Goal: Task Accomplishment & Management: Manage account settings

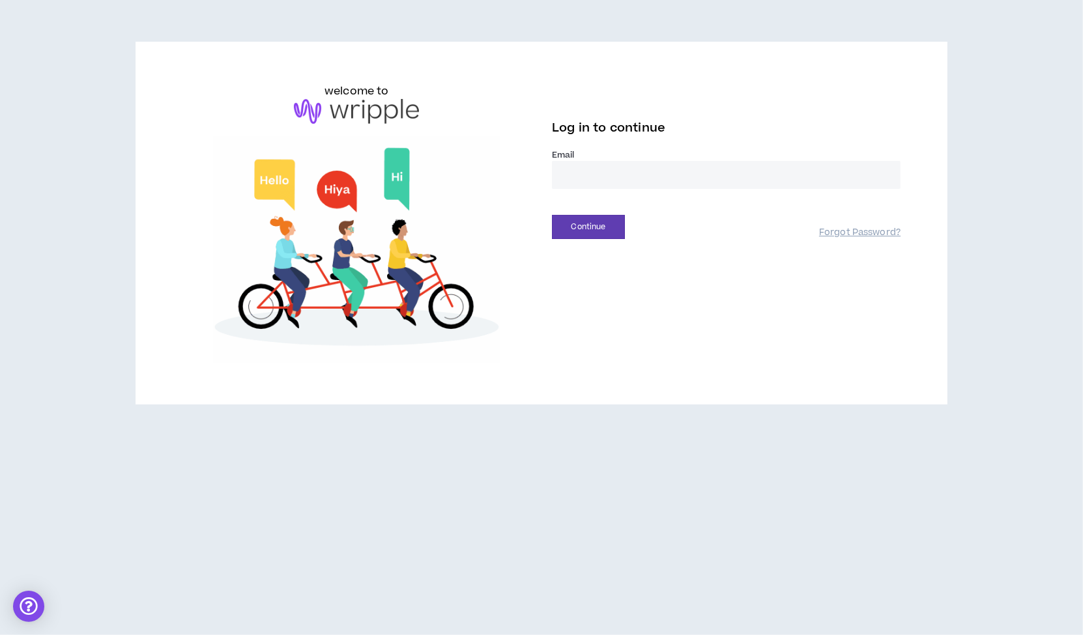
click at [583, 171] on input "email" at bounding box center [726, 175] width 349 height 28
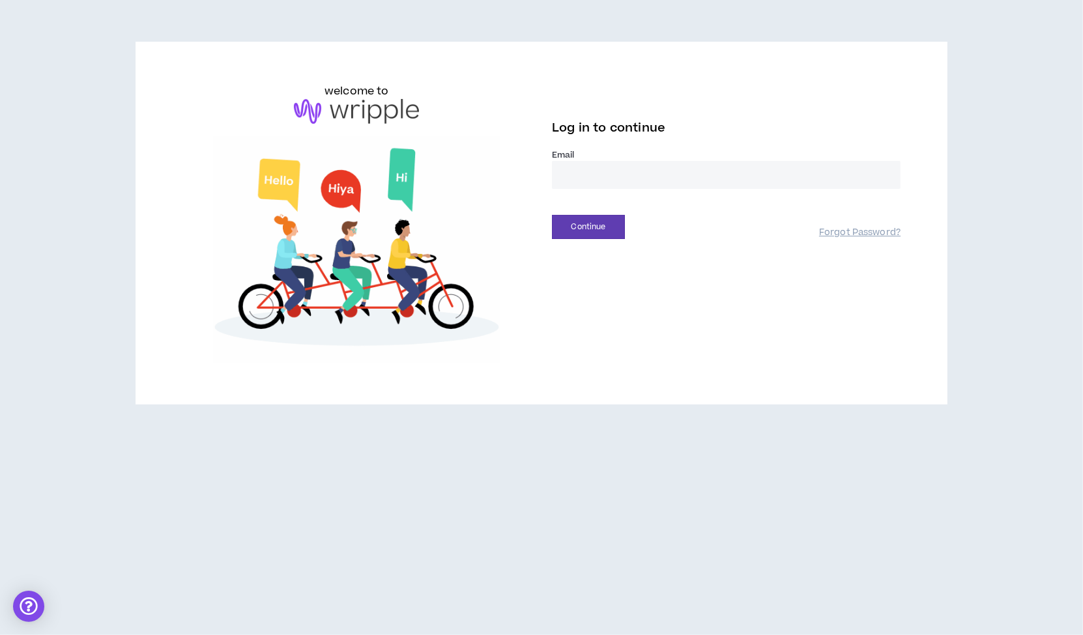
type input "**********"
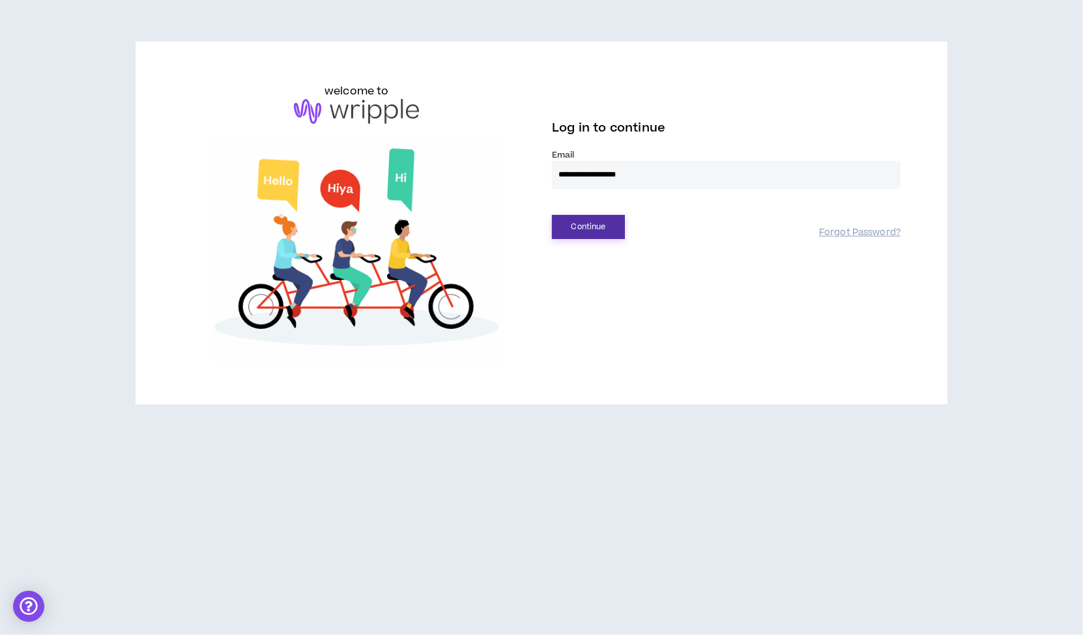
click at [587, 227] on button "Continue" at bounding box center [588, 227] width 73 height 24
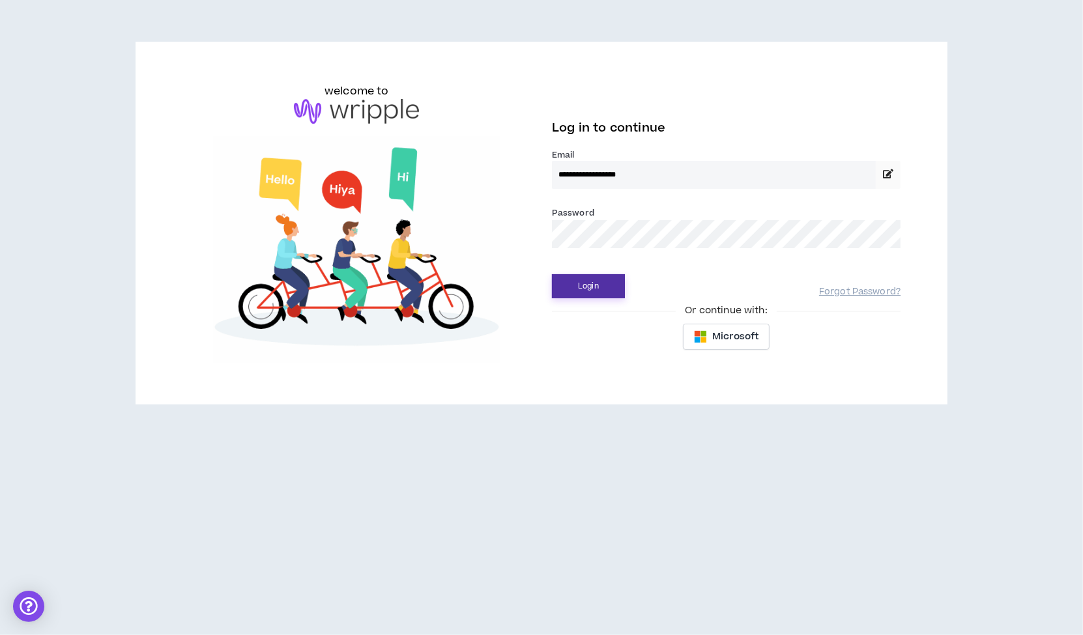
click at [590, 285] on button "Login" at bounding box center [588, 286] width 73 height 24
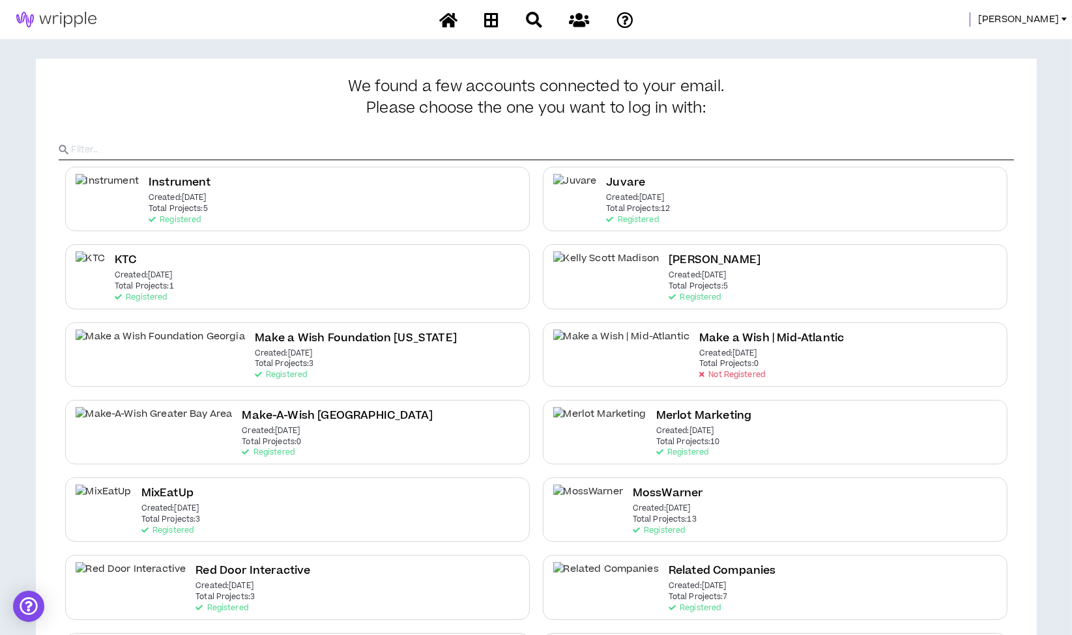
click at [1036, 20] on span "[PERSON_NAME]" at bounding box center [1018, 19] width 81 height 14
click at [1008, 44] on link "System Admin Portal" at bounding box center [1006, 45] width 118 height 20
click at [1041, 22] on span "[PERSON_NAME]" at bounding box center [1018, 19] width 81 height 14
click at [972, 44] on link "System Admin Portal" at bounding box center [1006, 45] width 118 height 20
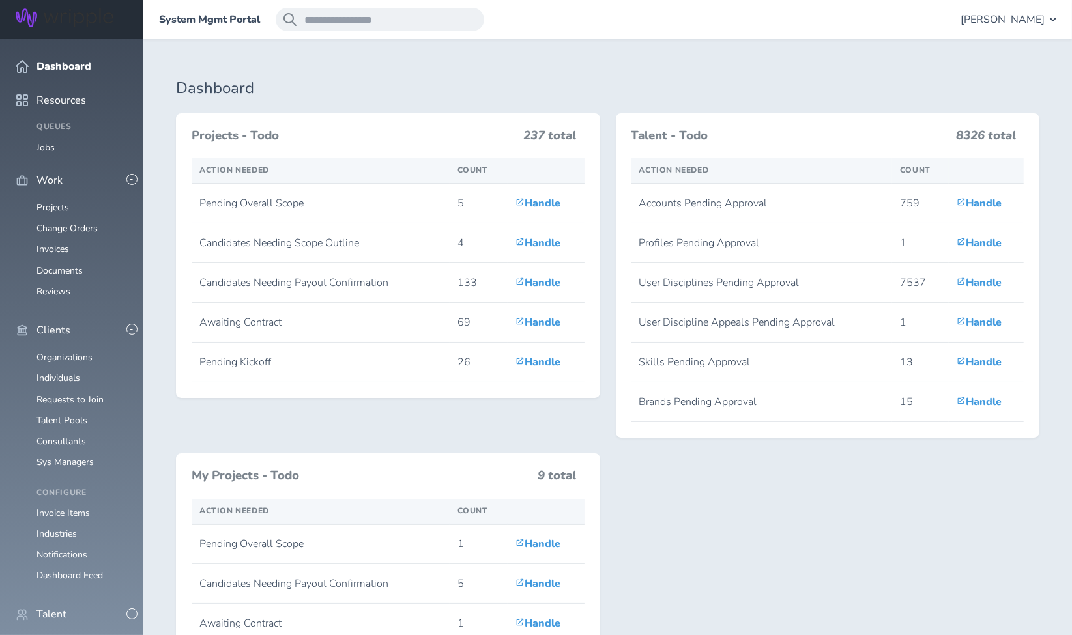
click at [68, 635] on link "Individuals" at bounding box center [58, 642] width 44 height 12
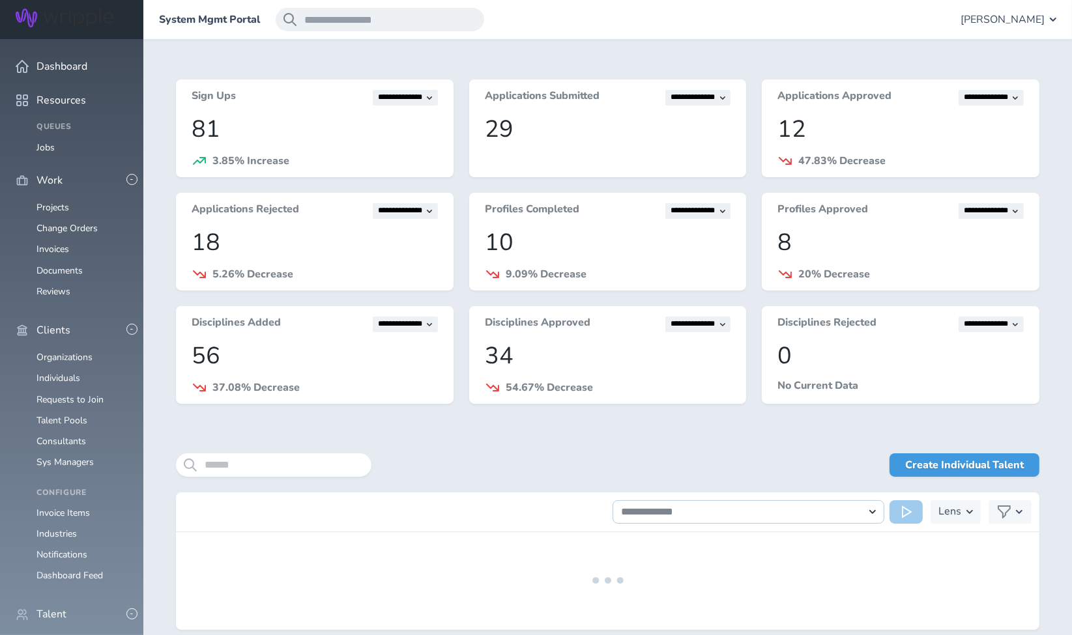
click at [285, 445] on div "**********" at bounding box center [608, 355] width 864 height 551
click at [282, 459] on input "search" at bounding box center [274, 465] width 196 height 23
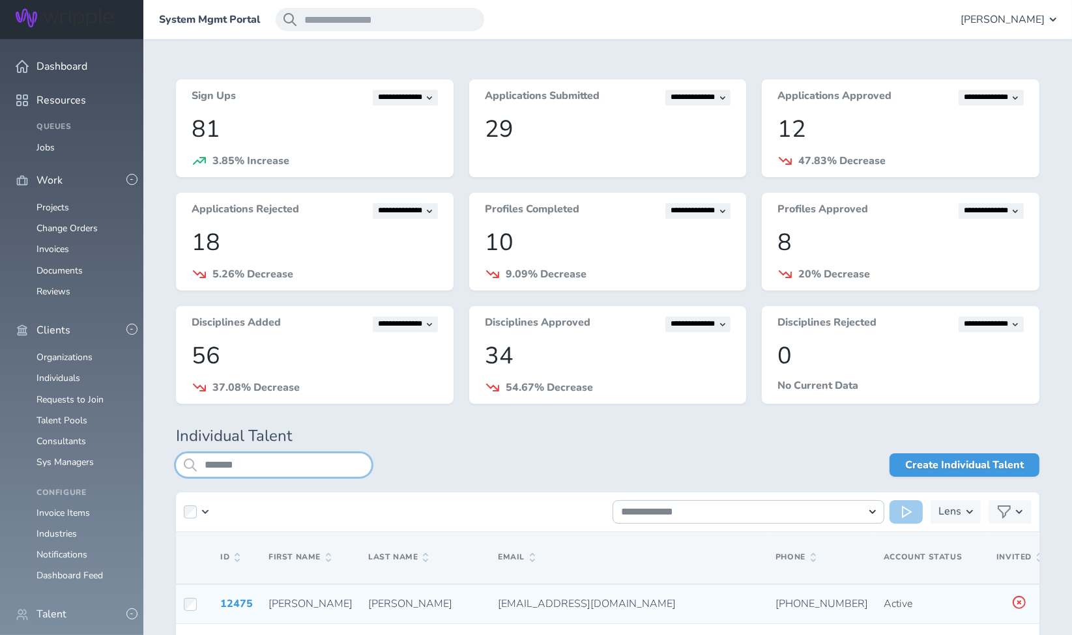
type input "*******"
click at [1060, 602] on icon at bounding box center [1065, 603] width 10 height 12
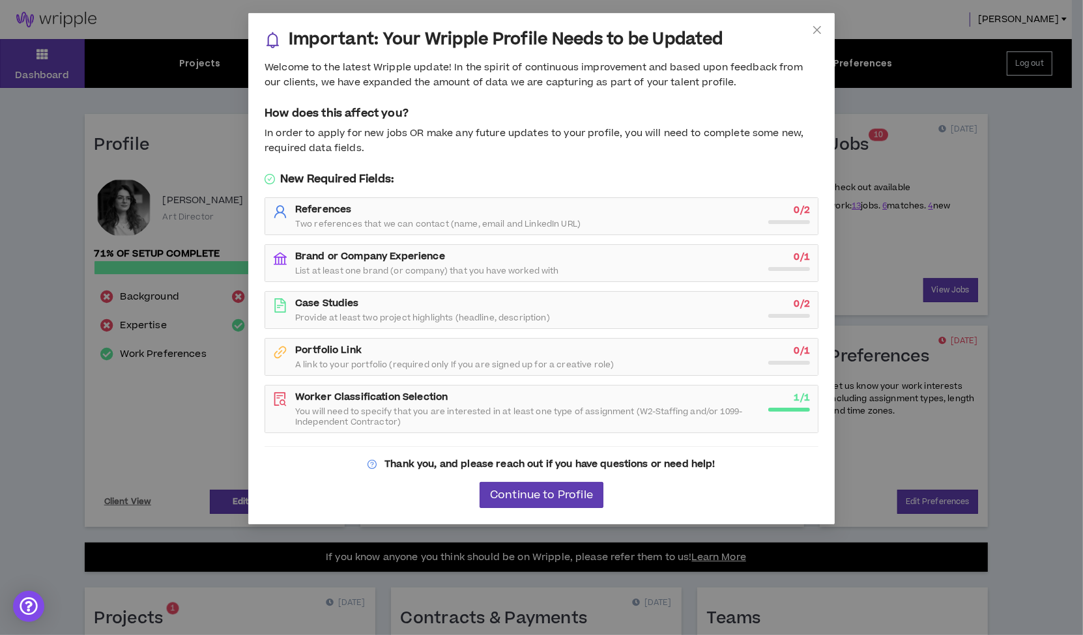
click at [164, 405] on div "Important: Your Wripple Profile Needs to be Updated Welcome to the latest Wripp…" at bounding box center [541, 317] width 1083 height 635
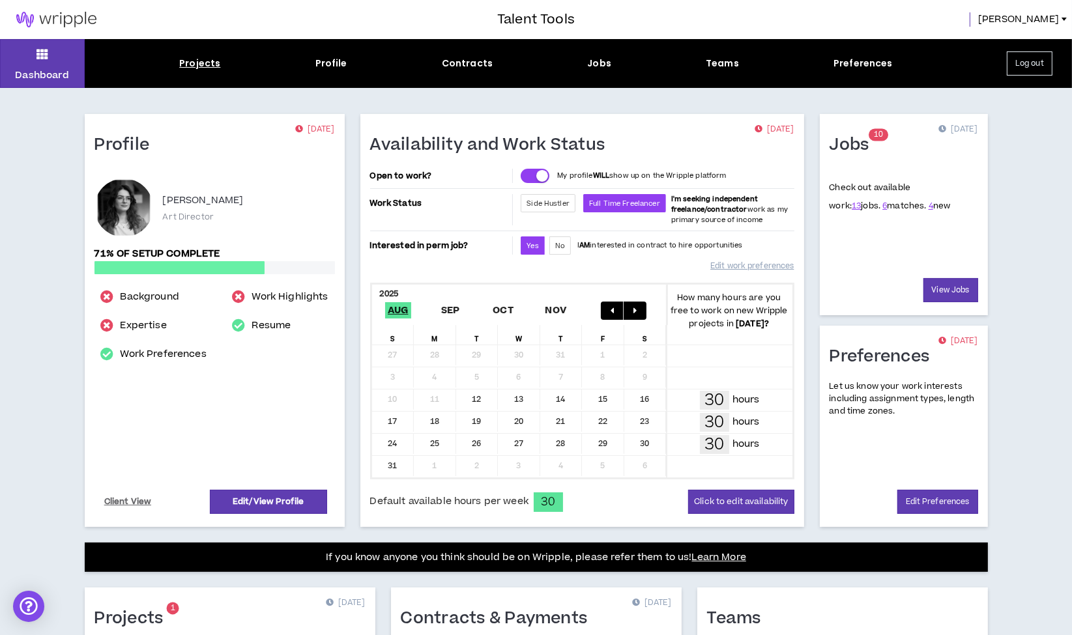
click at [199, 61] on div "Projects" at bounding box center [199, 64] width 41 height 14
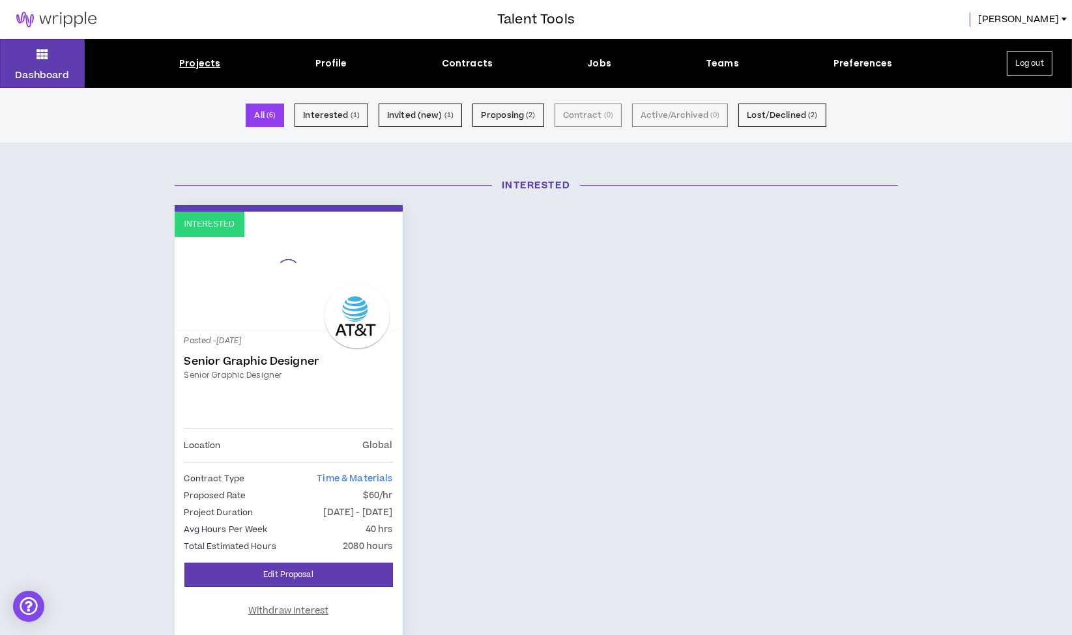
click at [564, 450] on div "Interested Posted - 10 months ago Senior Graphic Designer Senior Graphic Design…" at bounding box center [536, 431] width 743 height 452
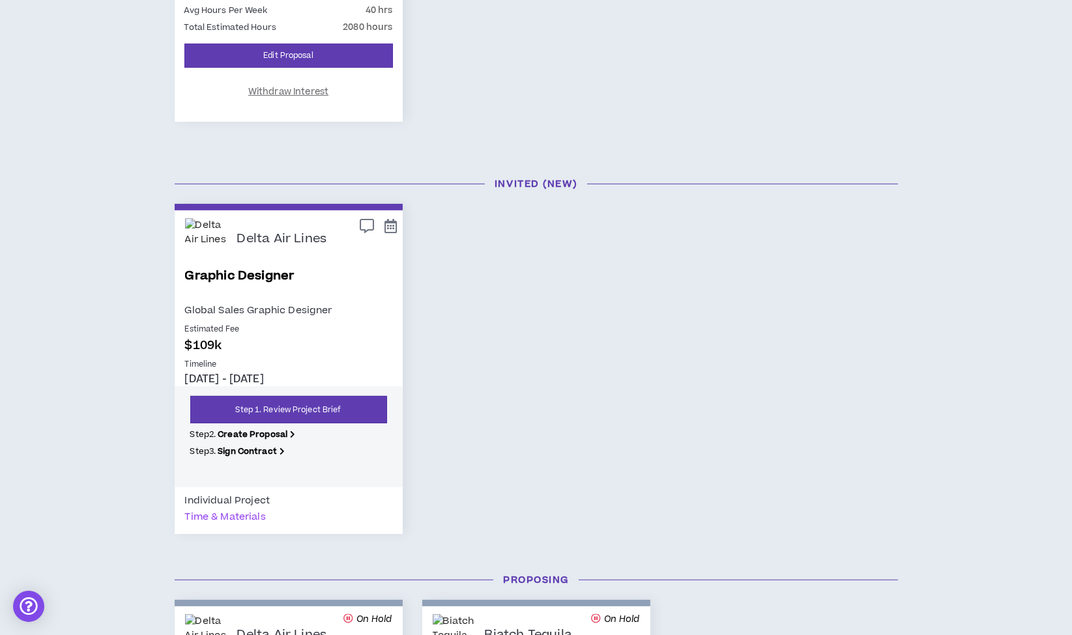
scroll to position [523, 0]
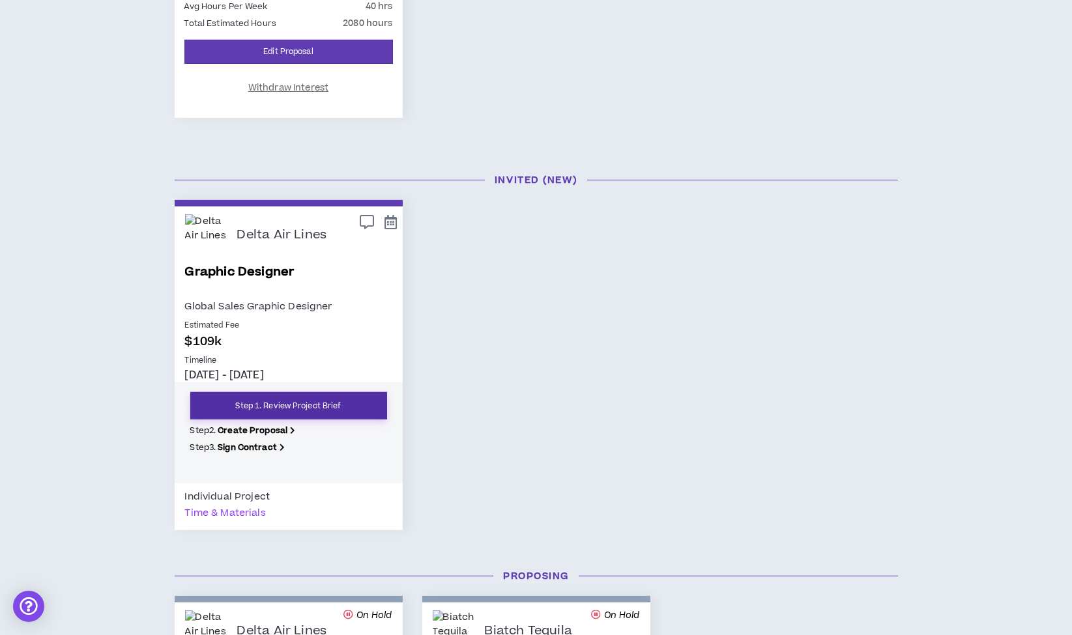
click at [315, 404] on link "Step 1. Review Project Brief" at bounding box center [288, 405] width 197 height 27
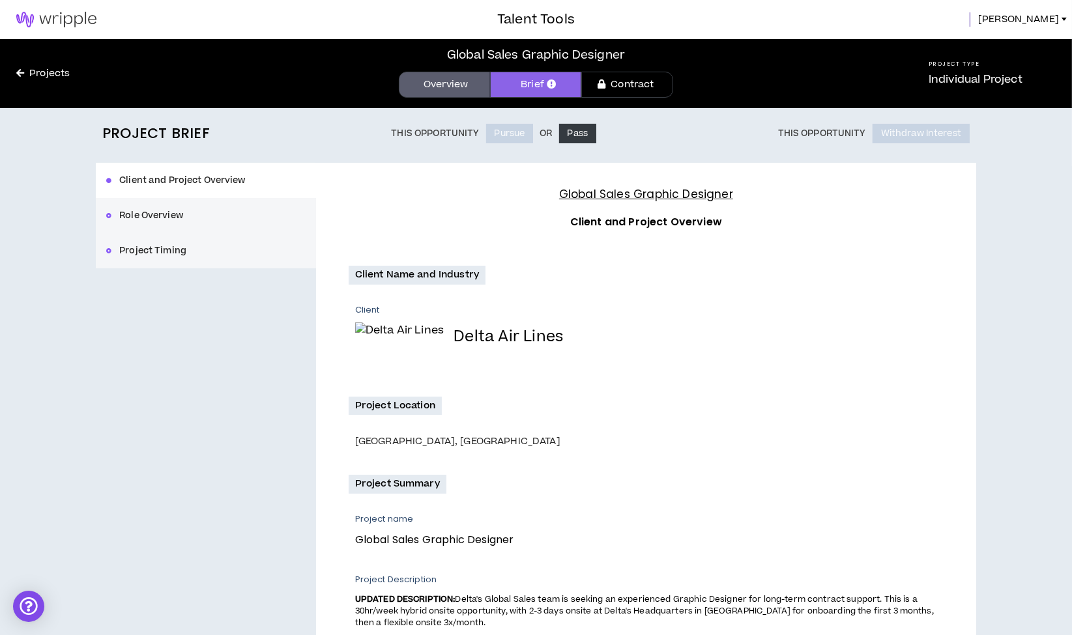
click at [48, 72] on link "Projects" at bounding box center [43, 73] width 86 height 14
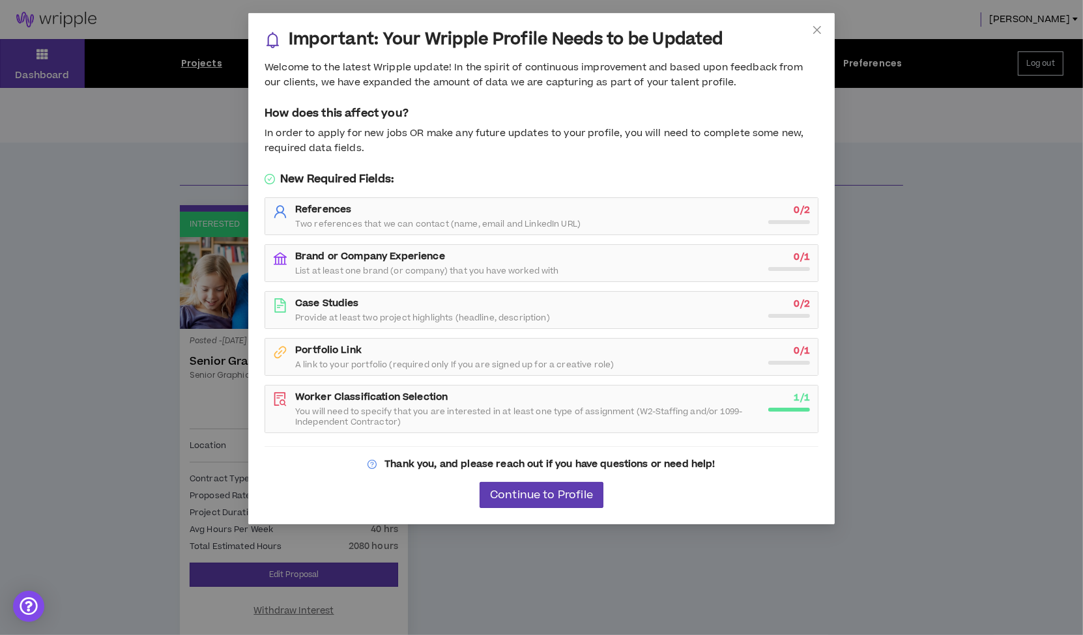
click at [1020, 338] on div "Important: Your Wripple Profile Needs to be Updated Welcome to the latest Wripp…" at bounding box center [541, 317] width 1083 height 635
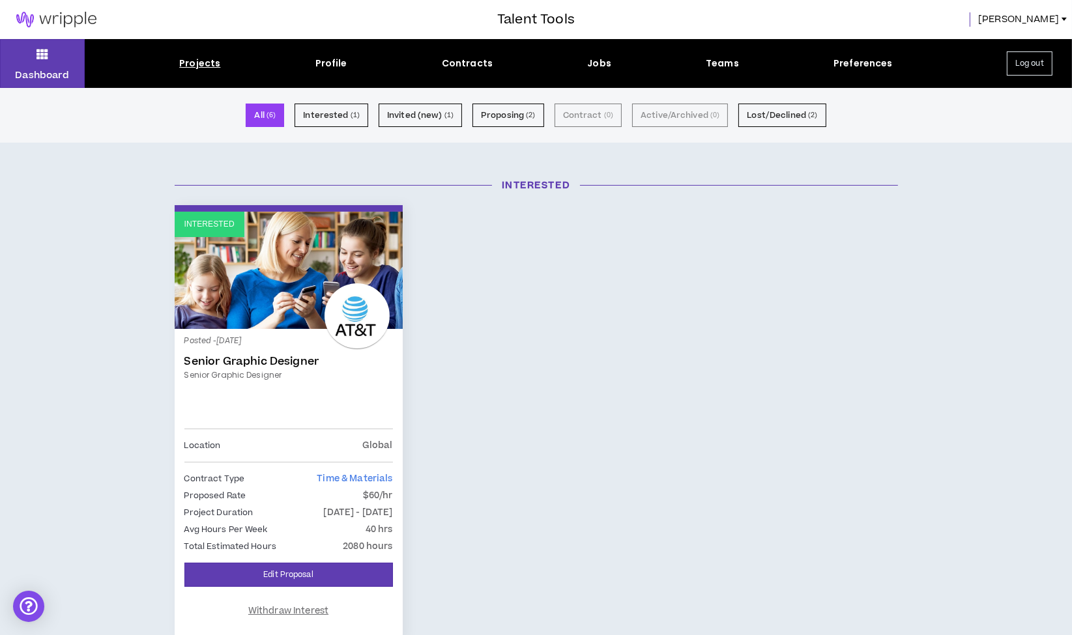
click at [1050, 16] on span "Laura" at bounding box center [1018, 19] width 81 height 14
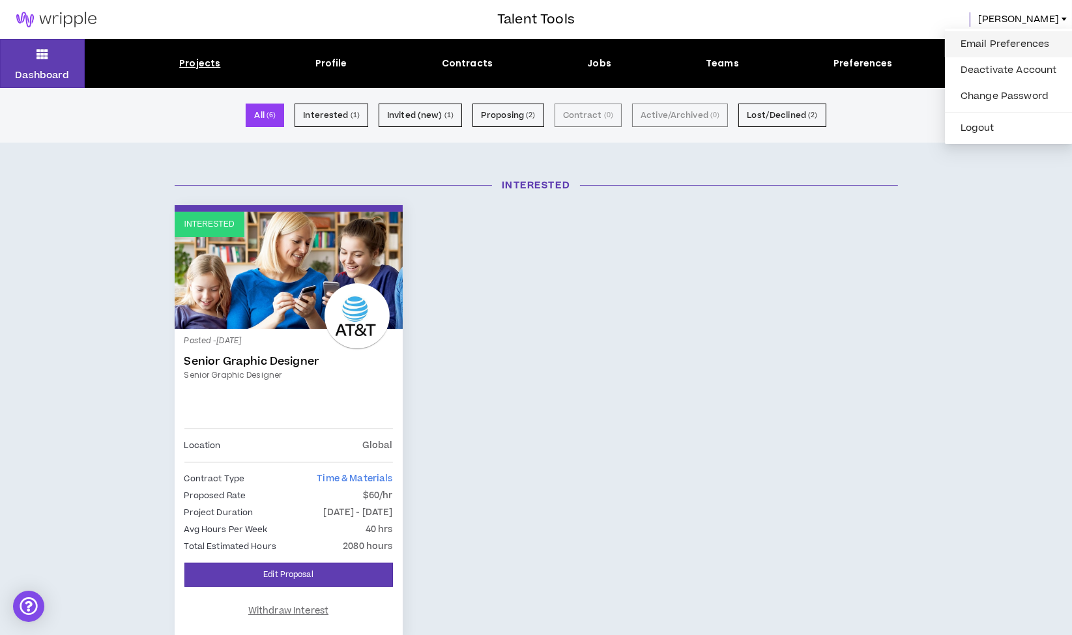
click at [993, 40] on link "Email Preferences" at bounding box center [1009, 45] width 112 height 20
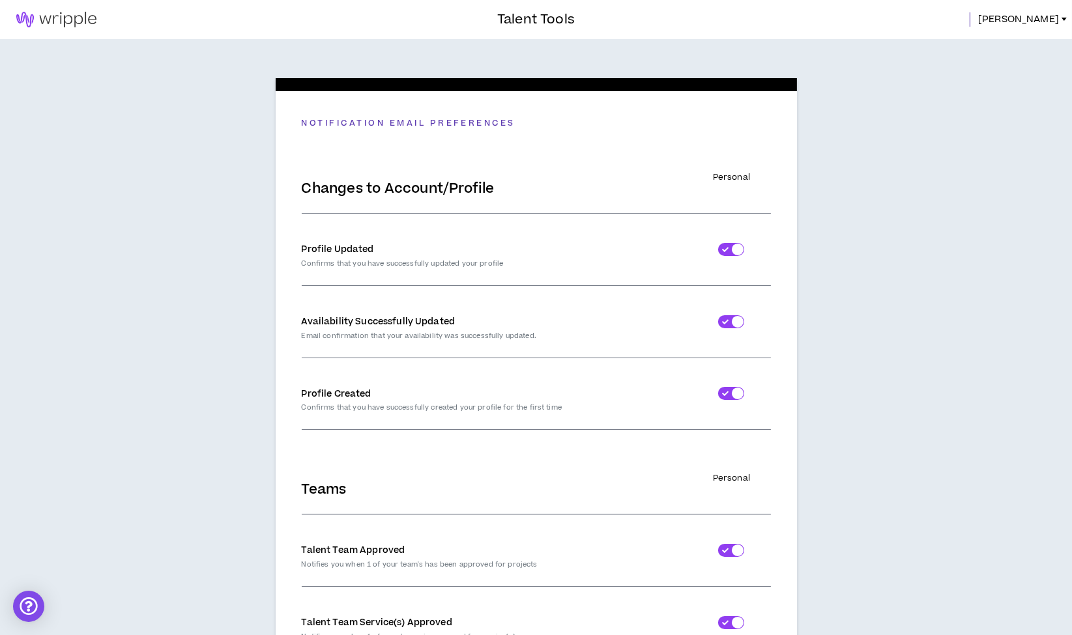
click at [1041, 28] on div "Talent Tools Laura" at bounding box center [536, 19] width 1072 height 39
click at [1051, 12] on span "Laura" at bounding box center [1018, 19] width 81 height 14
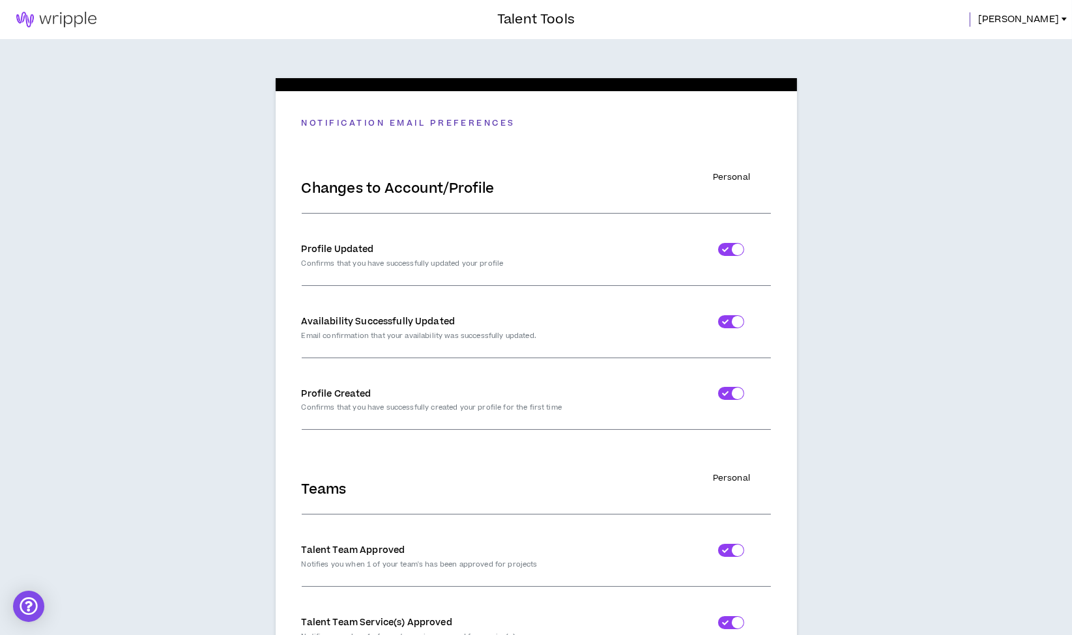
click at [53, 7] on link at bounding box center [56, 19] width 113 height 39
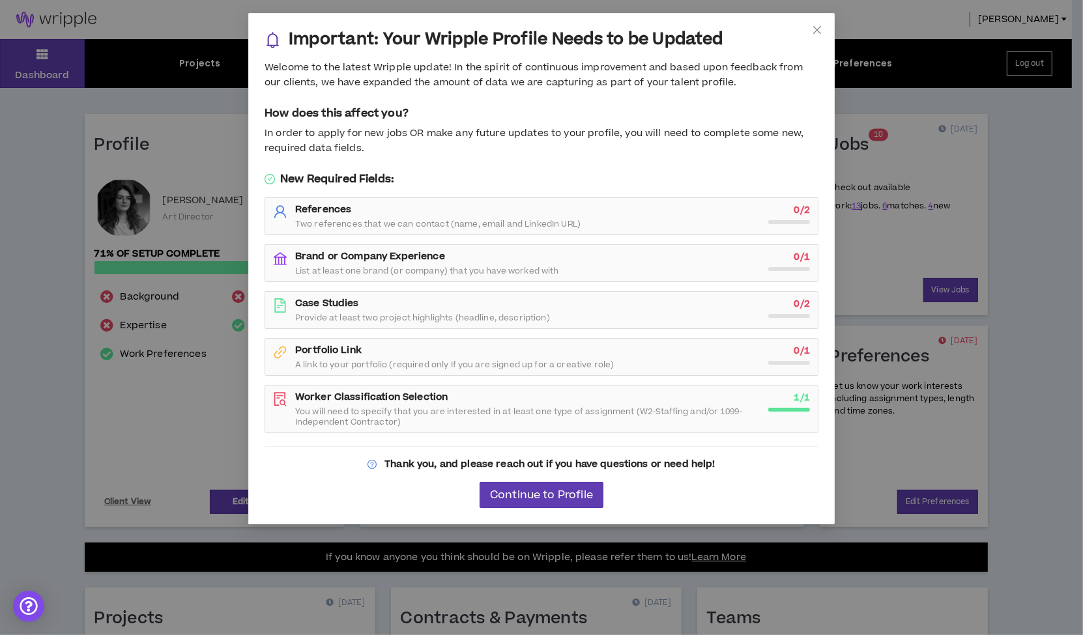
click at [162, 400] on div "Important: Your Wripple Profile Needs to be Updated Welcome to the latest Wripp…" at bounding box center [541, 317] width 1083 height 635
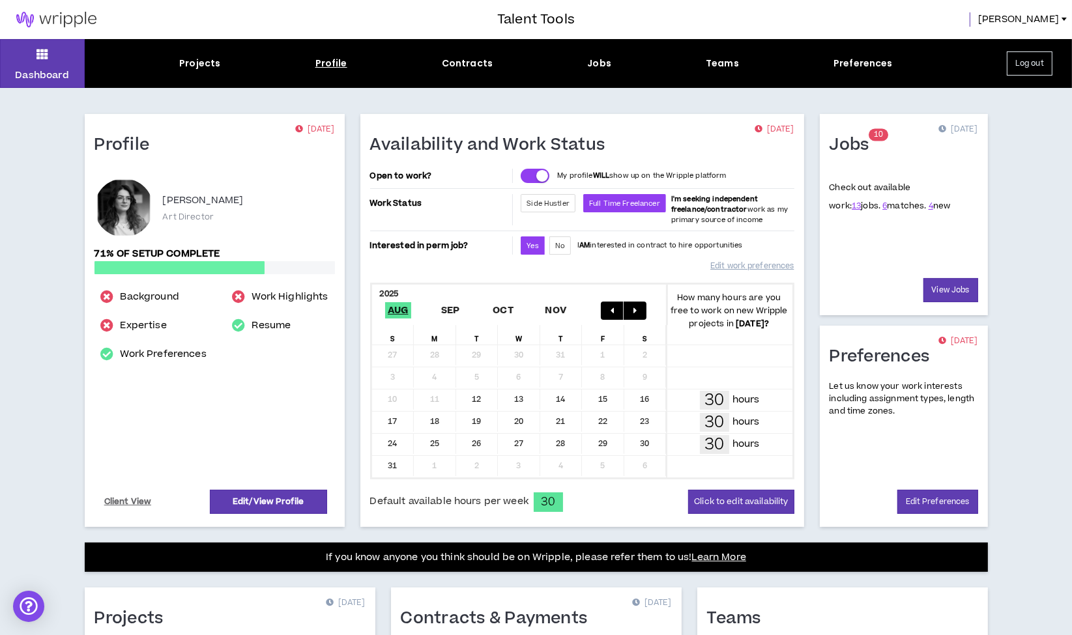
click at [335, 66] on div "Profile" at bounding box center [331, 64] width 32 height 14
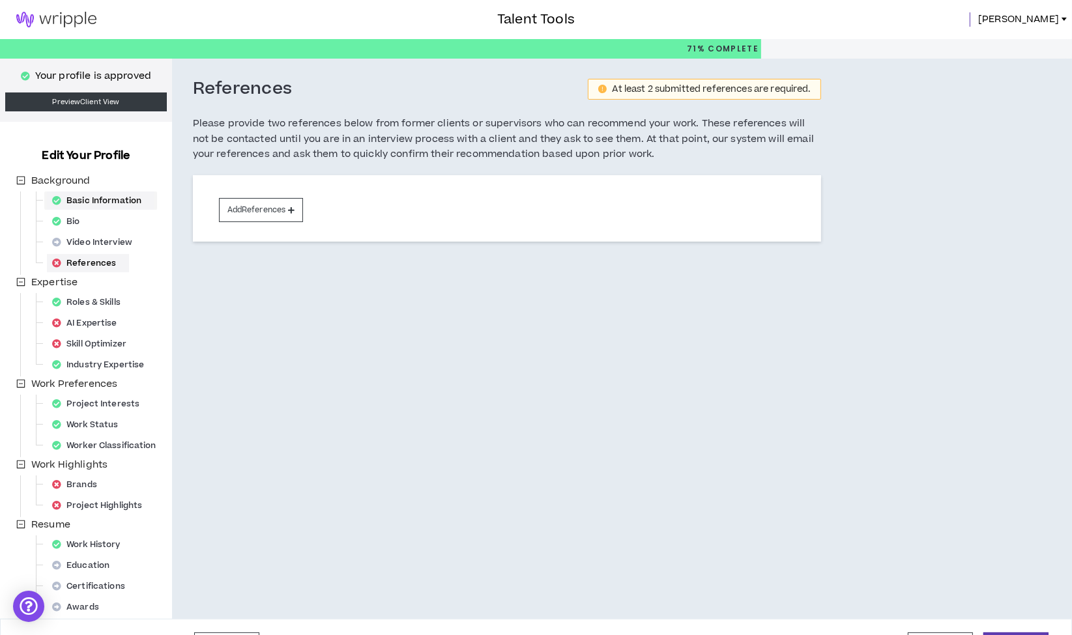
click at [103, 206] on div "Basic Information" at bounding box center [101, 201] width 108 height 18
select select "*"
select select "US"
select select "*******"
select select "*"
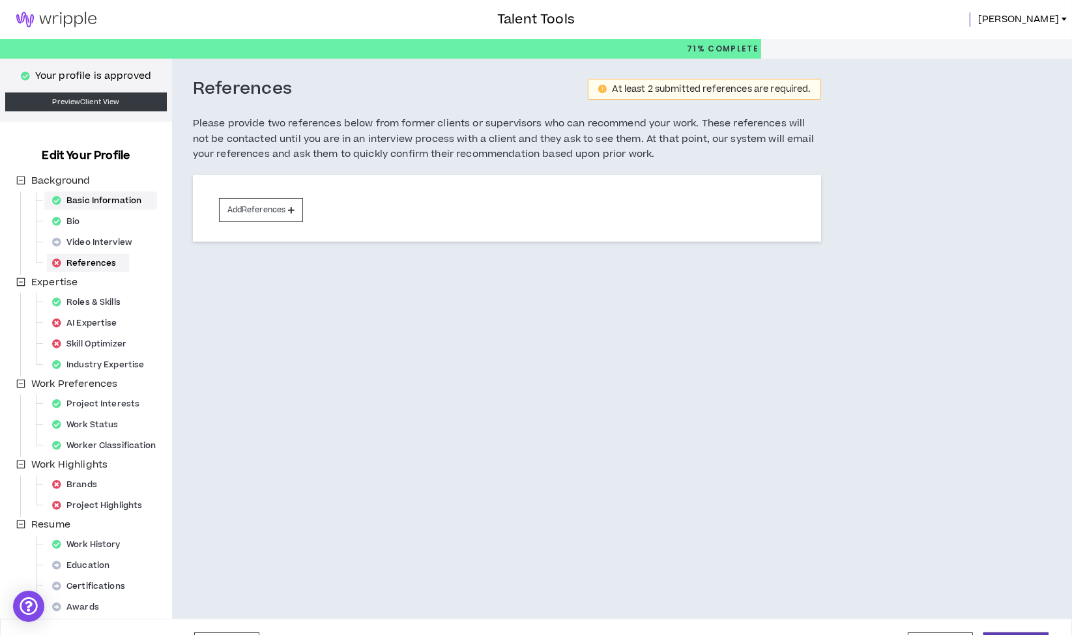
select select "**********"
select select "*****"
select select "**********"
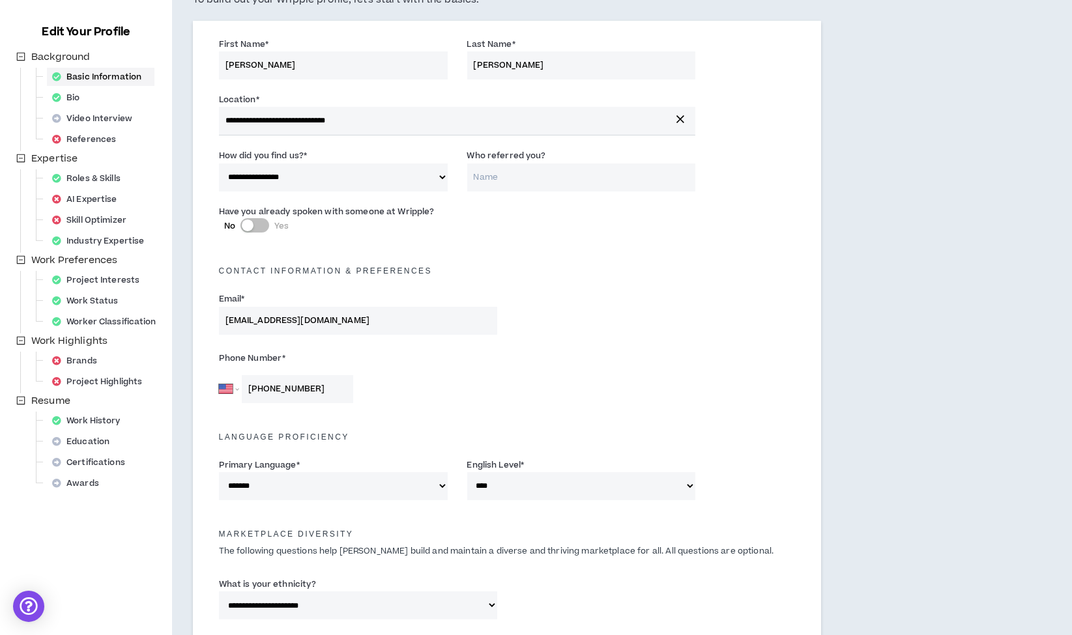
scroll to position [143, 0]
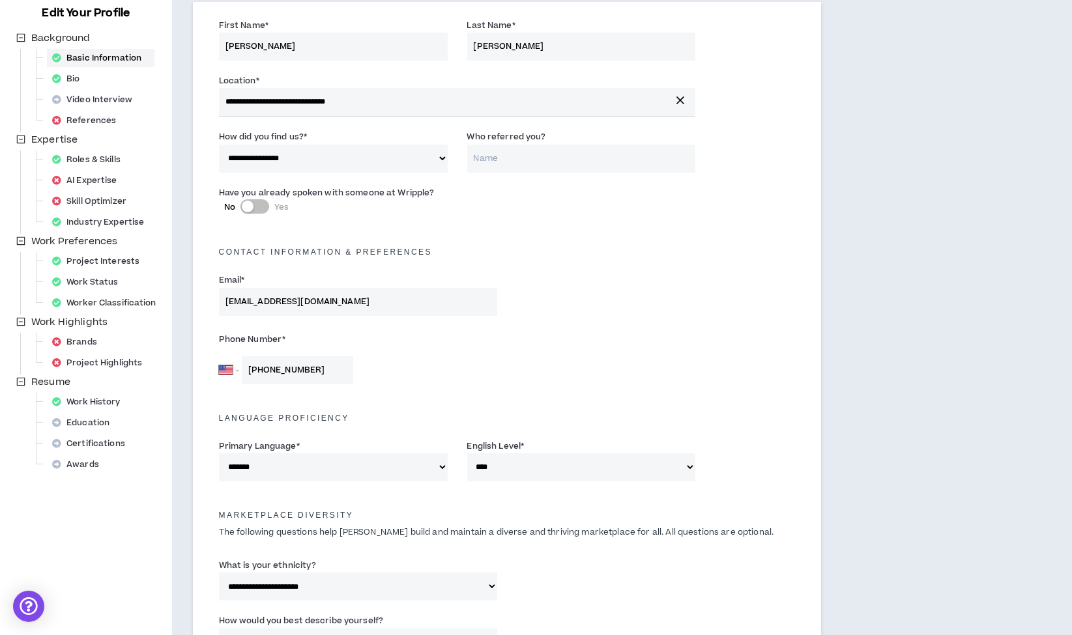
drag, startPoint x: 349, startPoint y: 306, endPoint x: 169, endPoint y: 278, distance: 182.0
click at [169, 278] on div "**********" at bounding box center [536, 575] width 1072 height 1318
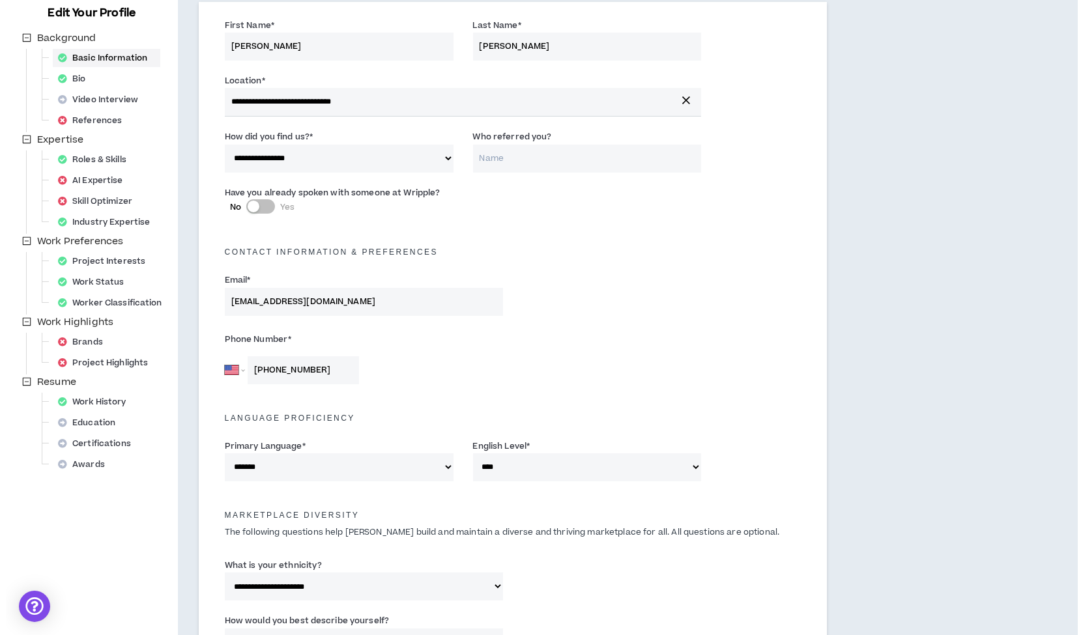
scroll to position [0, 0]
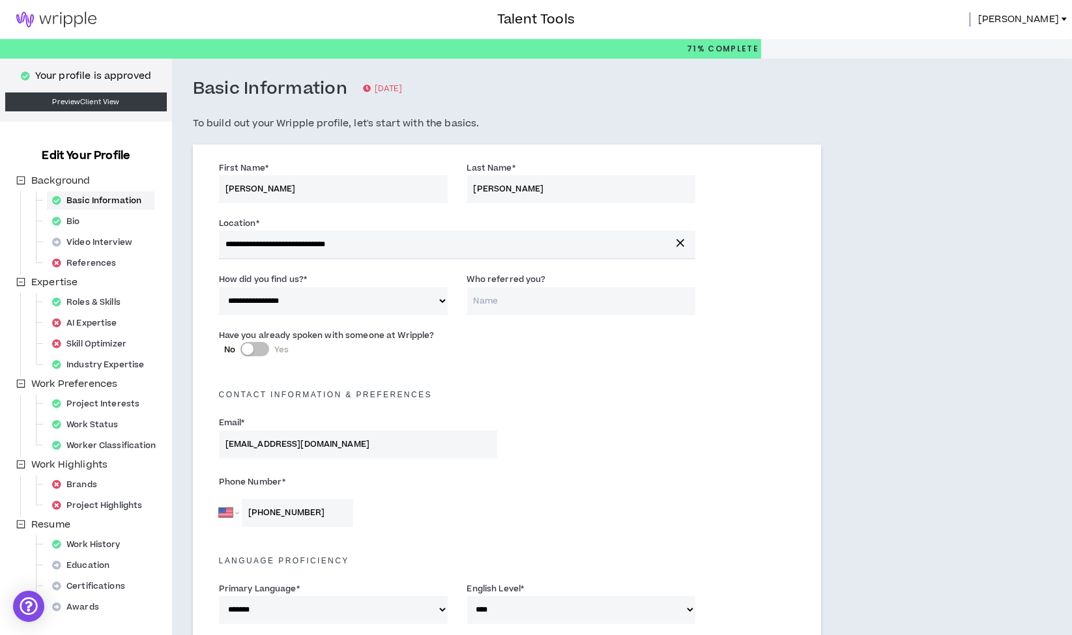
click at [1045, 18] on span "Laura" at bounding box center [1018, 19] width 81 height 14
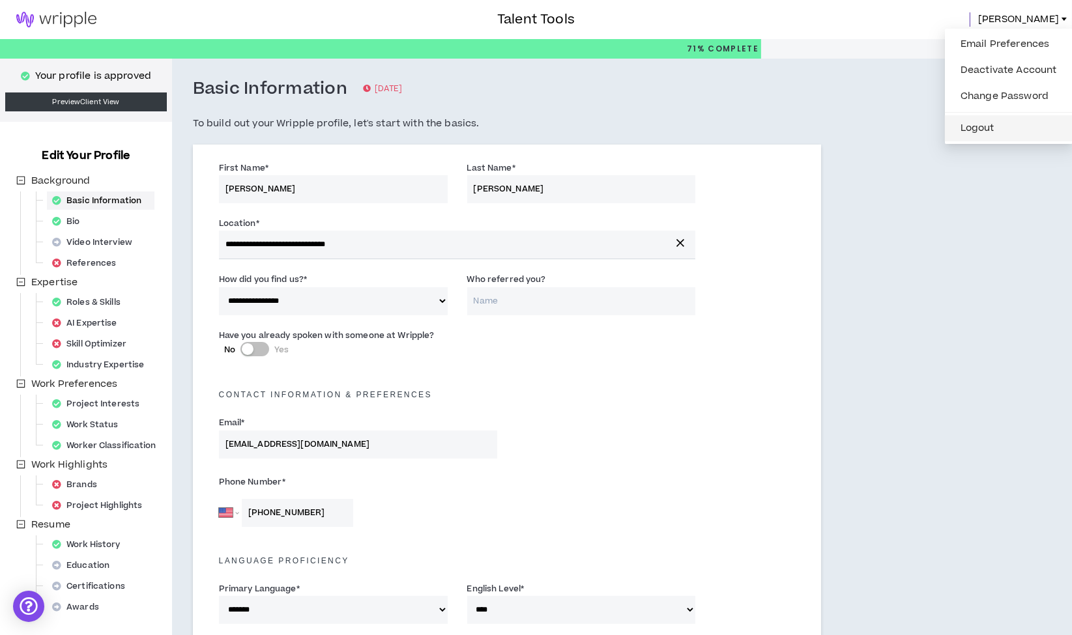
click at [1008, 123] on button "Logout" at bounding box center [1009, 129] width 112 height 20
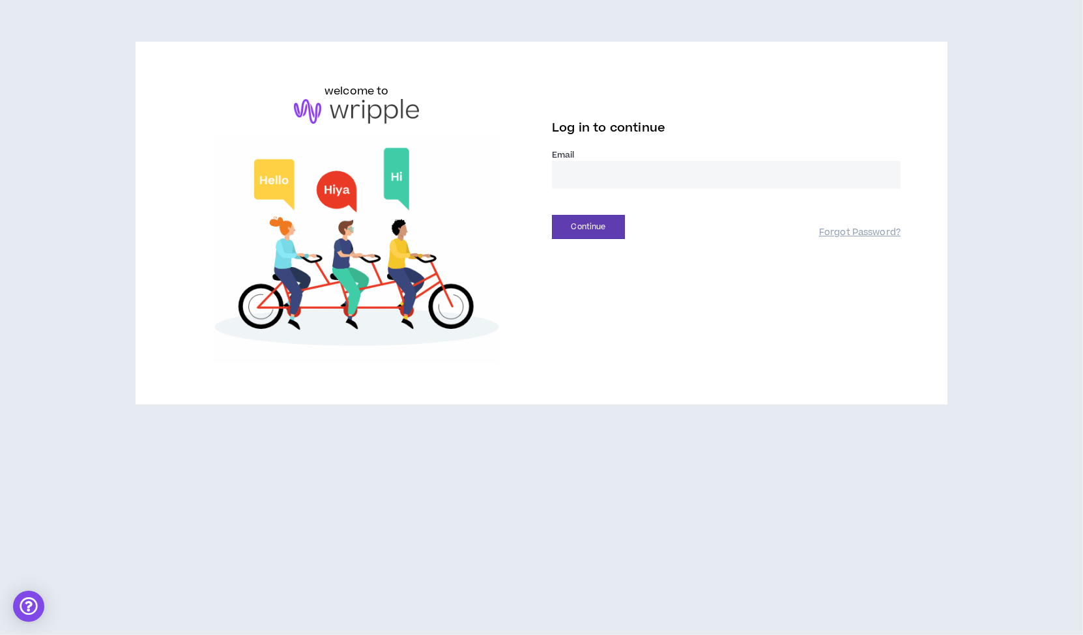
click at [646, 162] on input "email" at bounding box center [726, 175] width 349 height 28
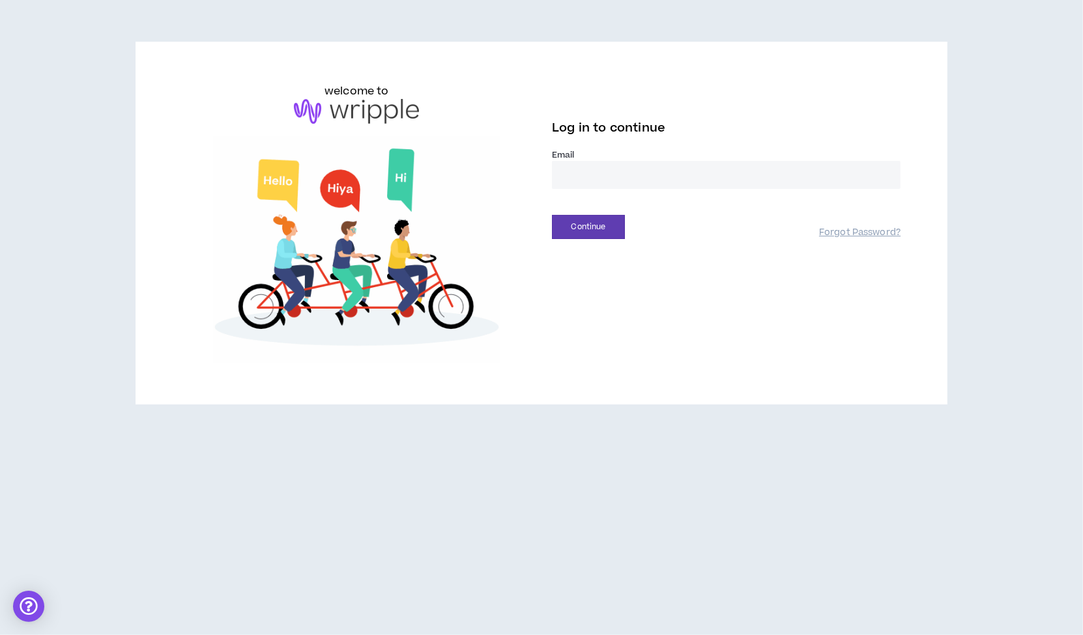
type input "**********"
click at [575, 227] on button "Continue" at bounding box center [588, 227] width 73 height 24
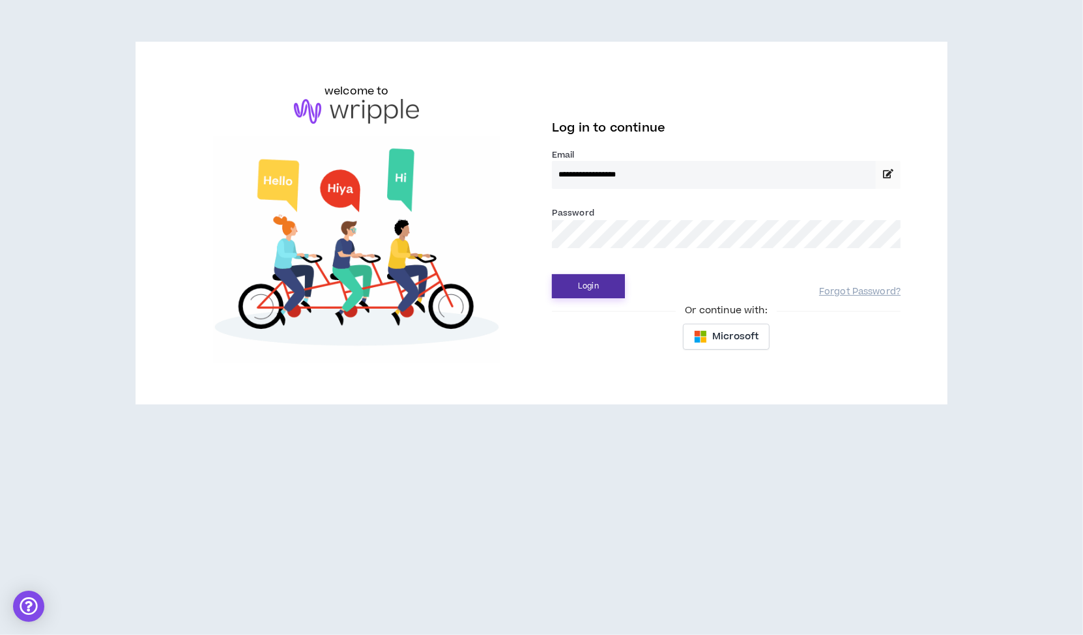
click at [583, 284] on button "Login" at bounding box center [588, 286] width 73 height 24
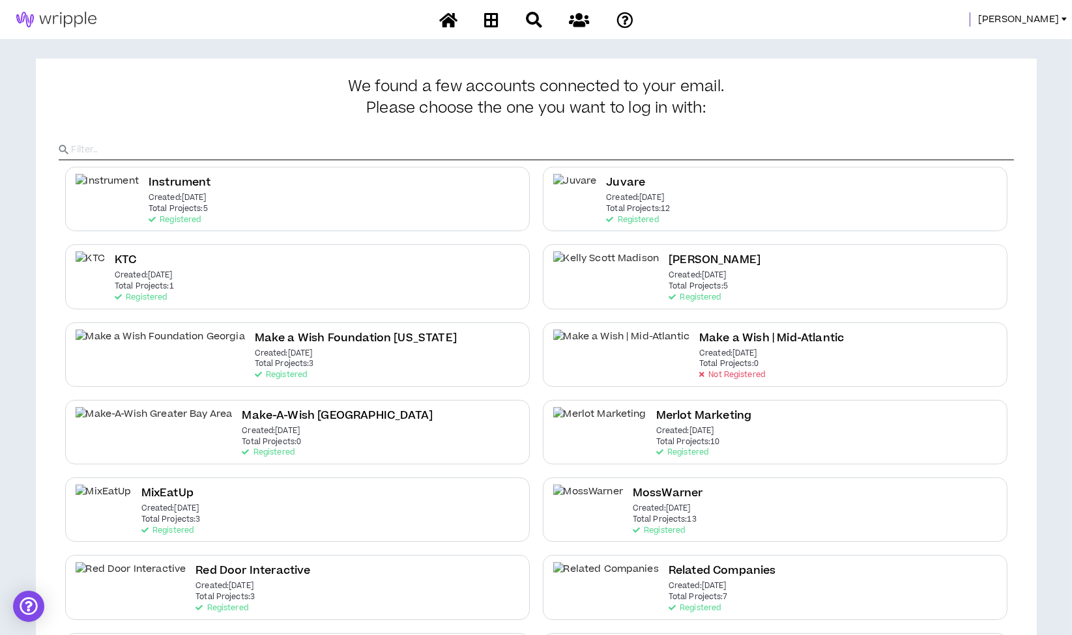
click at [1053, 14] on span "Morgan" at bounding box center [1018, 19] width 81 height 14
click at [1013, 46] on link "System Admin Portal" at bounding box center [1006, 45] width 118 height 20
click at [1047, 14] on span "Morgan" at bounding box center [1018, 19] width 81 height 14
click at [1003, 40] on link "System Admin Portal" at bounding box center [1006, 45] width 118 height 20
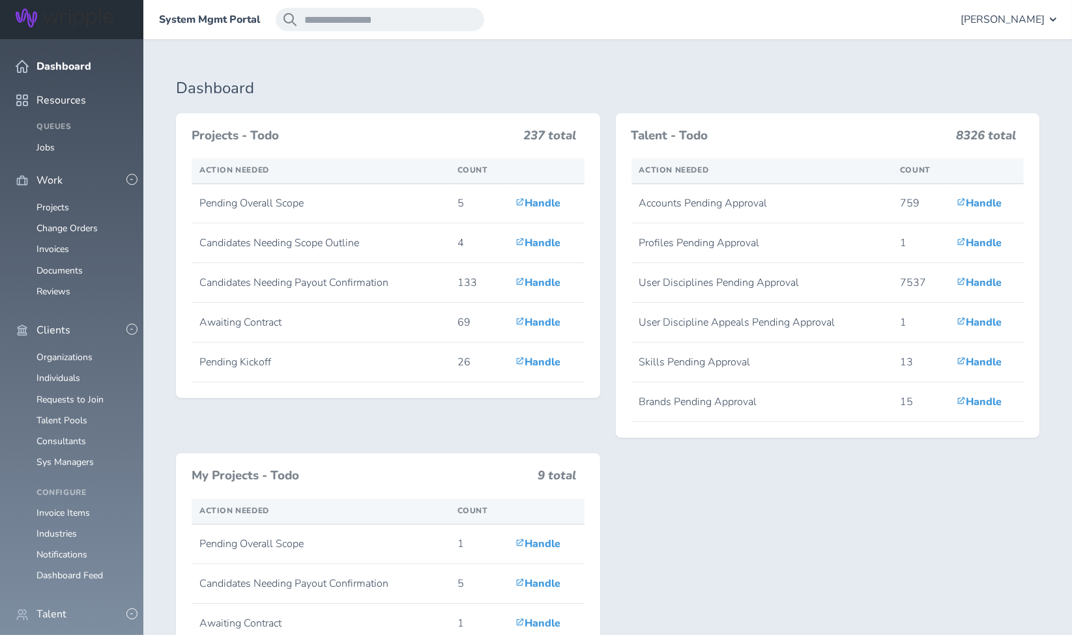
scroll to position [145, 0]
click at [68, 635] on link "Individuals" at bounding box center [58, 642] width 44 height 12
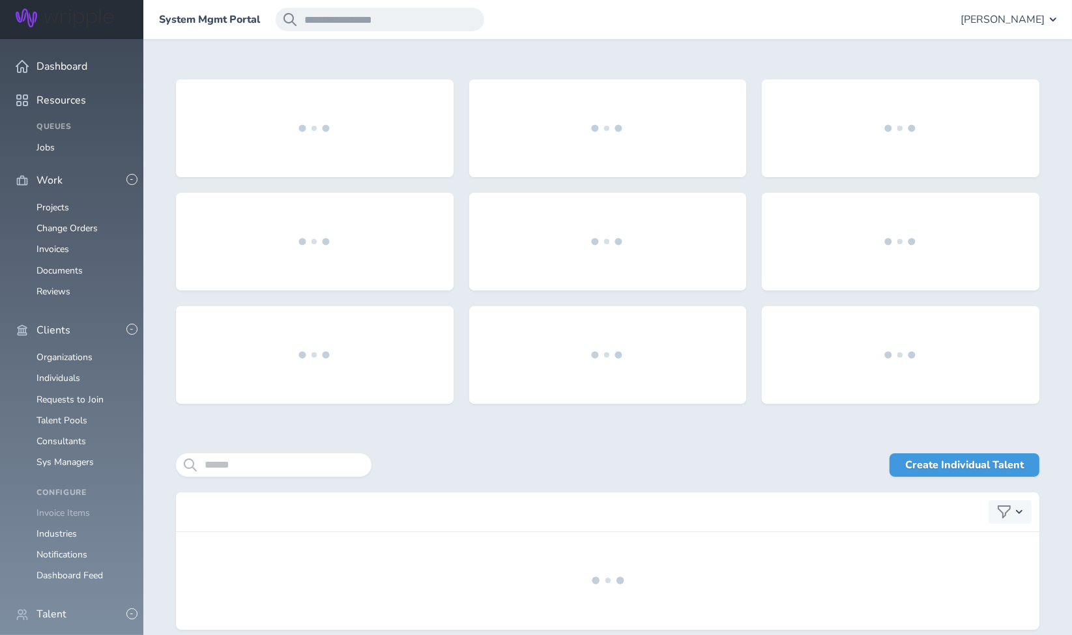
scroll to position [27, 0]
click at [61, 201] on link "Projects" at bounding box center [52, 207] width 33 height 12
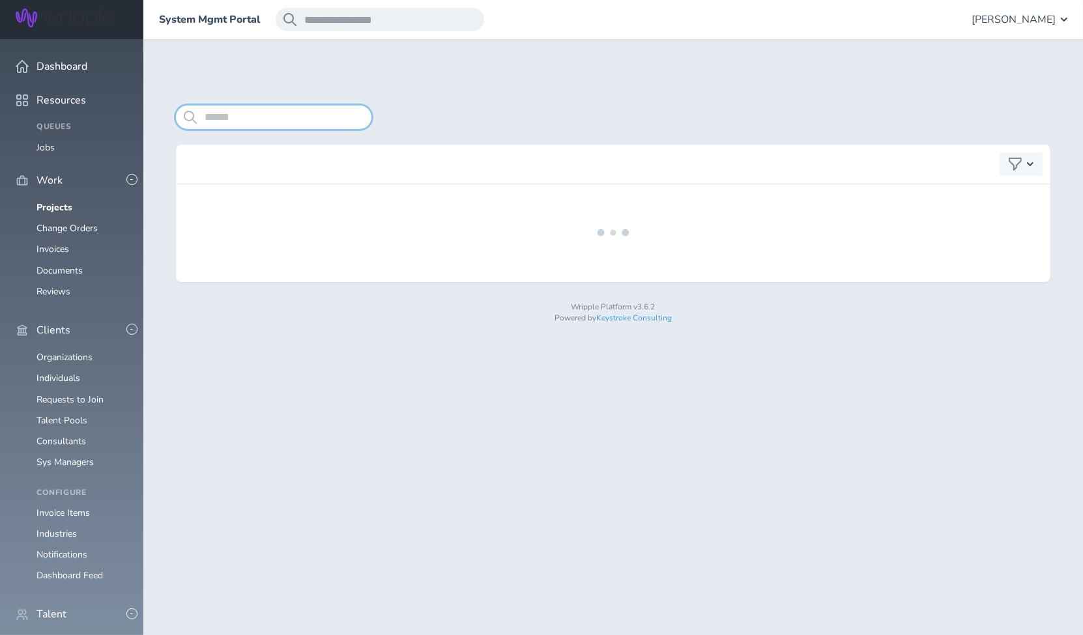
click at [286, 116] on input "search" at bounding box center [274, 117] width 196 height 23
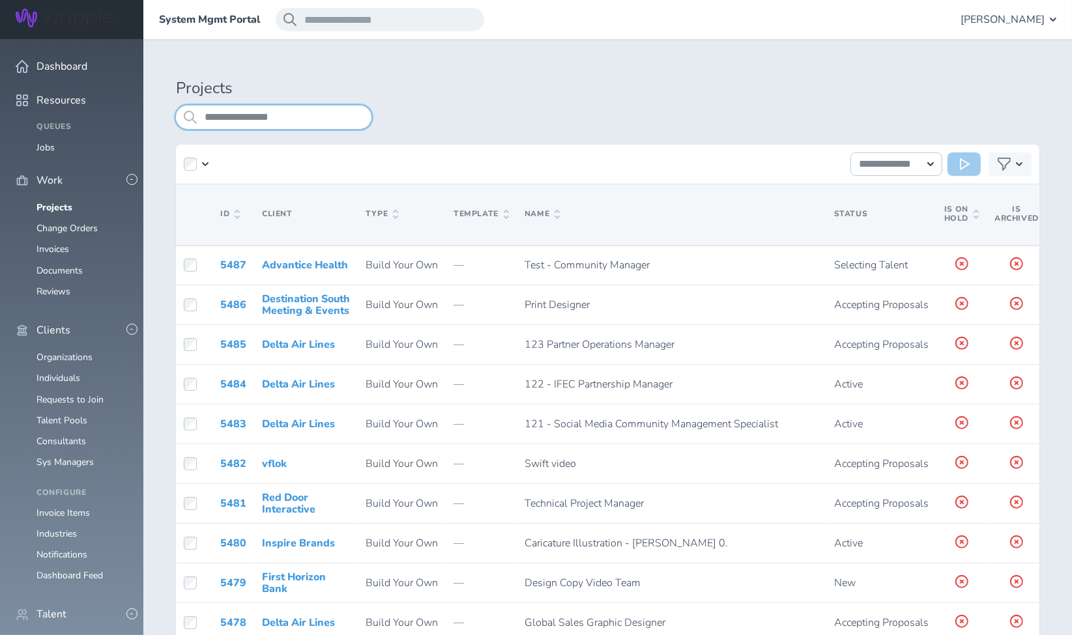
type input "**********"
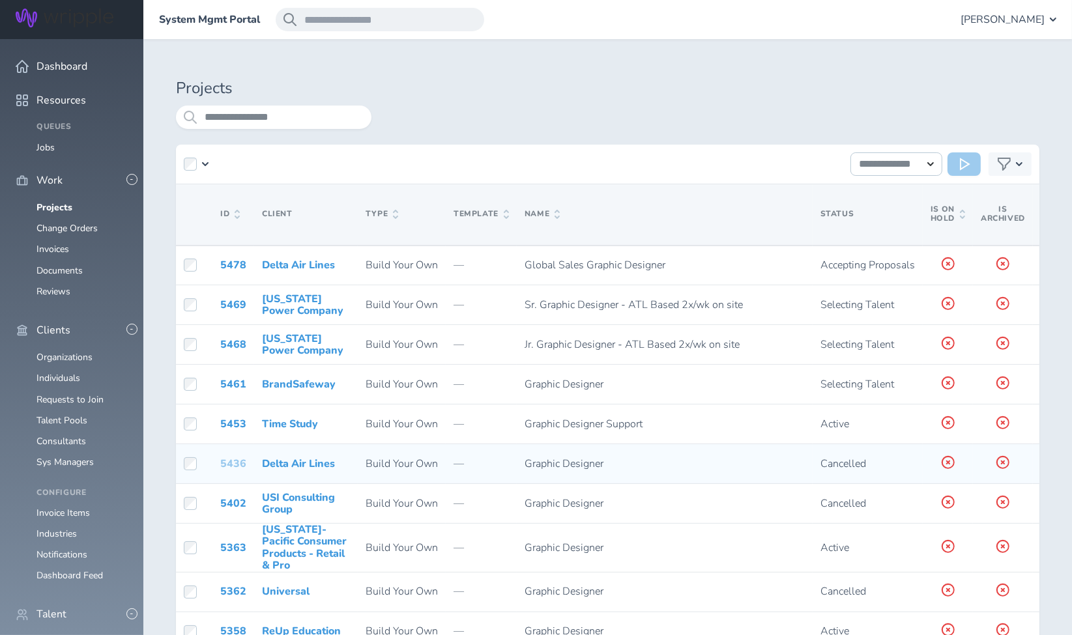
click at [229, 463] on link "5436" at bounding box center [233, 464] width 26 height 14
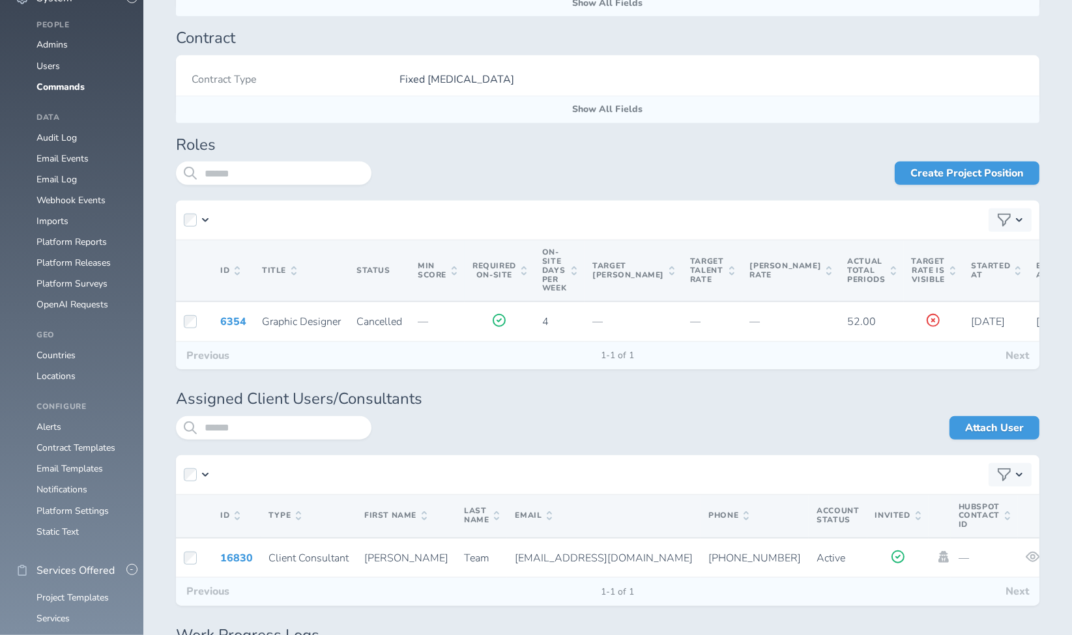
scroll to position [1188, 0]
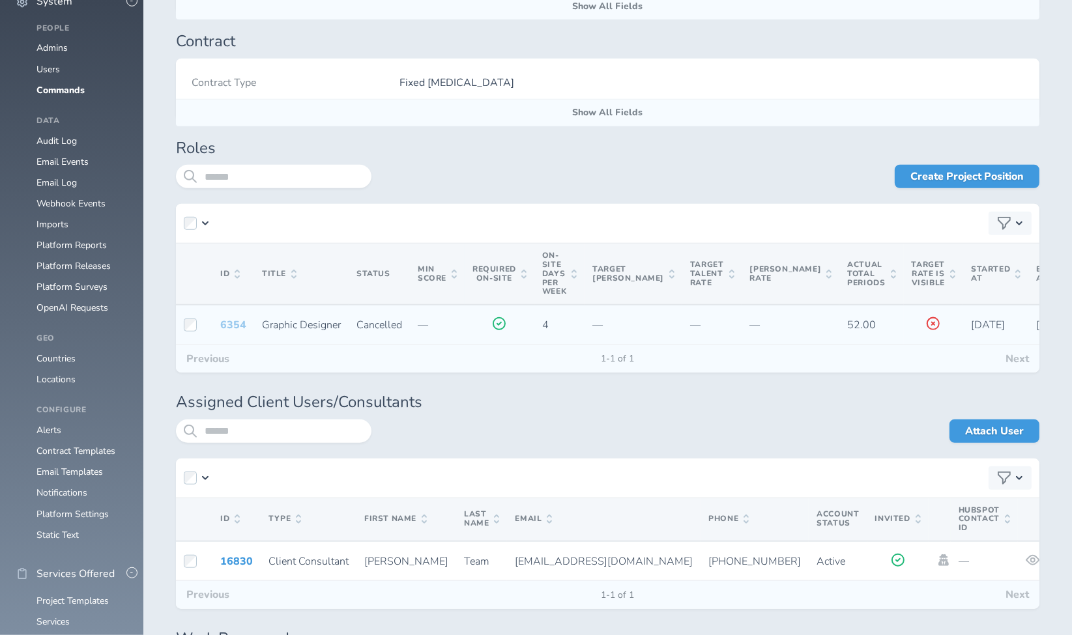
click at [230, 318] on link "6354" at bounding box center [233, 325] width 26 height 14
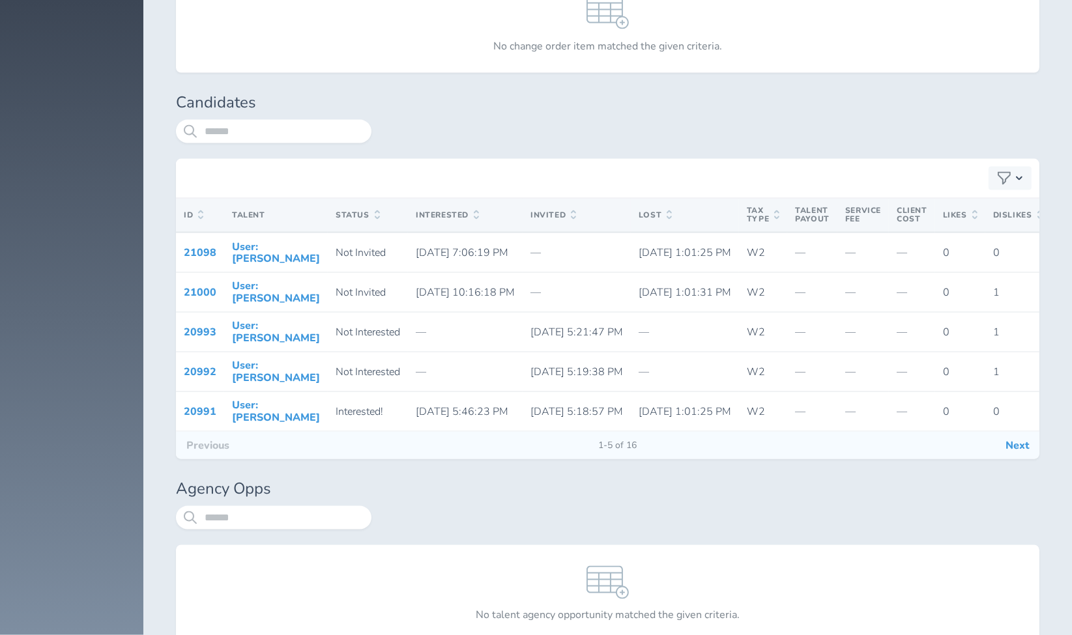
scroll to position [2355, 0]
click at [1011, 452] on button "Next" at bounding box center [1017, 446] width 44 height 27
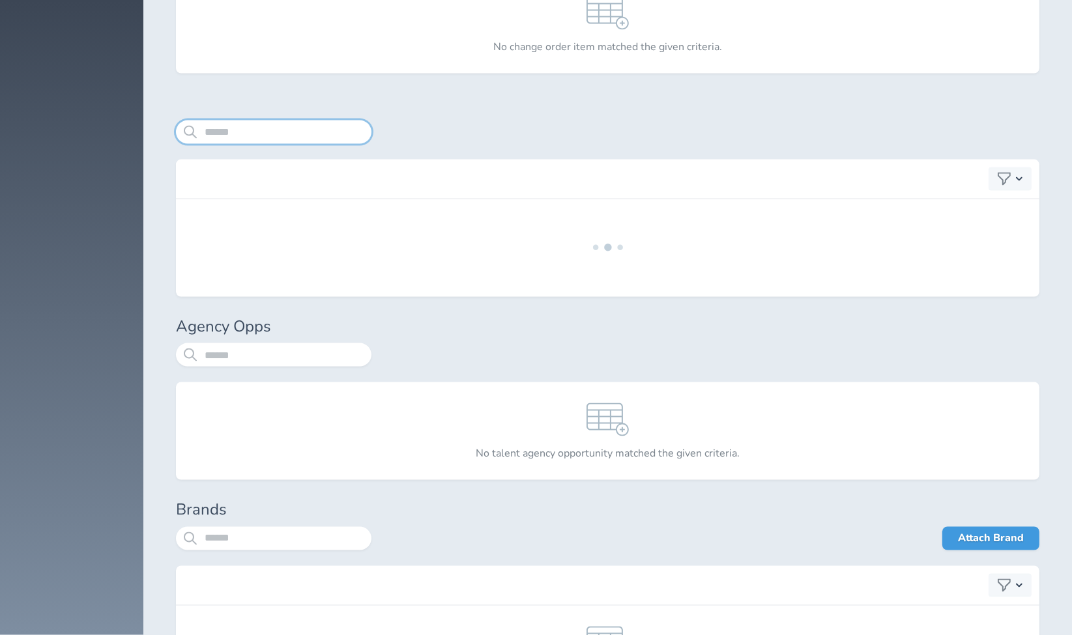
click at [271, 121] on input "search" at bounding box center [274, 132] width 196 height 23
type input "*"
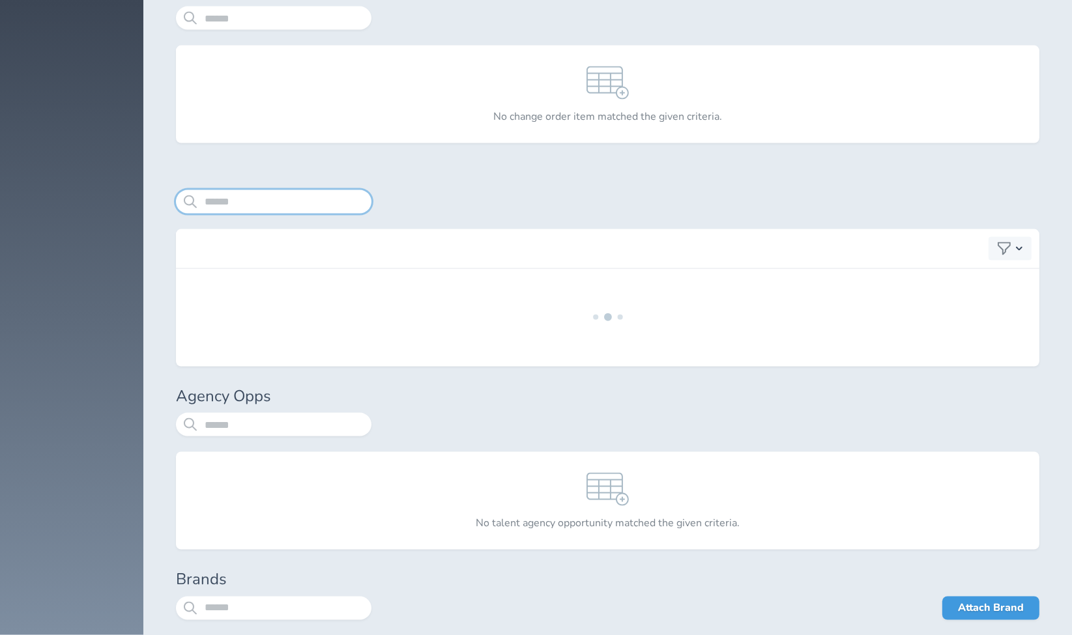
scroll to position [2284, 0]
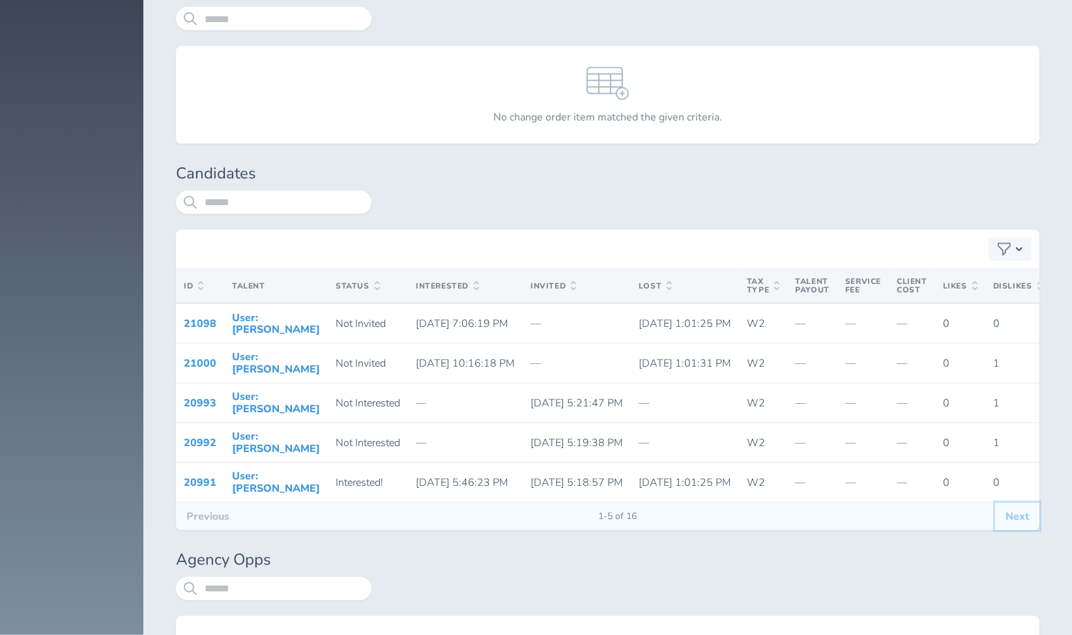
click at [1009, 523] on button "Next" at bounding box center [1017, 516] width 44 height 27
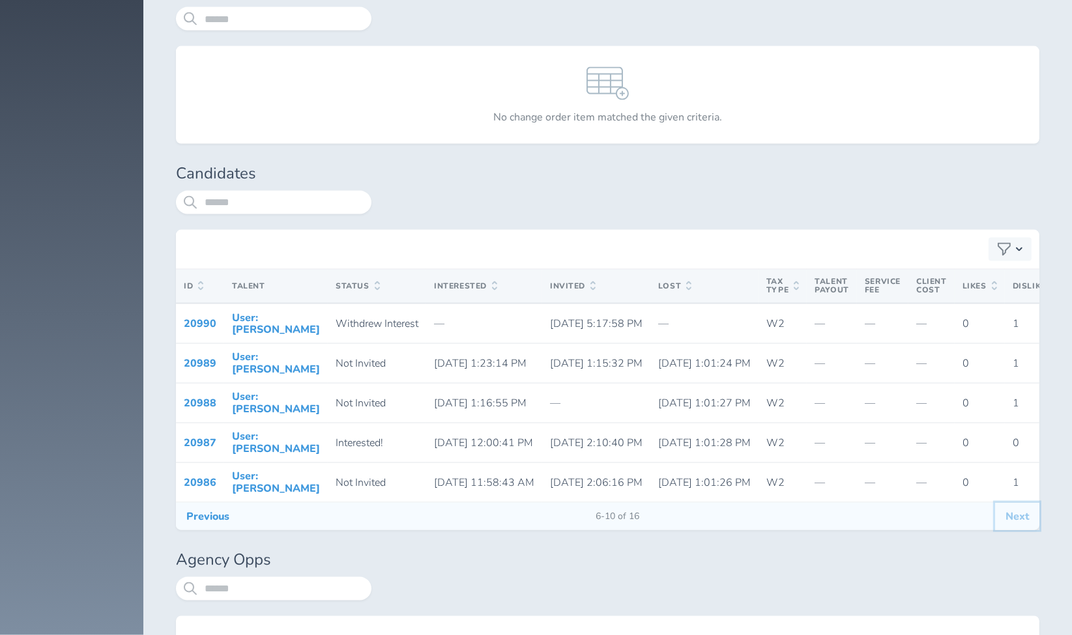
click at [1019, 519] on button "Next" at bounding box center [1017, 516] width 44 height 27
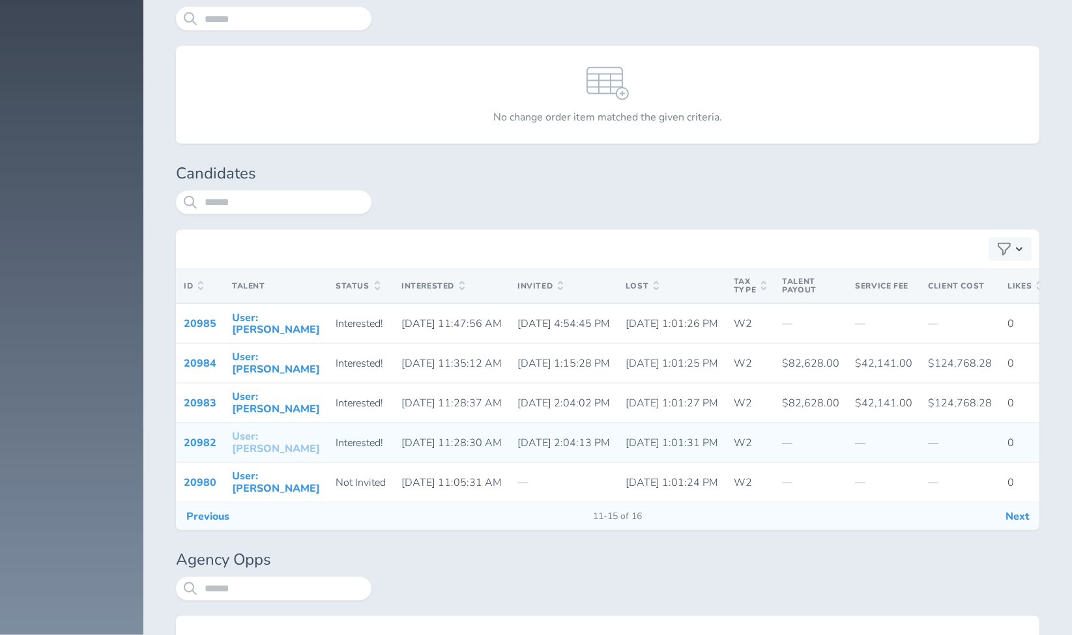
click at [249, 439] on link "User: Elise Heydet" at bounding box center [276, 443] width 88 height 26
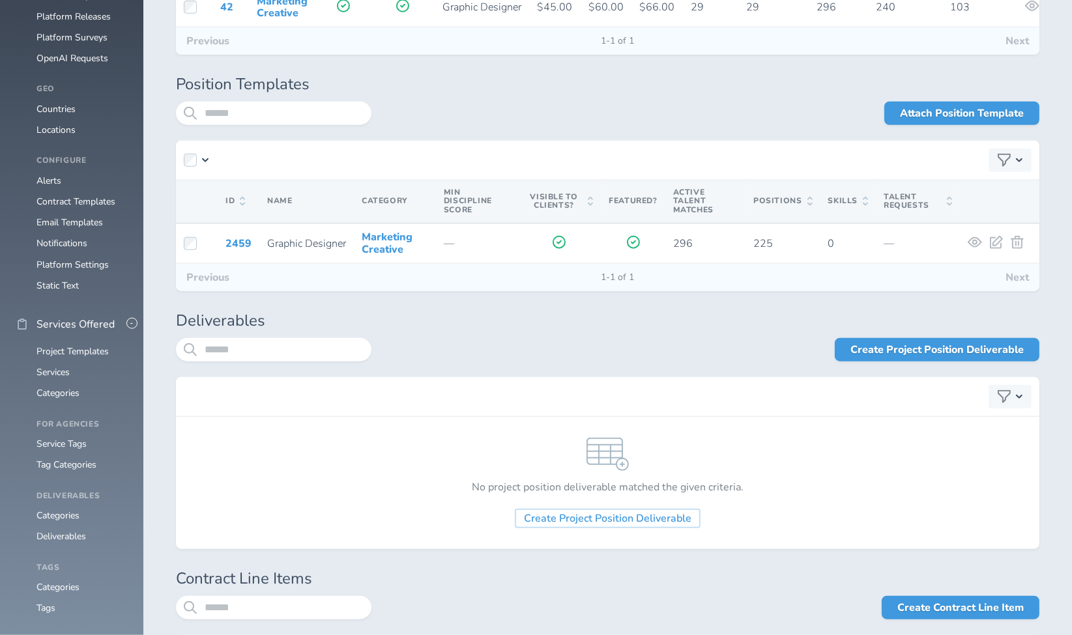
scroll to position [1437, 0]
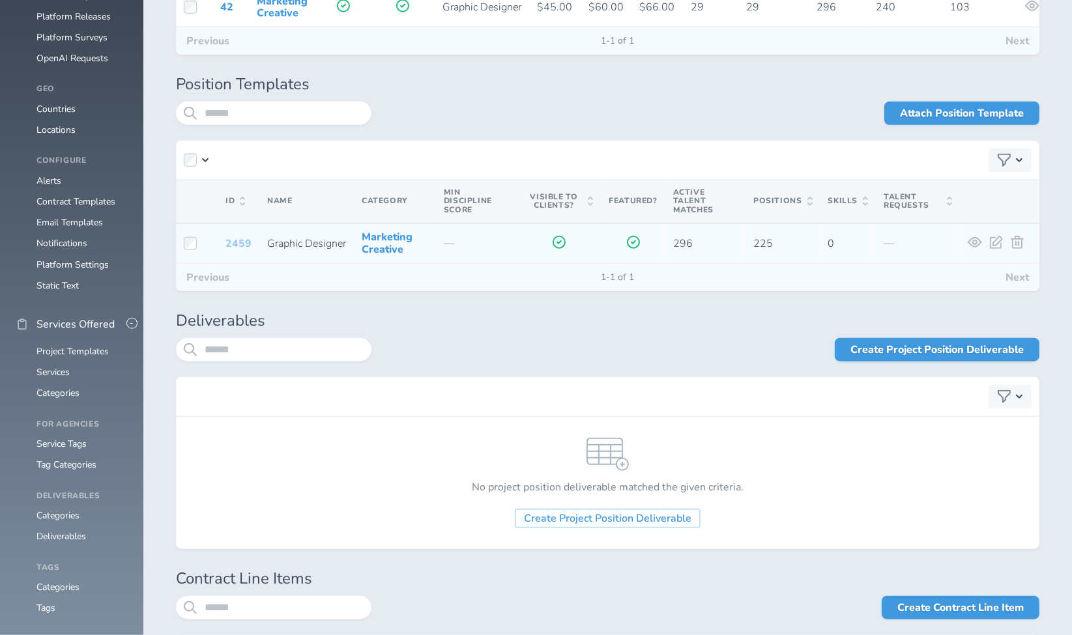
click at [239, 237] on link "2459" at bounding box center [239, 244] width 26 height 14
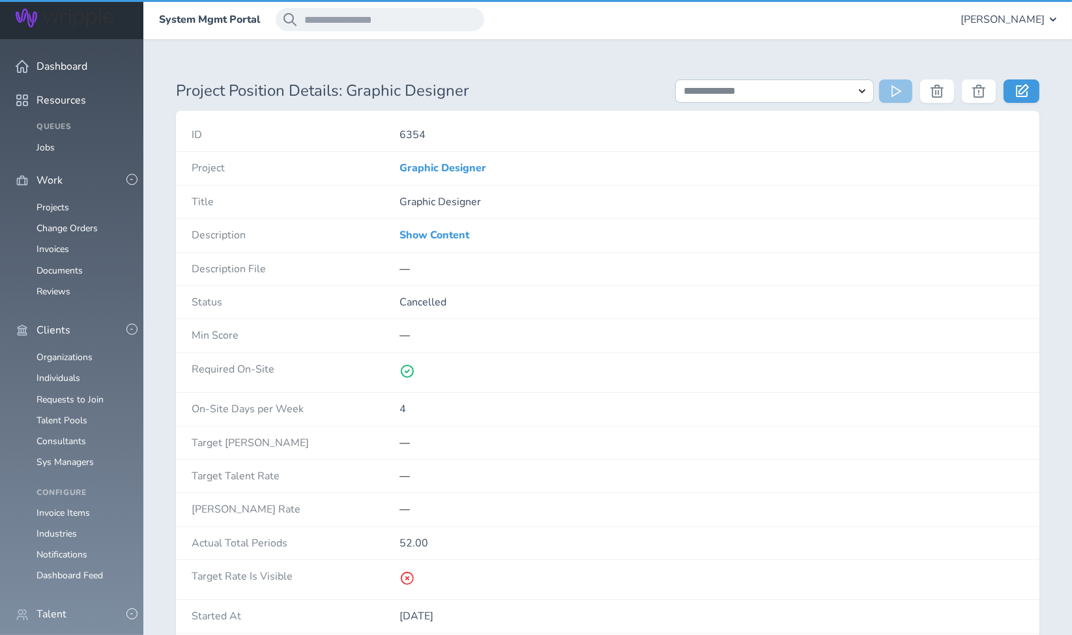
scroll to position [2284, 0]
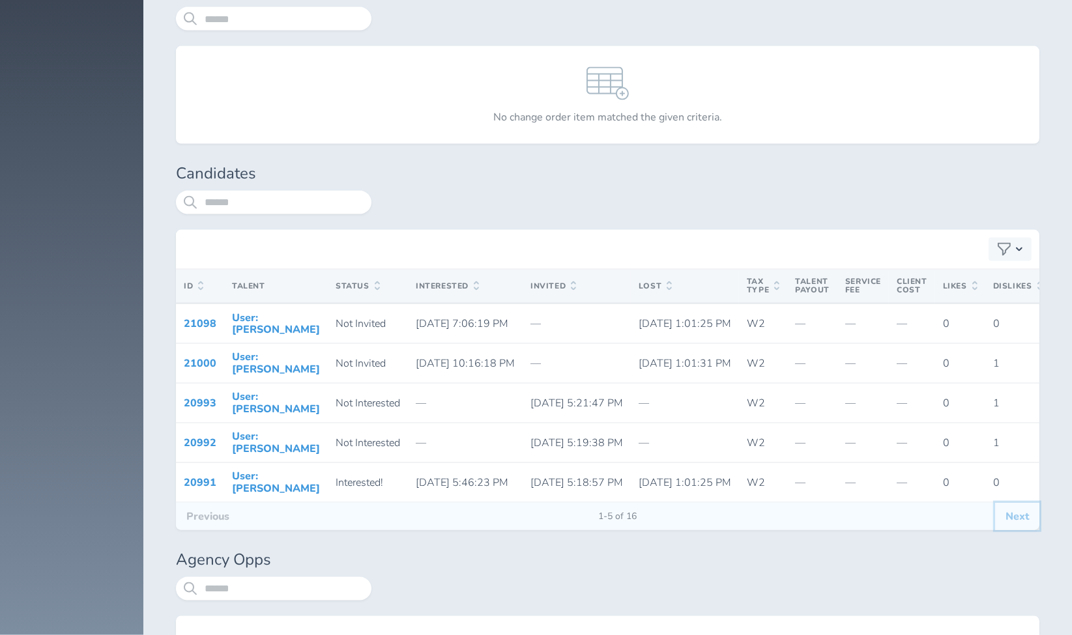
click at [1020, 523] on button "Next" at bounding box center [1017, 516] width 44 height 27
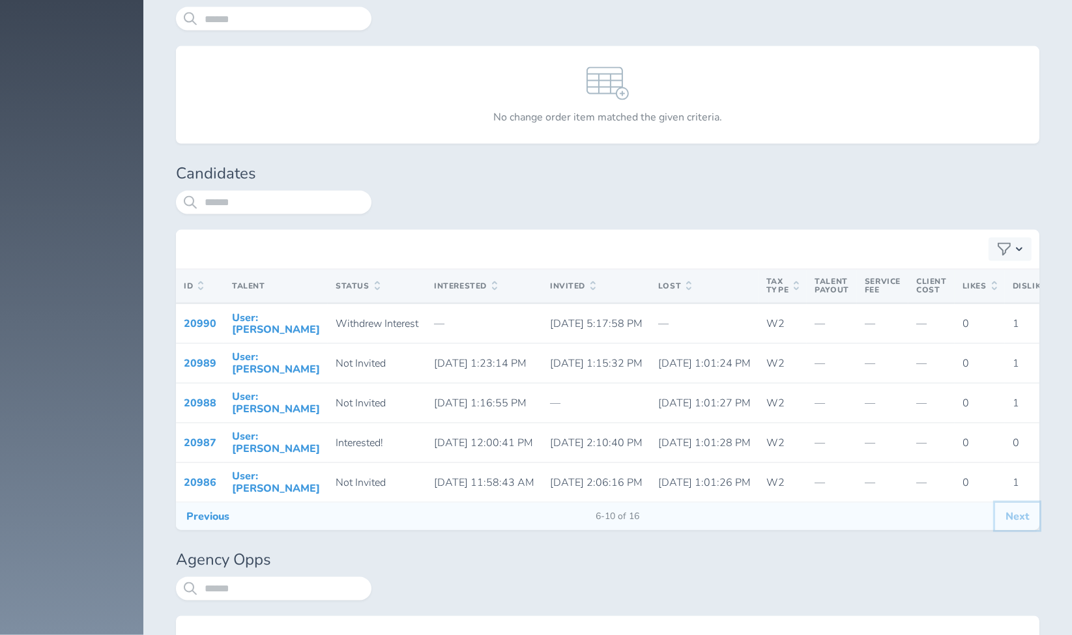
click at [1009, 523] on button "Next" at bounding box center [1017, 516] width 44 height 27
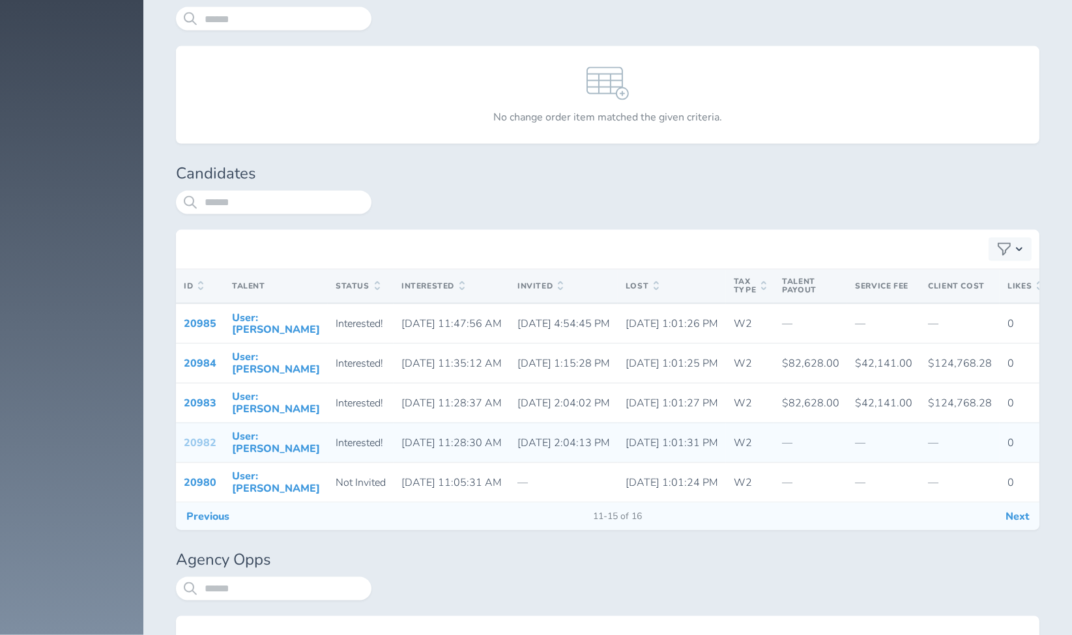
click at [194, 436] on link "20982" at bounding box center [200, 443] width 33 height 14
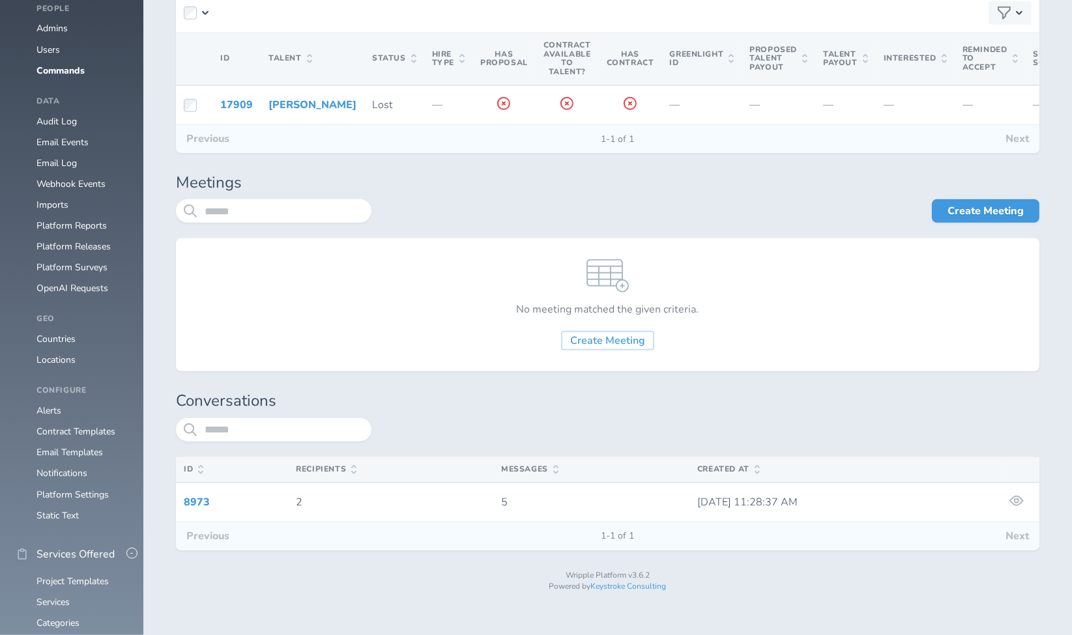
scroll to position [1214, 0]
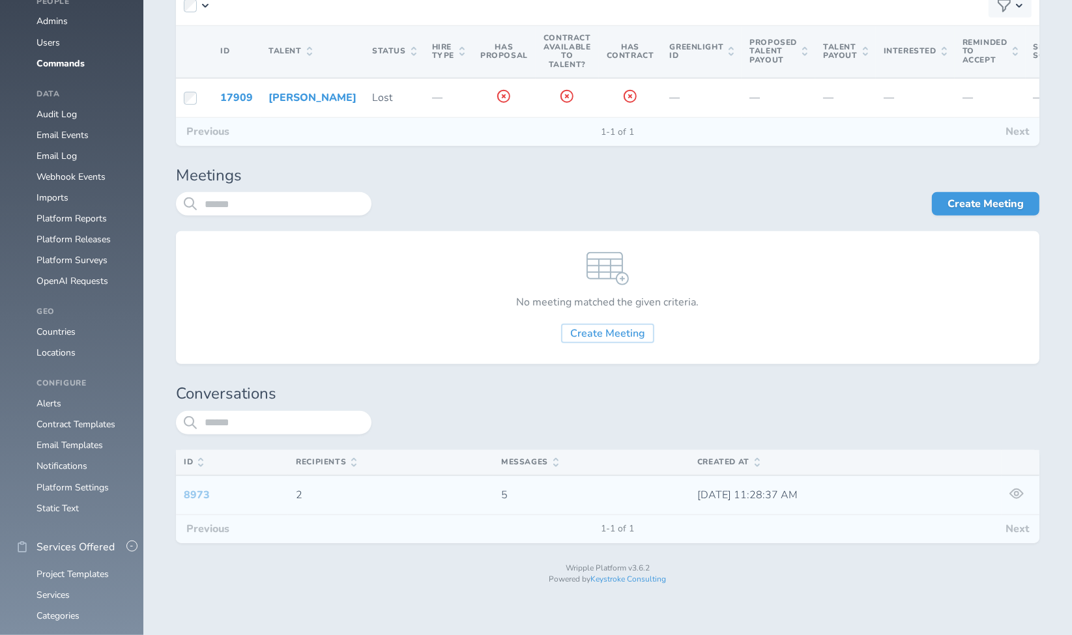
click at [194, 502] on link "8973" at bounding box center [197, 495] width 26 height 14
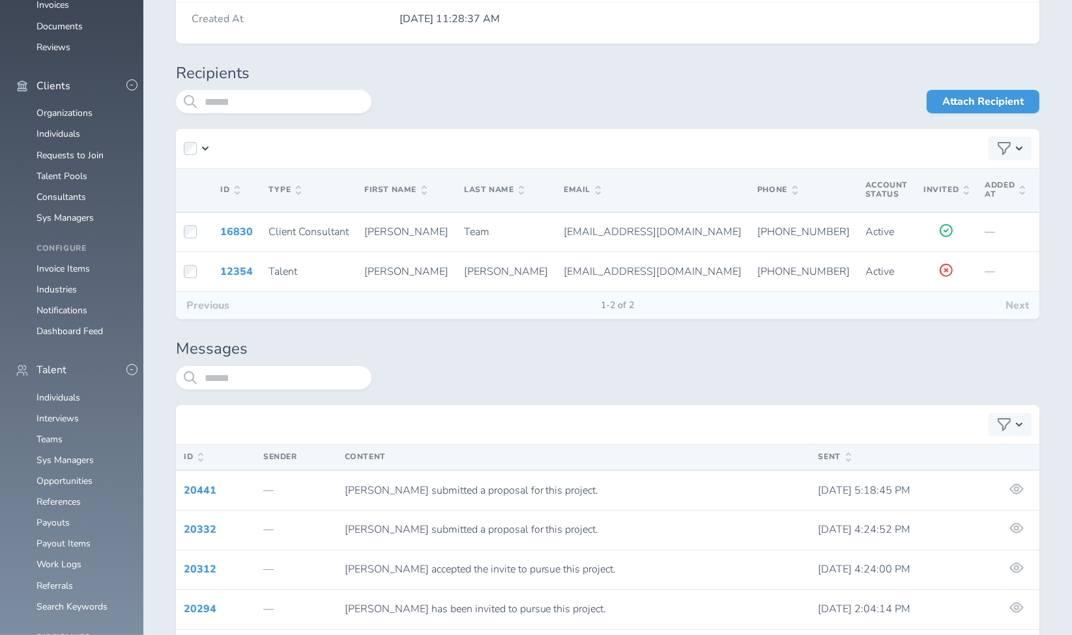
scroll to position [401, 0]
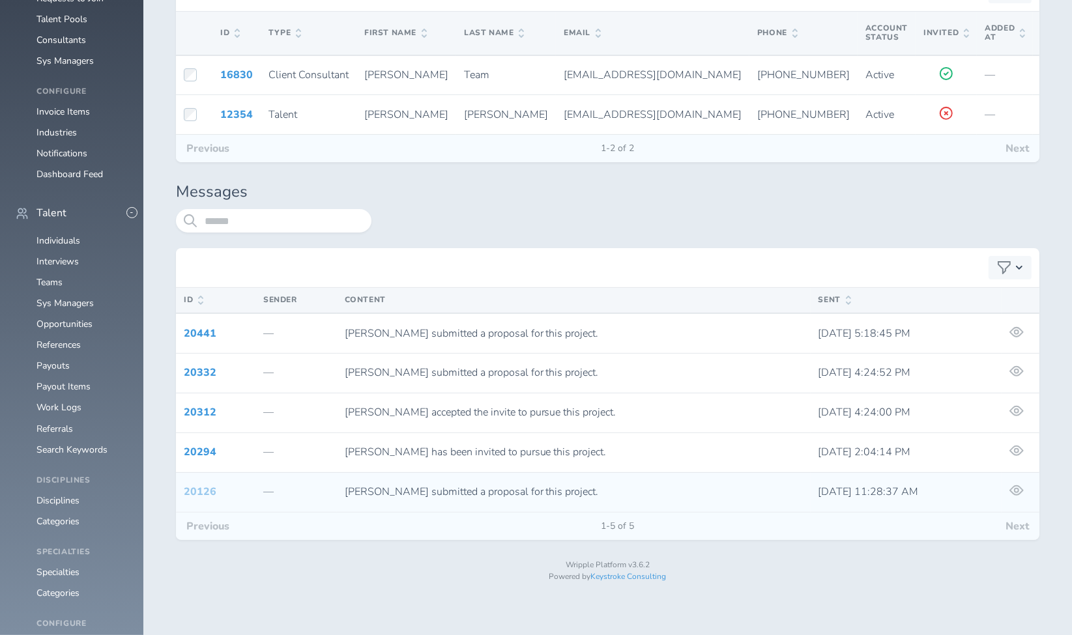
click at [197, 499] on link "20126" at bounding box center [200, 492] width 33 height 14
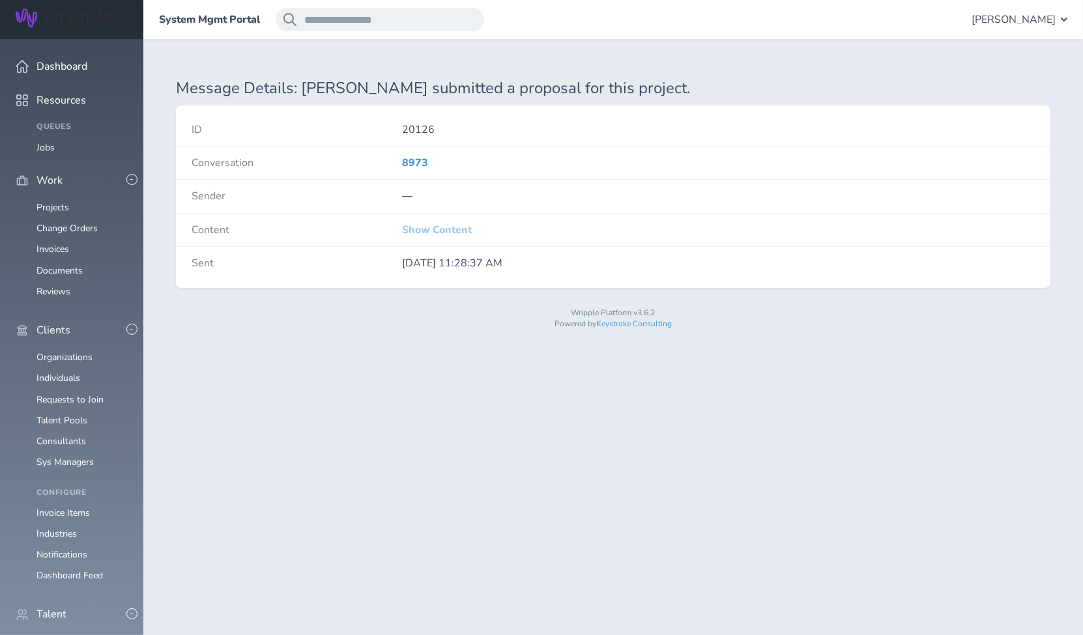
click at [420, 233] on link "Show Content" at bounding box center [438, 230] width 70 height 12
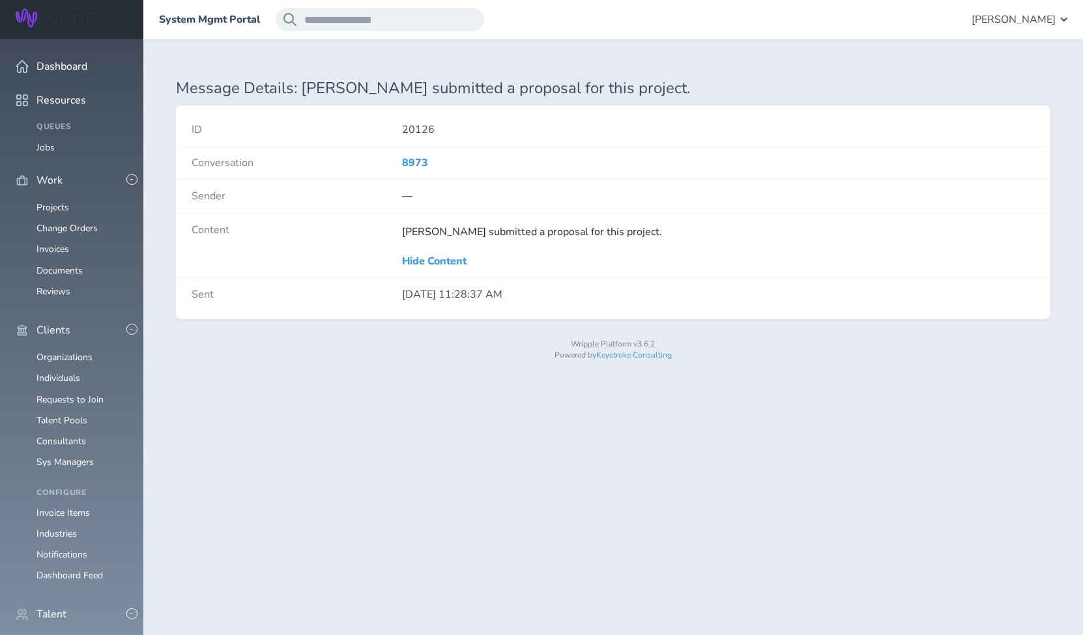
click at [177, 74] on div "Message Details: Elise Heydet submitted a proposal for this project. ID 20126 C…" at bounding box center [613, 216] width 940 height 354
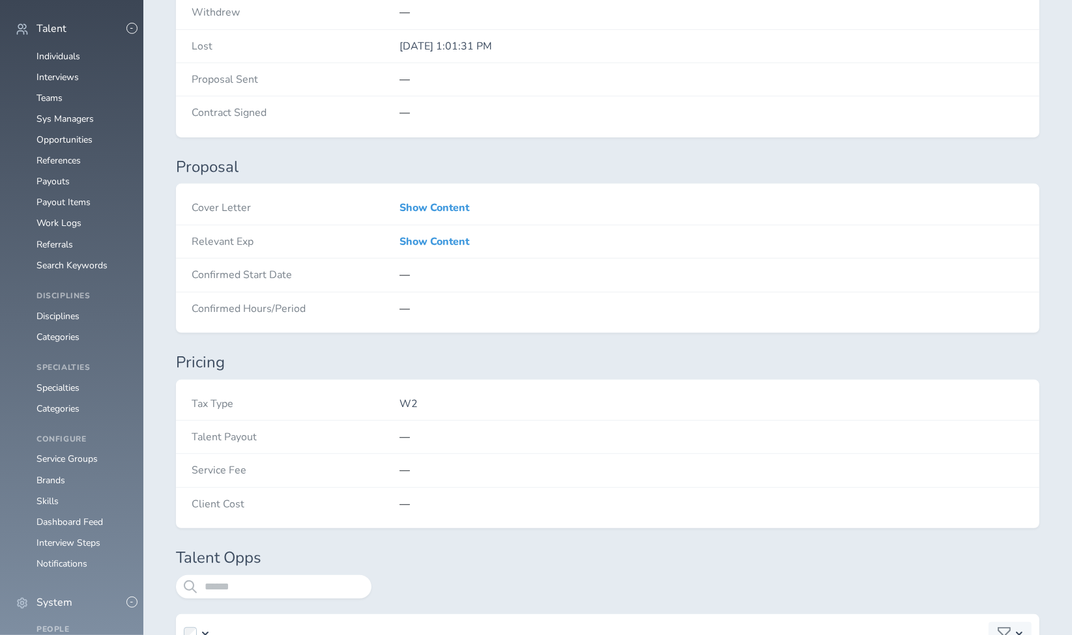
scroll to position [585, 0]
click at [431, 205] on link "Show Content" at bounding box center [435, 209] width 70 height 12
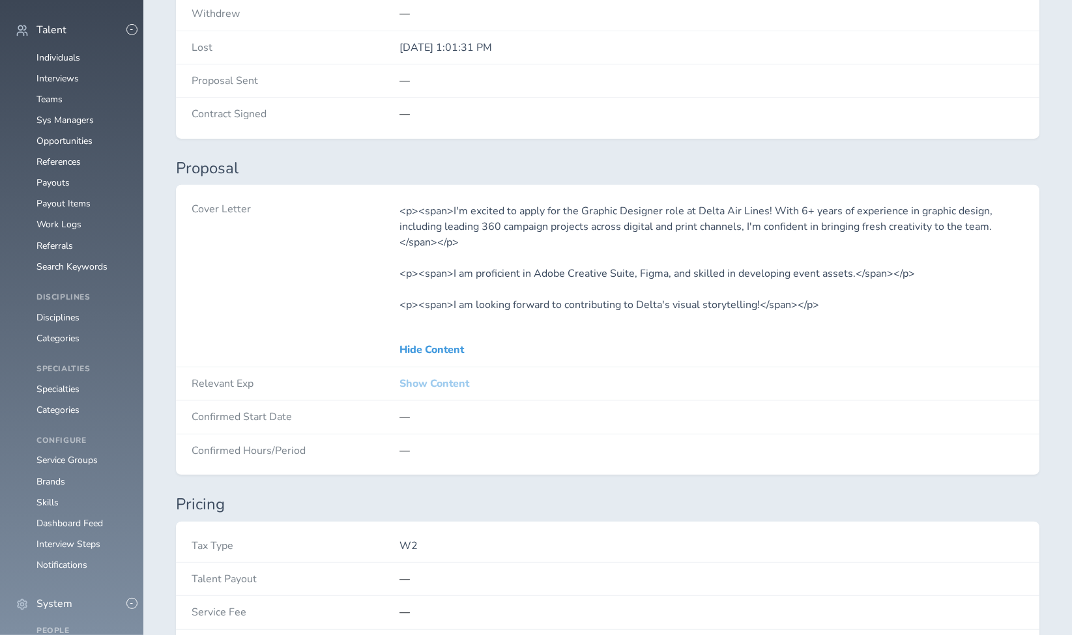
click at [434, 378] on link "Show Content" at bounding box center [435, 384] width 70 height 12
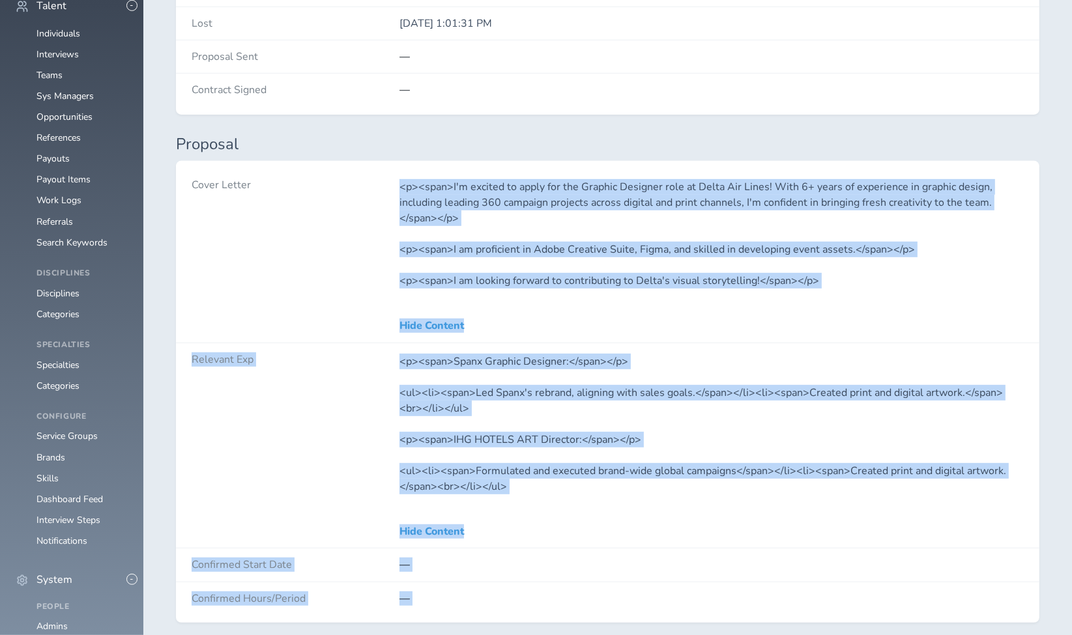
scroll to position [631, 0]
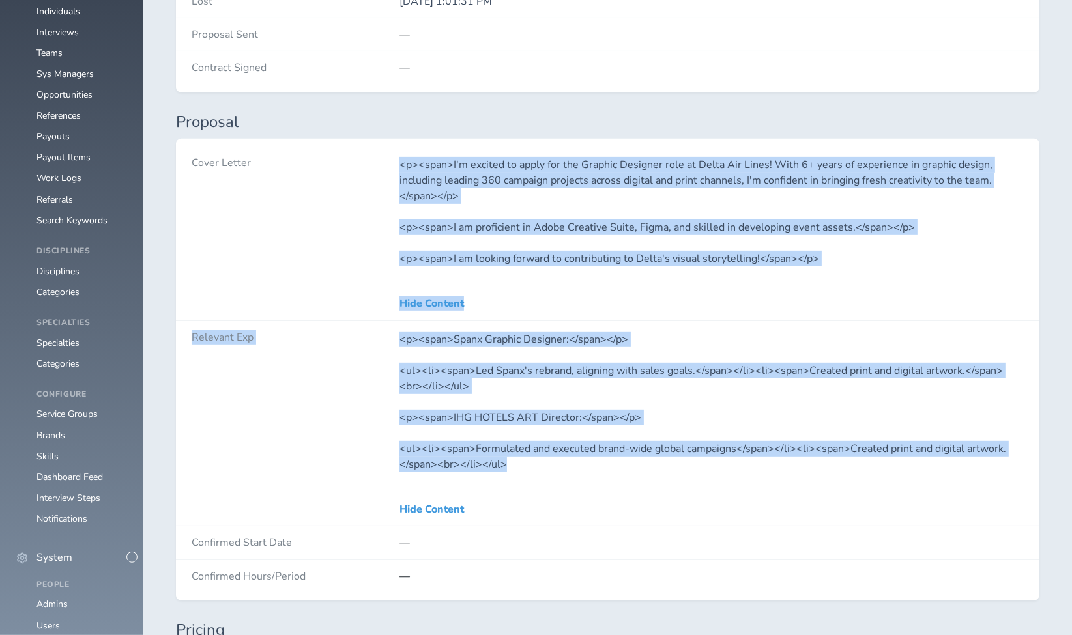
drag, startPoint x: 399, startPoint y: 347, endPoint x: 525, endPoint y: 463, distance: 171.6
click at [525, 463] on div "Cover Letter <p><span>I'm excited to apply for the Graphic Designer role at Del…" at bounding box center [608, 370] width 864 height 462
copy div "<p><span>I'm excited to apply for the Graphic Designer role at Delta Air Lines!…"
click at [60, 18] on link "Individuals" at bounding box center [58, 11] width 44 height 12
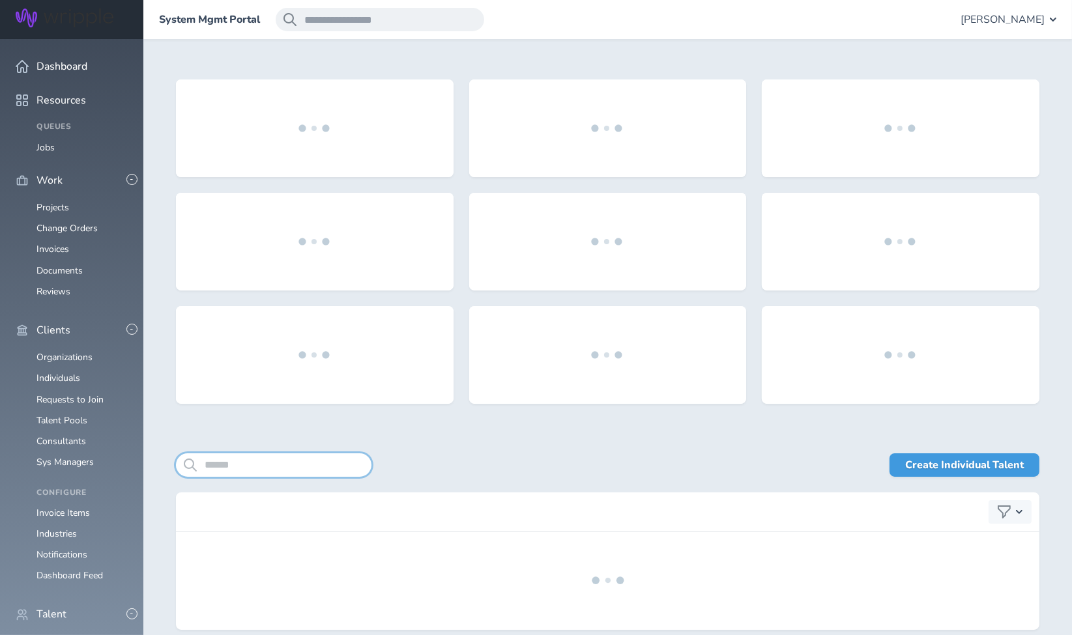
click at [276, 463] on input "search" at bounding box center [274, 465] width 196 height 23
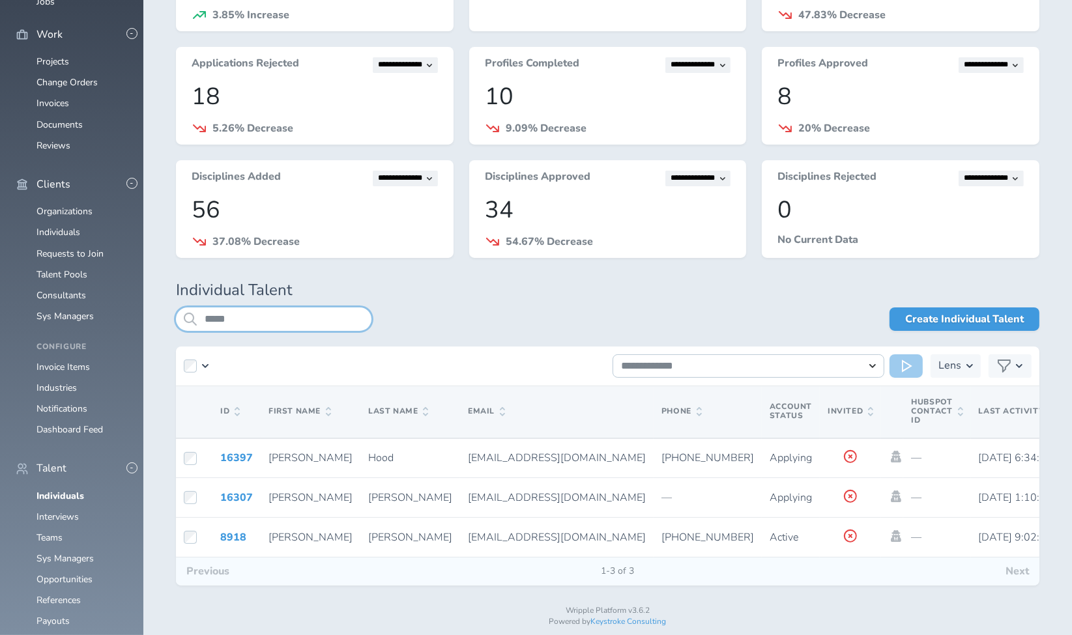
scroll to position [153, 0]
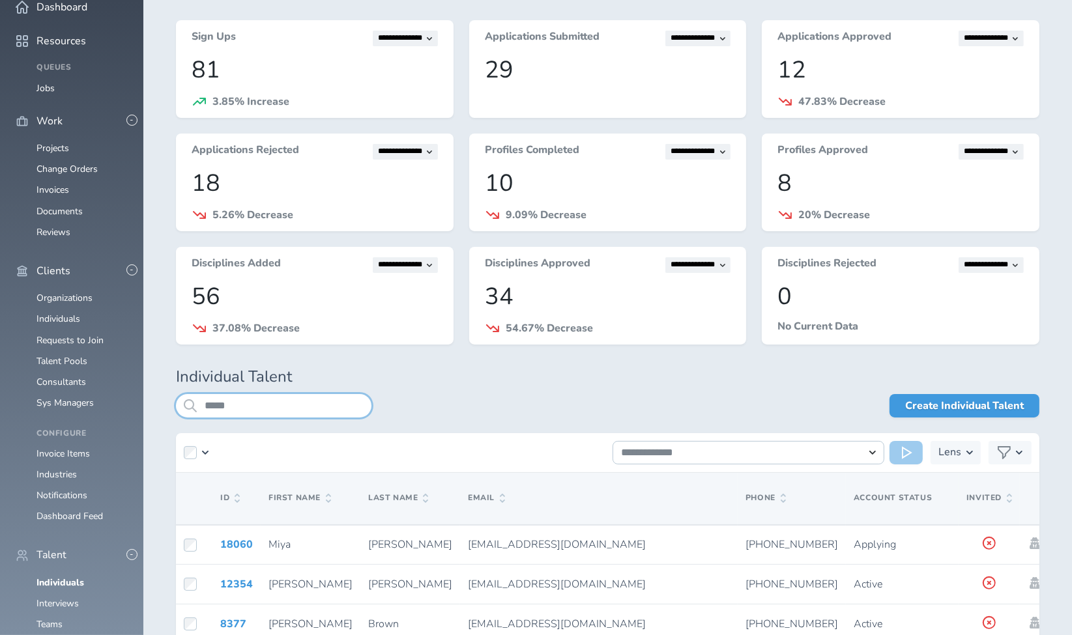
scroll to position [153, 0]
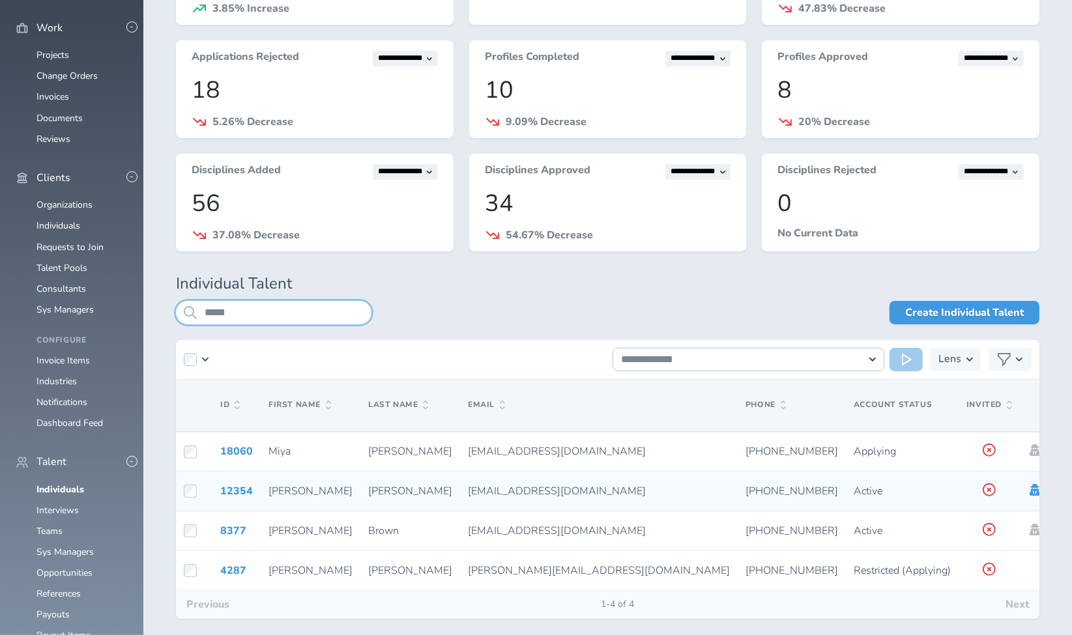
type input "*****"
click at [1030, 489] on icon at bounding box center [1035, 490] width 10 height 12
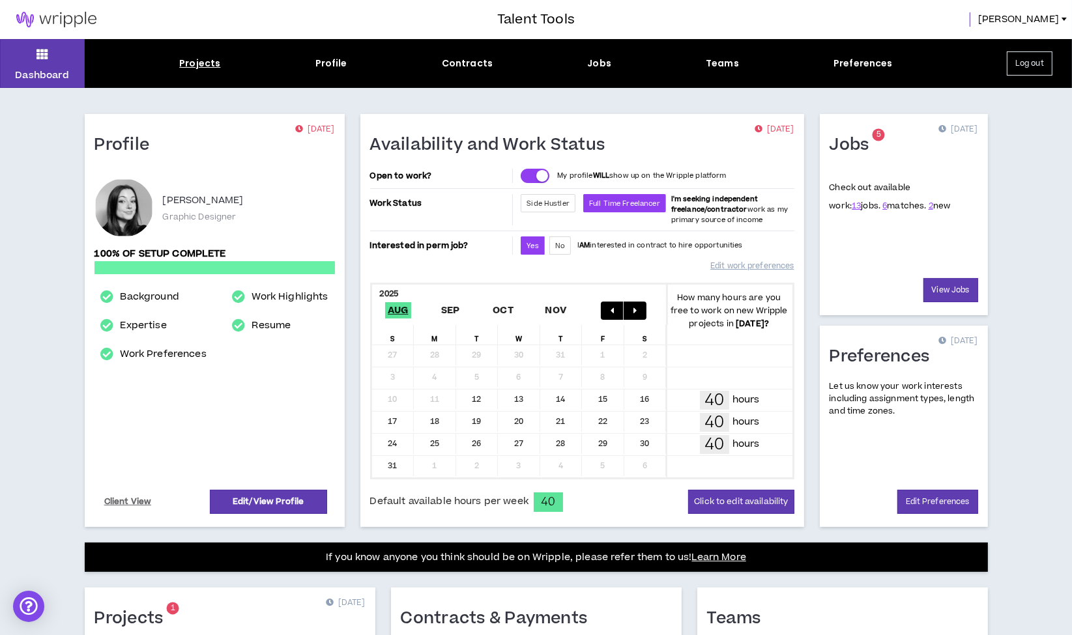
click at [201, 66] on div "Projects" at bounding box center [199, 64] width 41 height 14
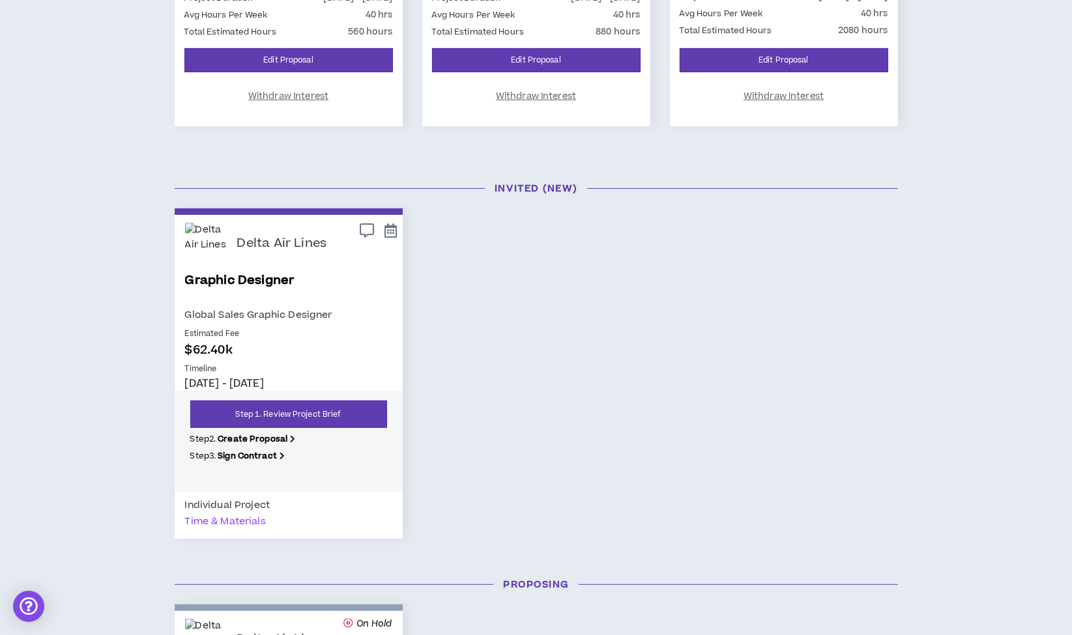
scroll to position [517, 0]
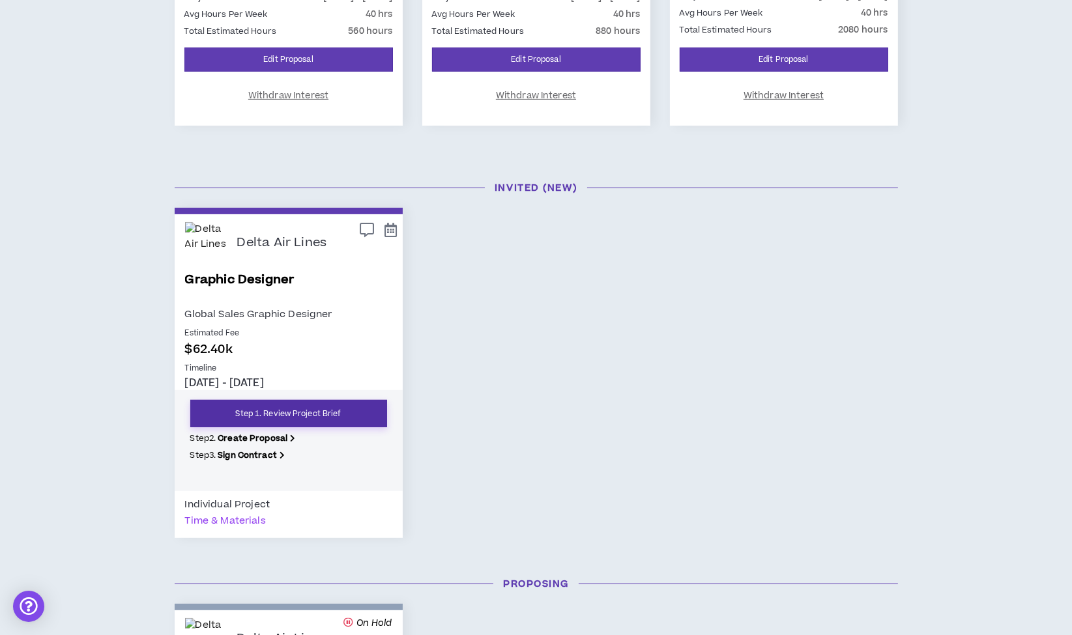
click at [294, 415] on link "Step 1. Review Project Brief" at bounding box center [288, 413] width 197 height 27
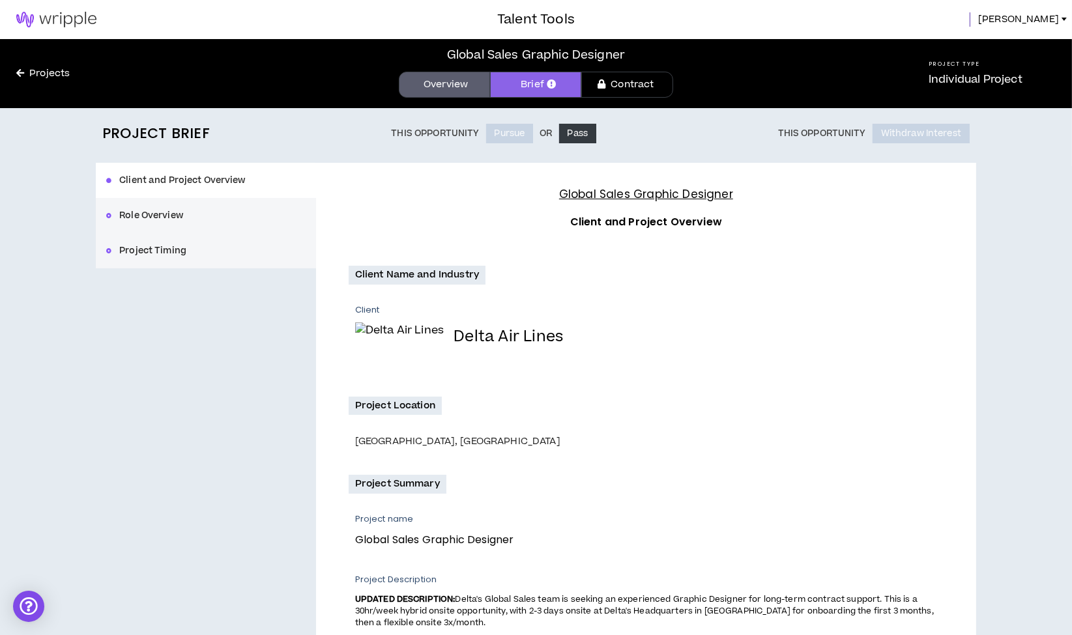
scroll to position [411, 0]
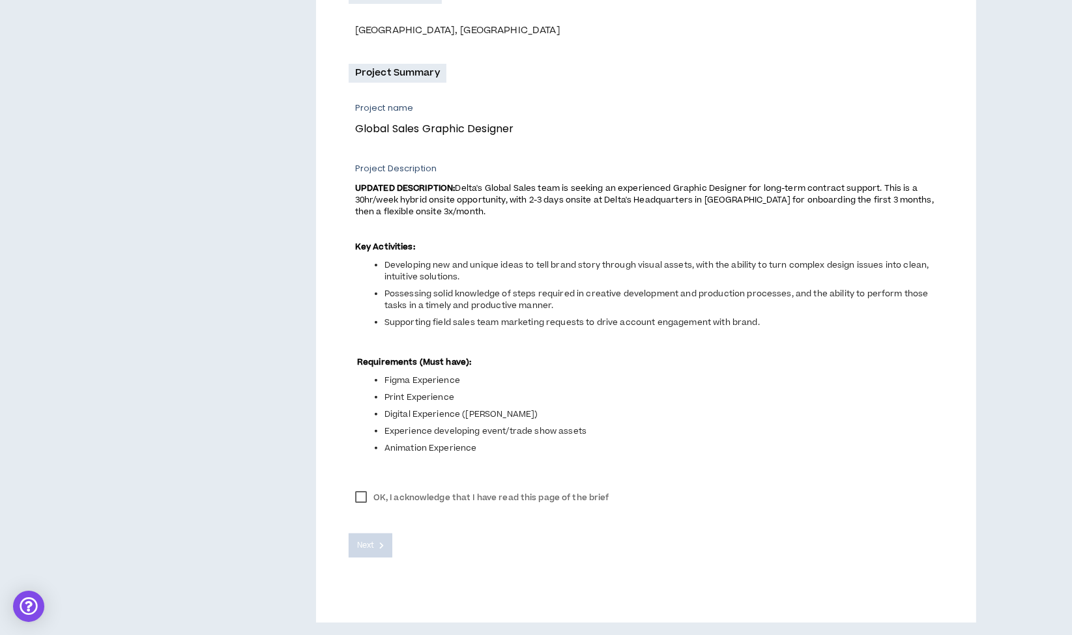
click at [357, 497] on label "OK, I acknowledge that I have read this page of the brief" at bounding box center [482, 498] width 267 height 20
click at [370, 545] on span "Next" at bounding box center [365, 546] width 17 height 12
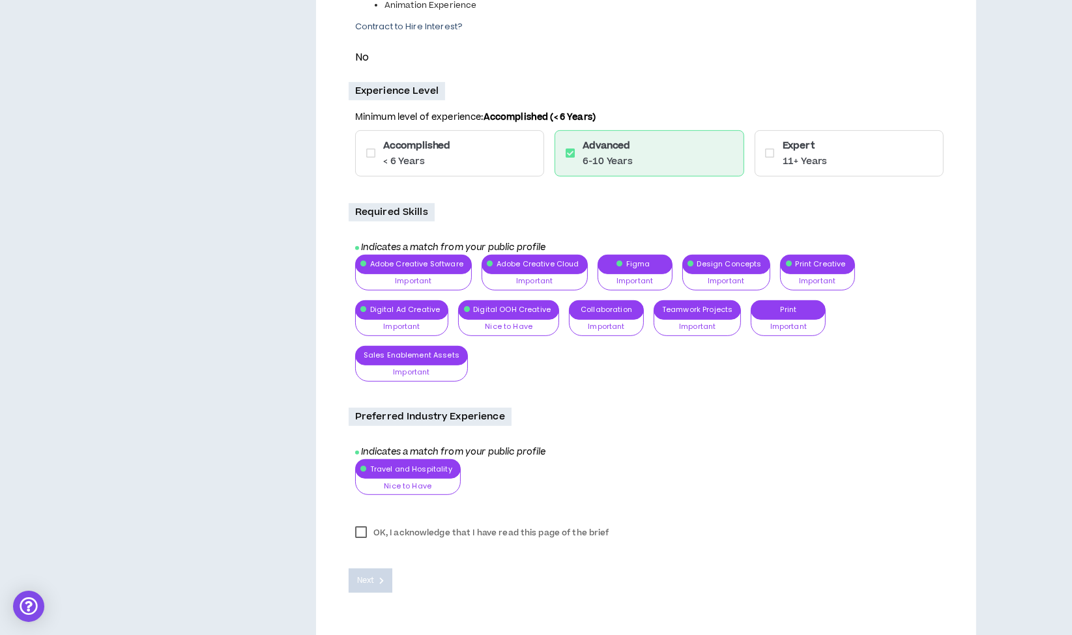
scroll to position [663, 0]
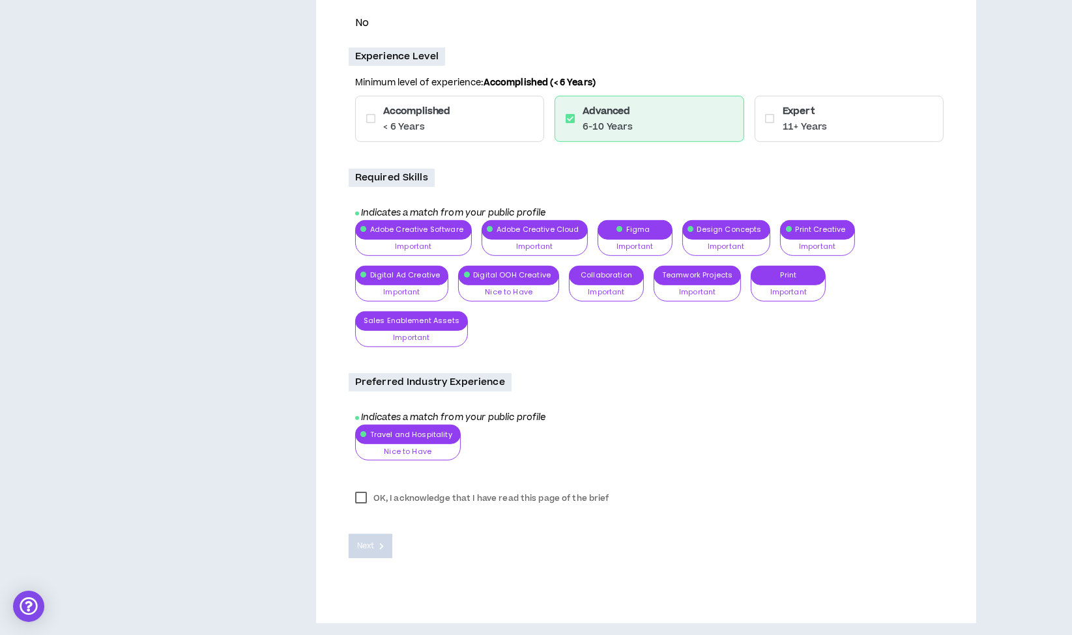
click at [361, 497] on label "OK, I acknowledge that I have read this page of the brief" at bounding box center [482, 499] width 267 height 20
click at [365, 544] on span "Next" at bounding box center [365, 546] width 17 height 12
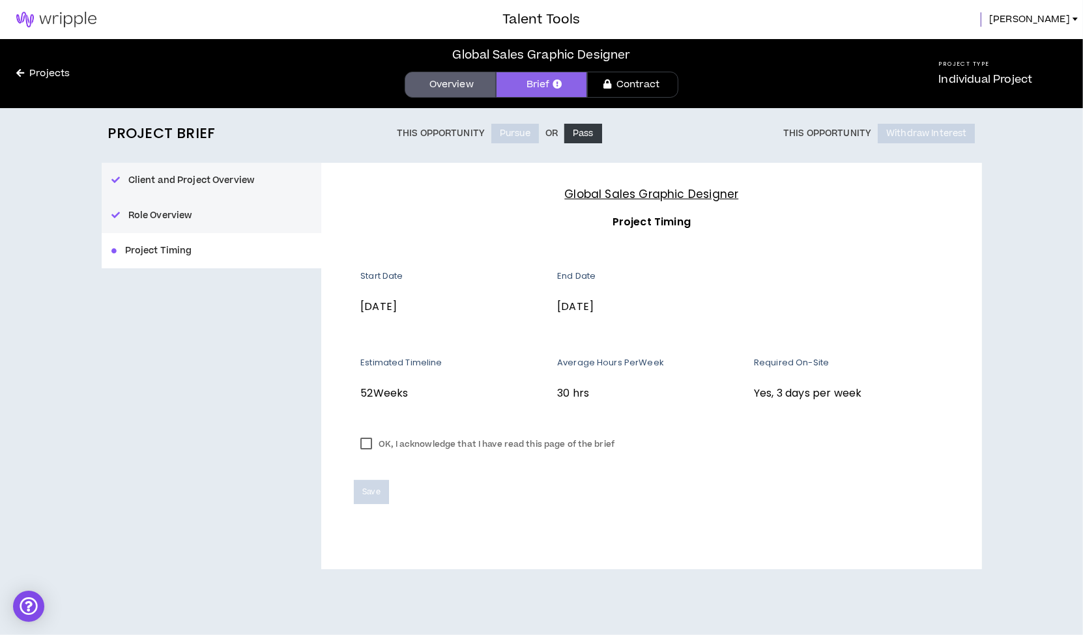
click at [368, 437] on label "OK, I acknowledge that I have read this page of the brief" at bounding box center [487, 445] width 267 height 20
click at [373, 493] on span "Save" at bounding box center [371, 492] width 18 height 12
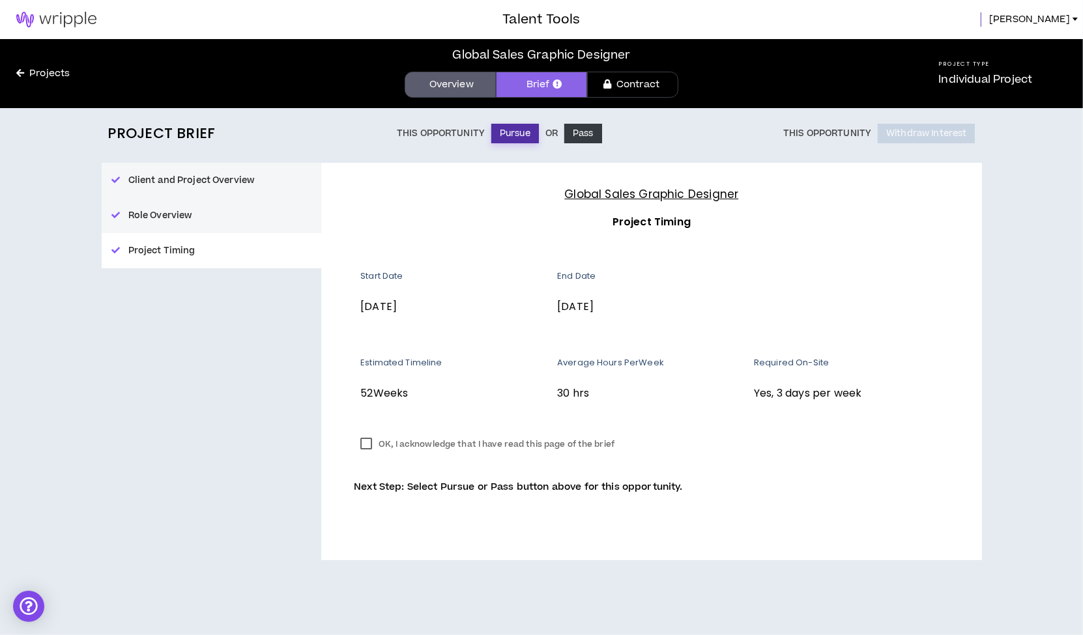
click at [510, 132] on button "Pursue" at bounding box center [515, 134] width 48 height 20
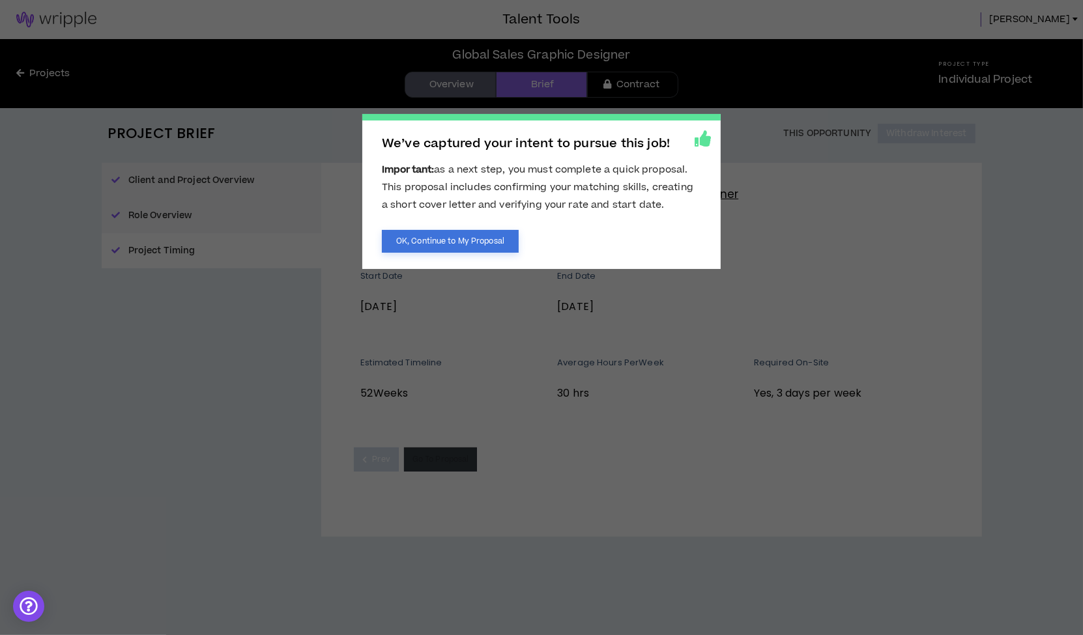
click at [437, 239] on button "OK, Continue to My Proposal" at bounding box center [450, 241] width 137 height 23
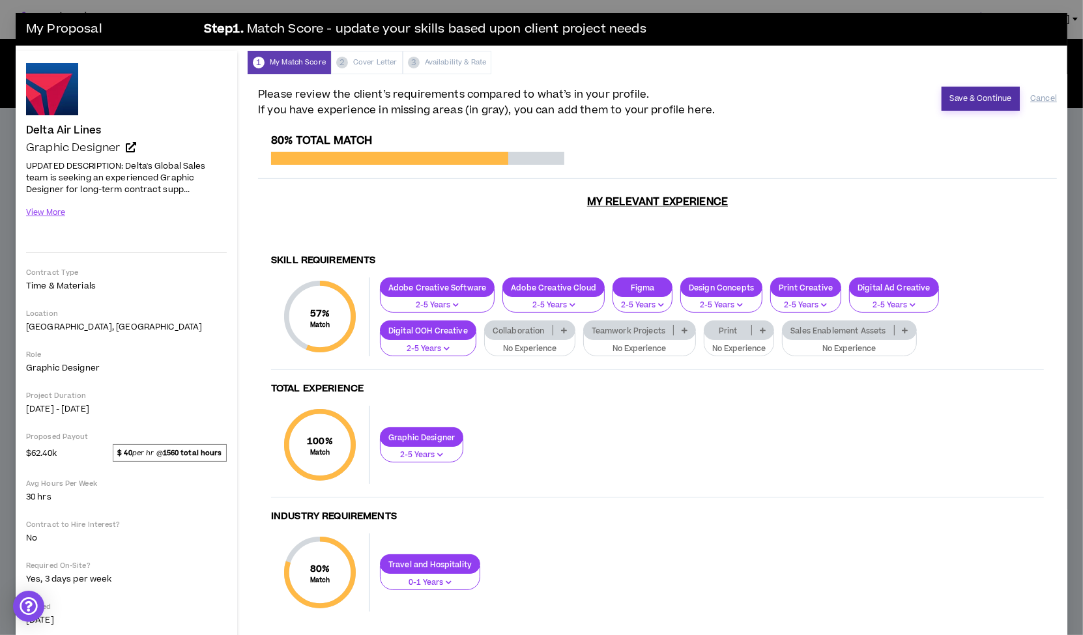
click at [981, 95] on button "Save & Continue" at bounding box center [981, 99] width 79 height 24
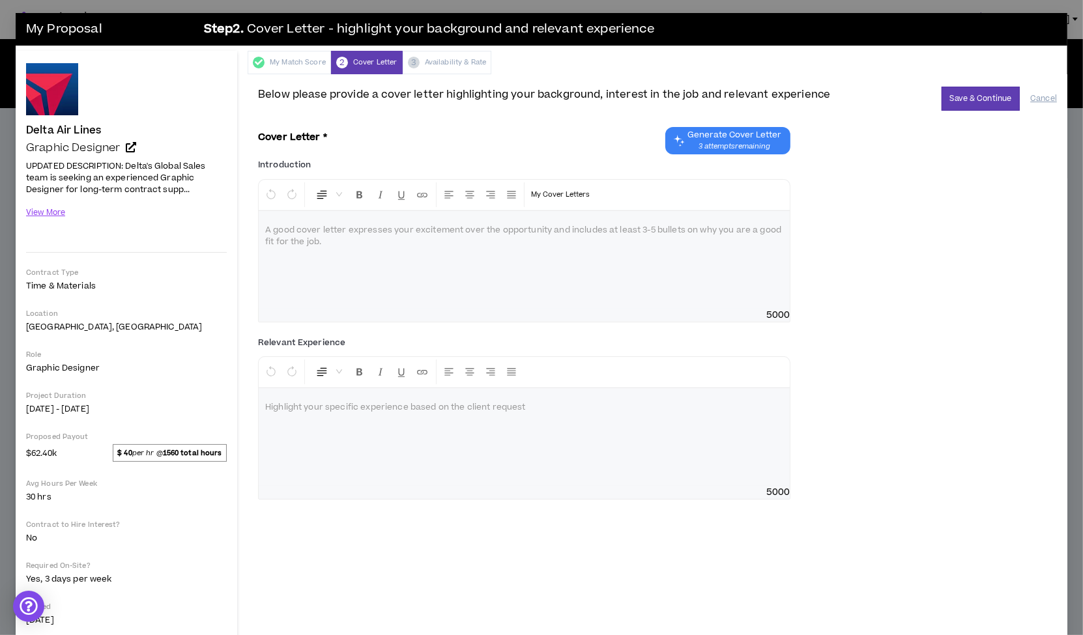
click at [486, 237] on div at bounding box center [524, 260] width 531 height 98
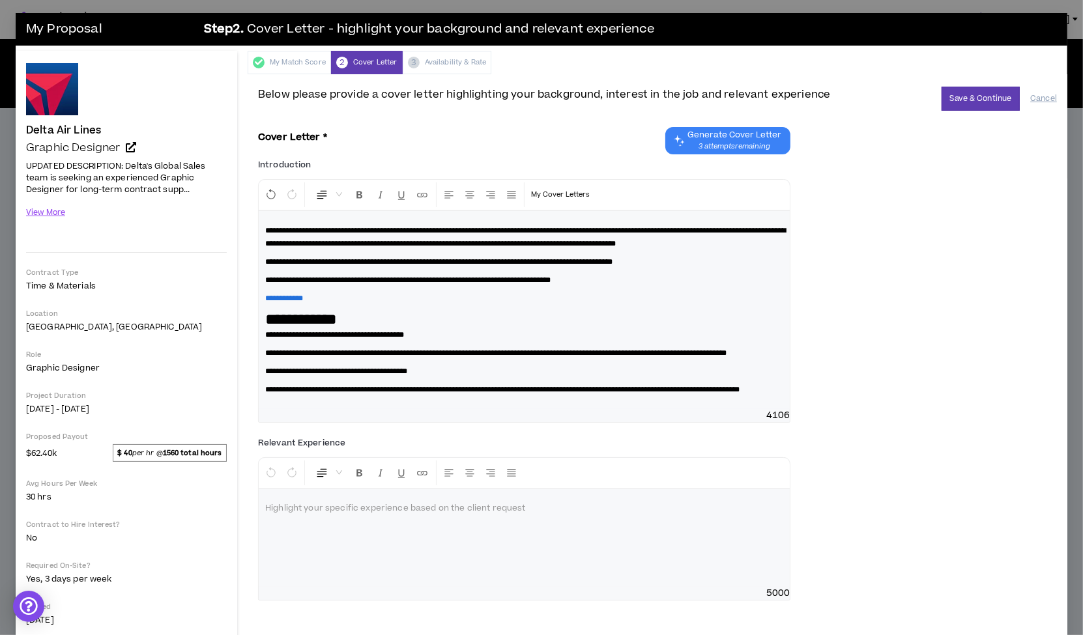
click at [306, 229] on span "**********" at bounding box center [525, 237] width 521 height 21
click at [303, 266] on span "**********" at bounding box center [438, 262] width 347 height 8
click at [304, 284] on span "**********" at bounding box center [407, 280] width 285 height 8
click at [345, 250] on p "**********" at bounding box center [524, 237] width 518 height 26
click at [680, 255] on p "**********" at bounding box center [524, 261] width 518 height 13
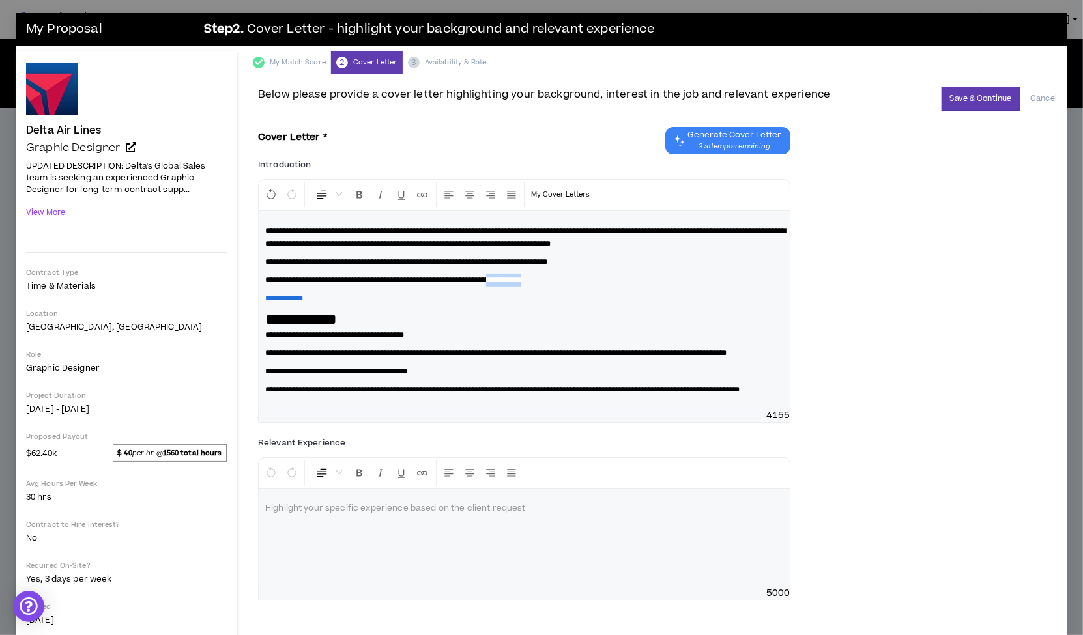
drag, startPoint x: 596, startPoint y: 275, endPoint x: 532, endPoint y: 276, distance: 63.9
click at [532, 276] on p "**********" at bounding box center [524, 280] width 518 height 13
drag, startPoint x: 322, startPoint y: 293, endPoint x: 264, endPoint y: 294, distance: 58.0
click at [264, 294] on div "**********" at bounding box center [524, 310] width 531 height 199
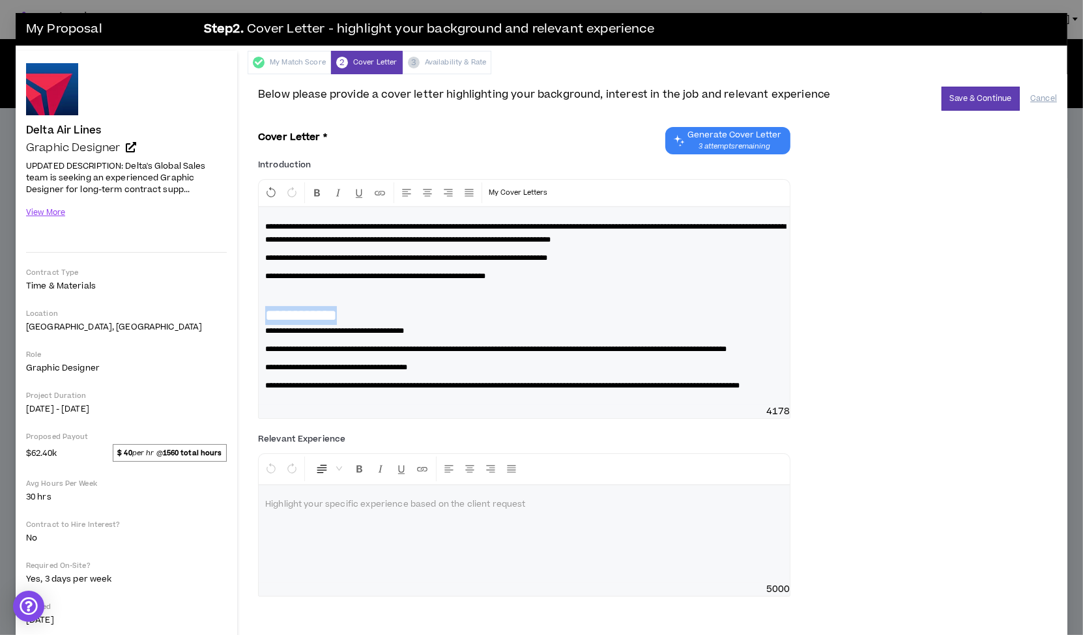
drag, startPoint x: 379, startPoint y: 312, endPoint x: 254, endPoint y: 313, distance: 125.8
click at [254, 313] on div "**********" at bounding box center [658, 362] width 820 height 576
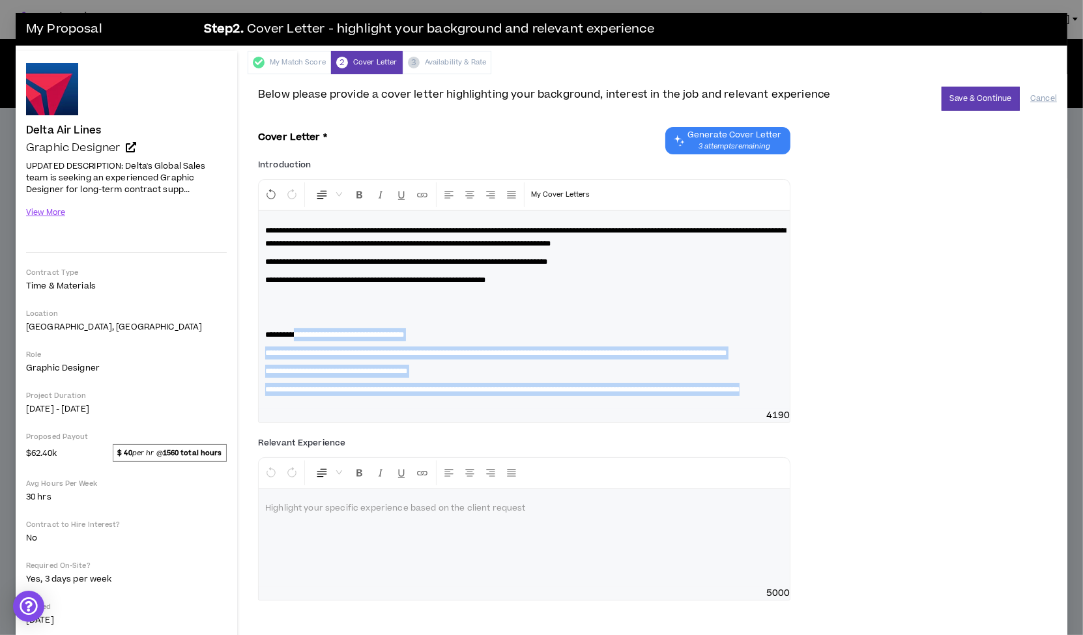
drag, startPoint x: 307, startPoint y: 329, endPoint x: 408, endPoint y: 415, distance: 132.7
click at [408, 410] on div "**********" at bounding box center [524, 310] width 531 height 199
copy div "**********"
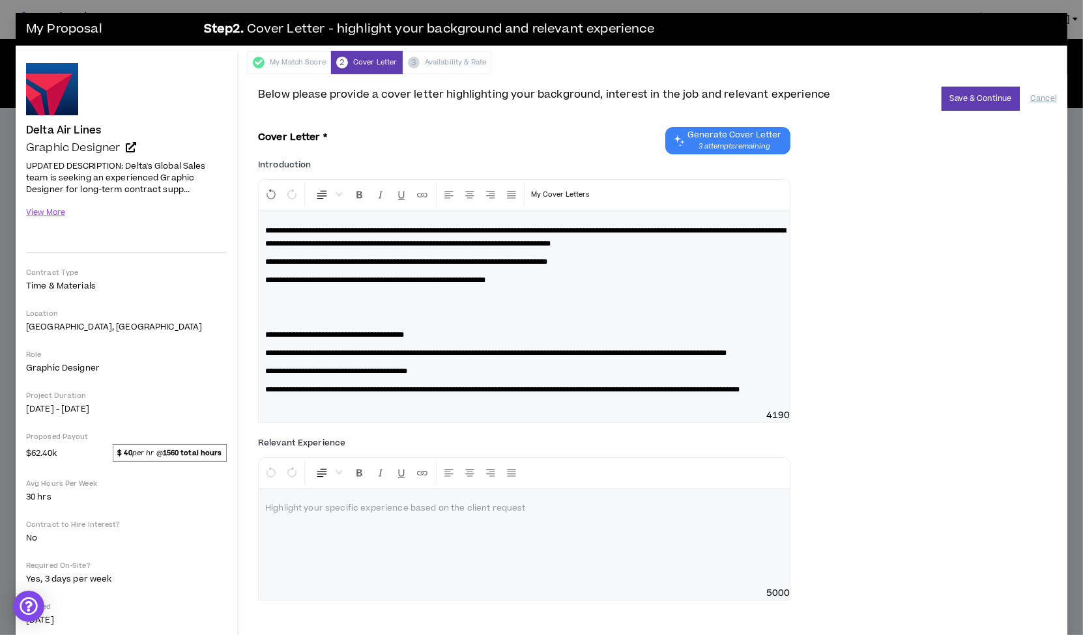
click at [343, 546] on div at bounding box center [524, 538] width 531 height 98
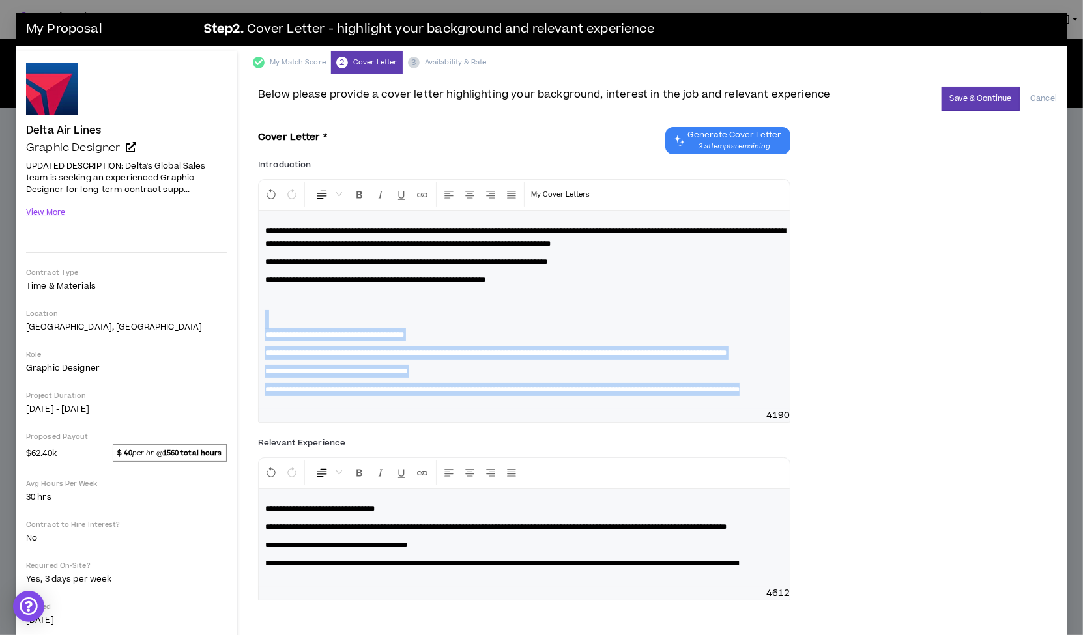
drag, startPoint x: 415, startPoint y: 412, endPoint x: 237, endPoint y: 325, distance: 198.2
click at [237, 325] on div "Delta Air Lines Graphic Designer Hide Details UPDATED DESCRIPTION: Delta's Glob…" at bounding box center [542, 351] width 1052 height 600
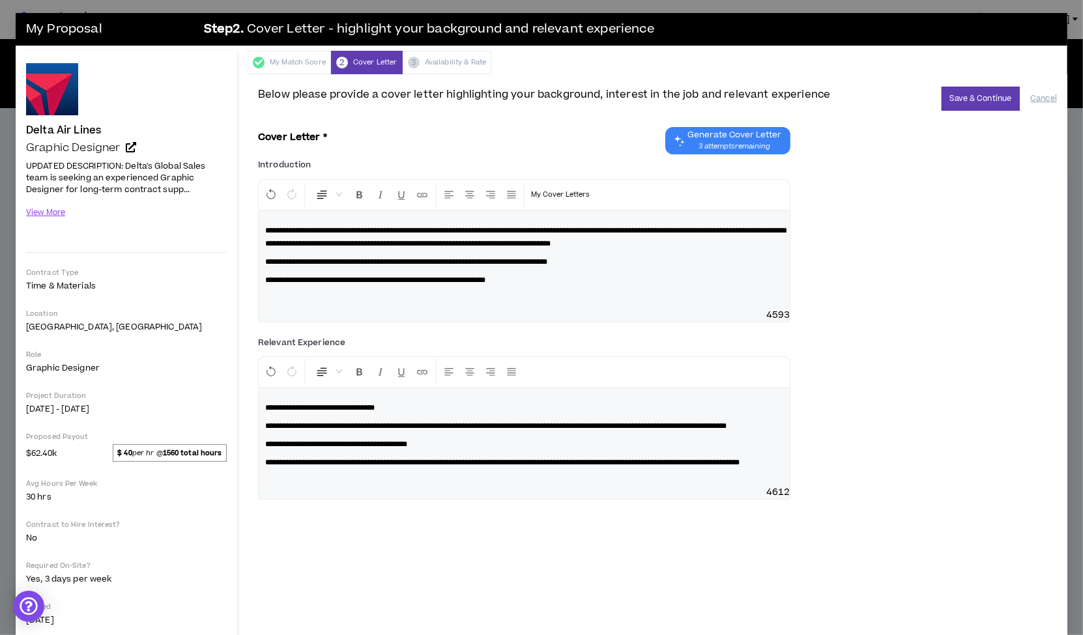
click at [424, 404] on p "**********" at bounding box center [524, 407] width 518 height 13
click at [321, 422] on span "**********" at bounding box center [495, 426] width 461 height 8
click at [305, 441] on span "**********" at bounding box center [336, 445] width 142 height 8
click at [425, 443] on p "**********" at bounding box center [524, 444] width 518 height 13
click at [316, 459] on span "**********" at bounding box center [502, 463] width 474 height 8
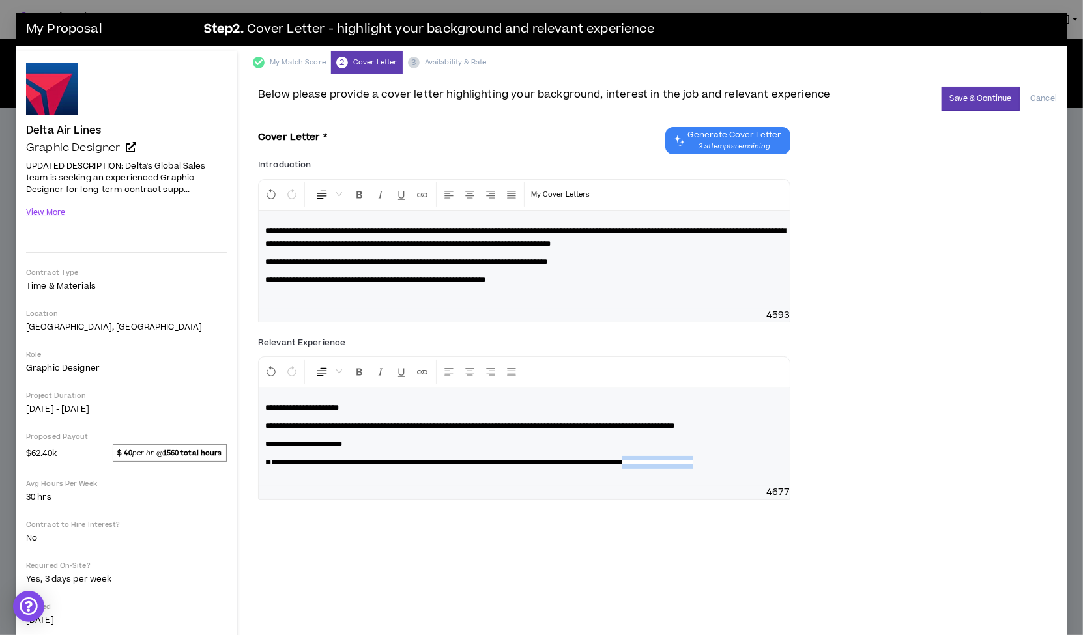
drag, startPoint x: 722, startPoint y: 459, endPoint x: 768, endPoint y: 472, distance: 48.7
click at [768, 469] on p "**********" at bounding box center [524, 462] width 518 height 13
drag, startPoint x: 682, startPoint y: 419, endPoint x: 789, endPoint y: 423, distance: 107.0
click at [789, 423] on div "**********" at bounding box center [657, 420] width 799 height 177
click at [965, 99] on button "Save & Continue" at bounding box center [981, 99] width 79 height 24
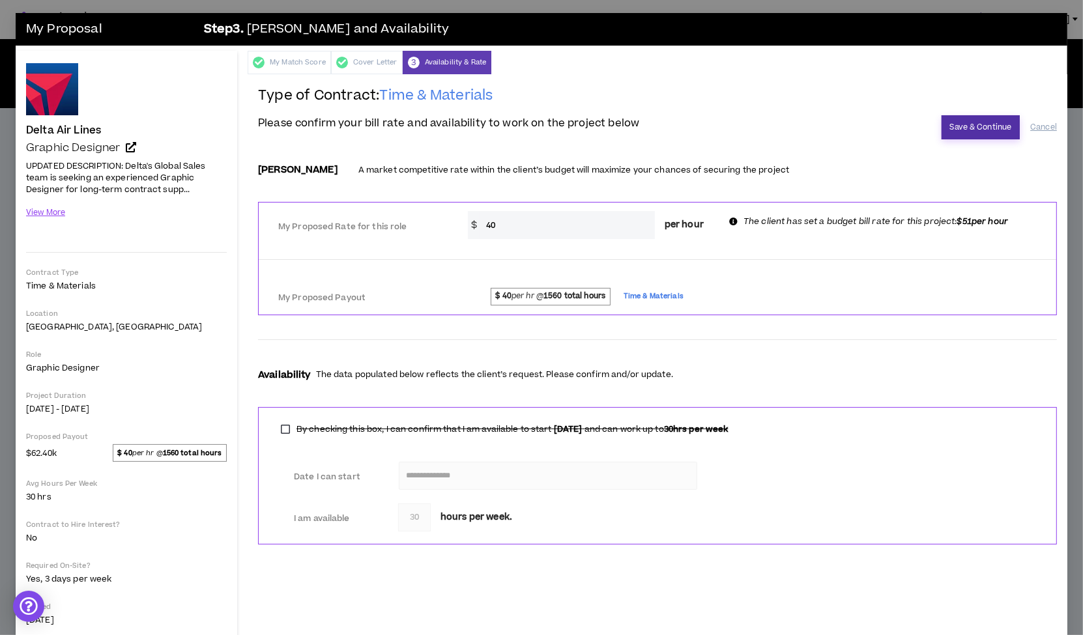
click at [970, 128] on button "Save & Continue" at bounding box center [981, 127] width 79 height 24
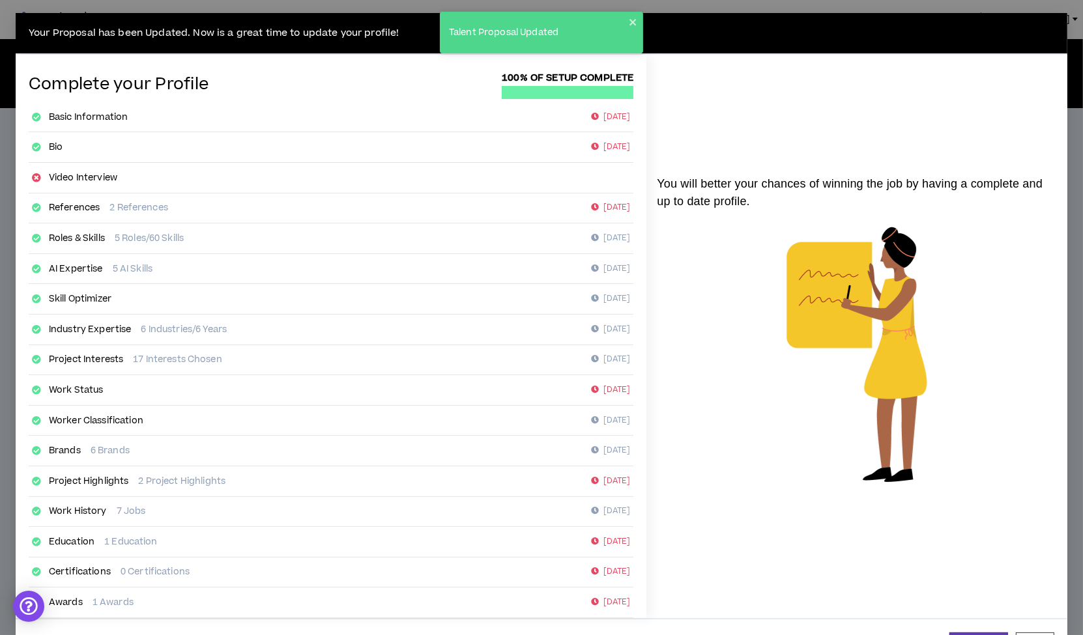
scroll to position [46, 0]
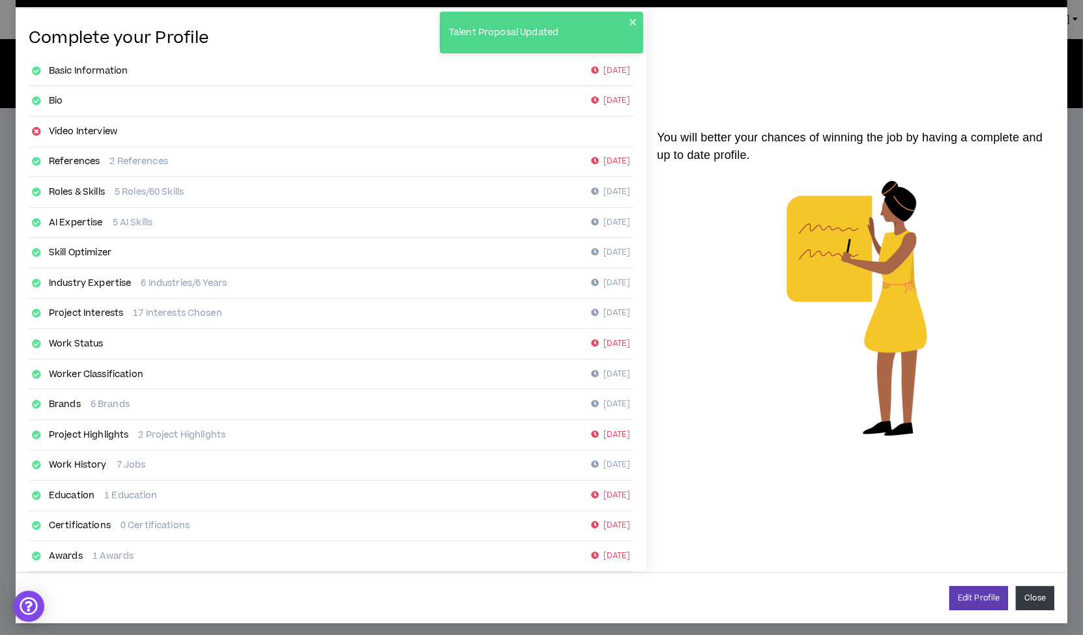
click at [1028, 589] on button "Close" at bounding box center [1035, 599] width 38 height 24
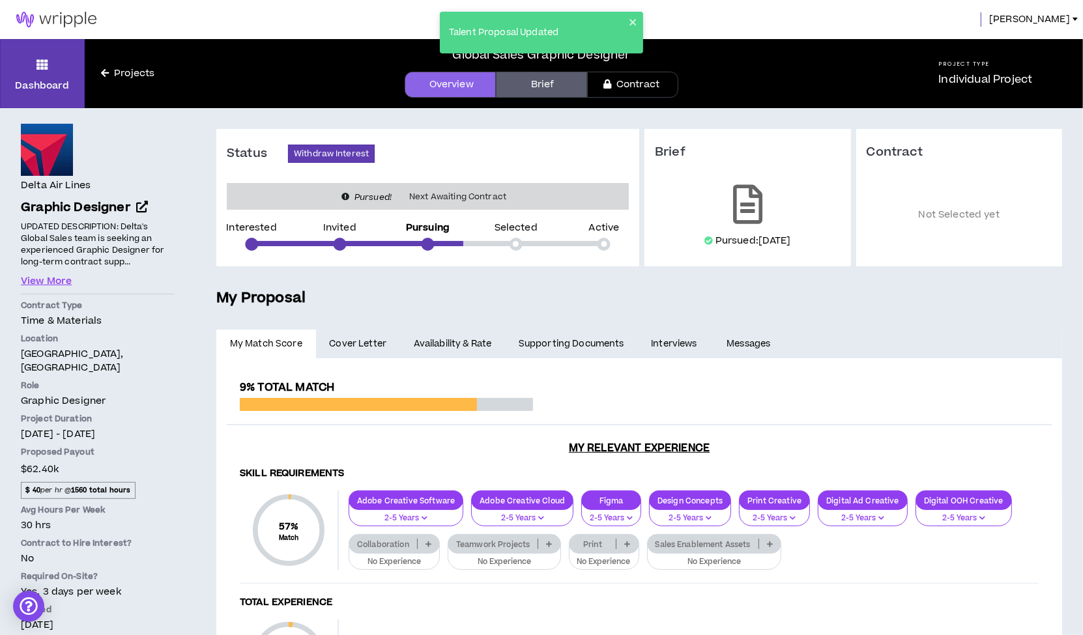
scroll to position [33, 0]
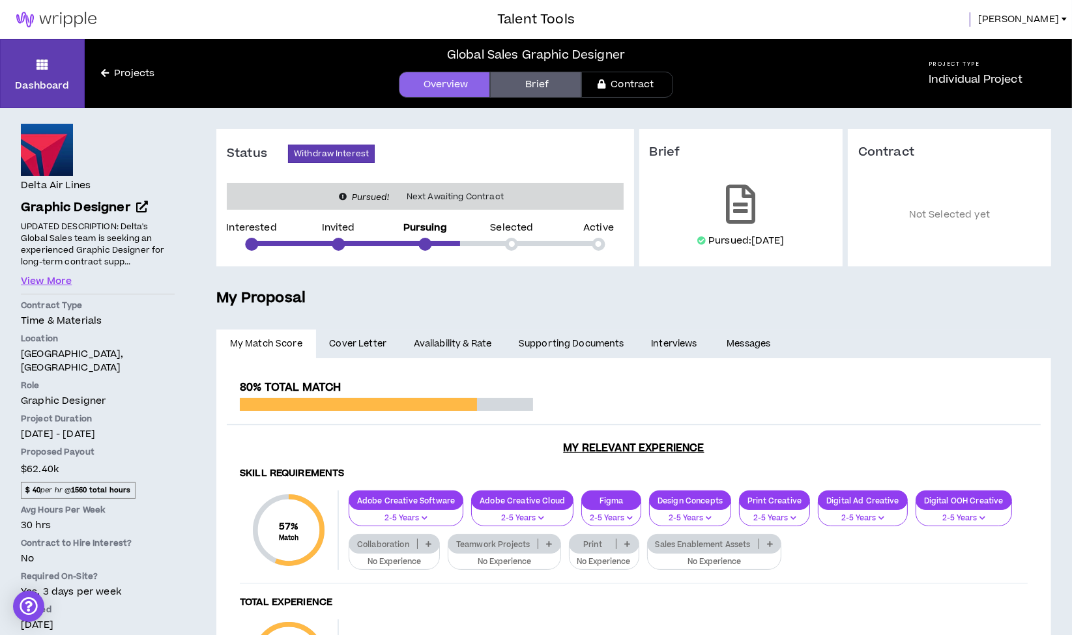
click at [1057, 13] on span "[PERSON_NAME]" at bounding box center [1018, 19] width 81 height 14
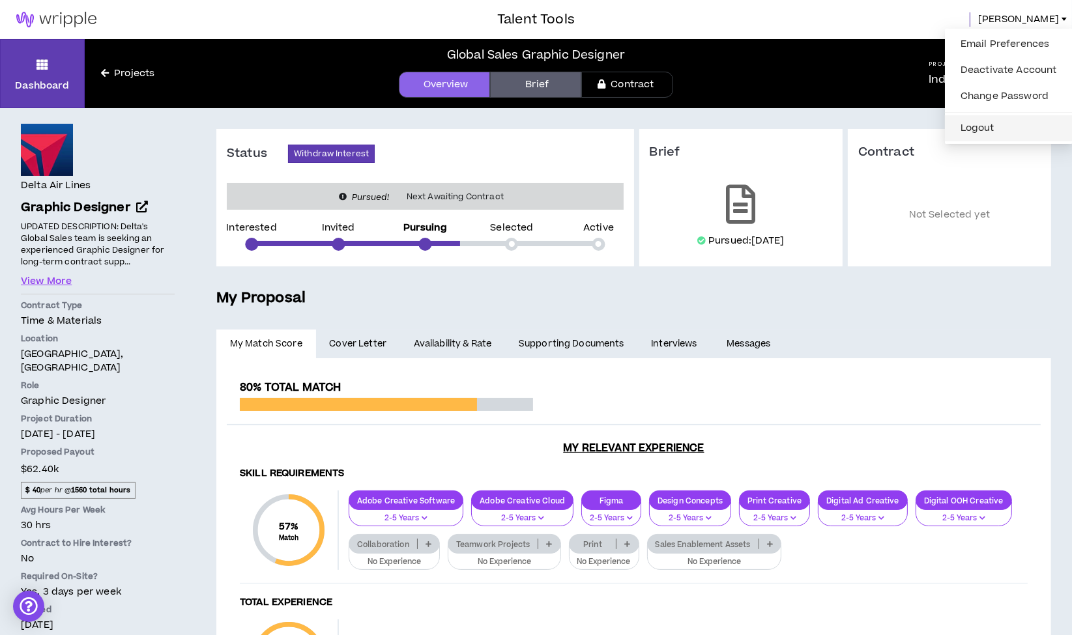
click at [980, 126] on button "Logout" at bounding box center [1009, 129] width 112 height 20
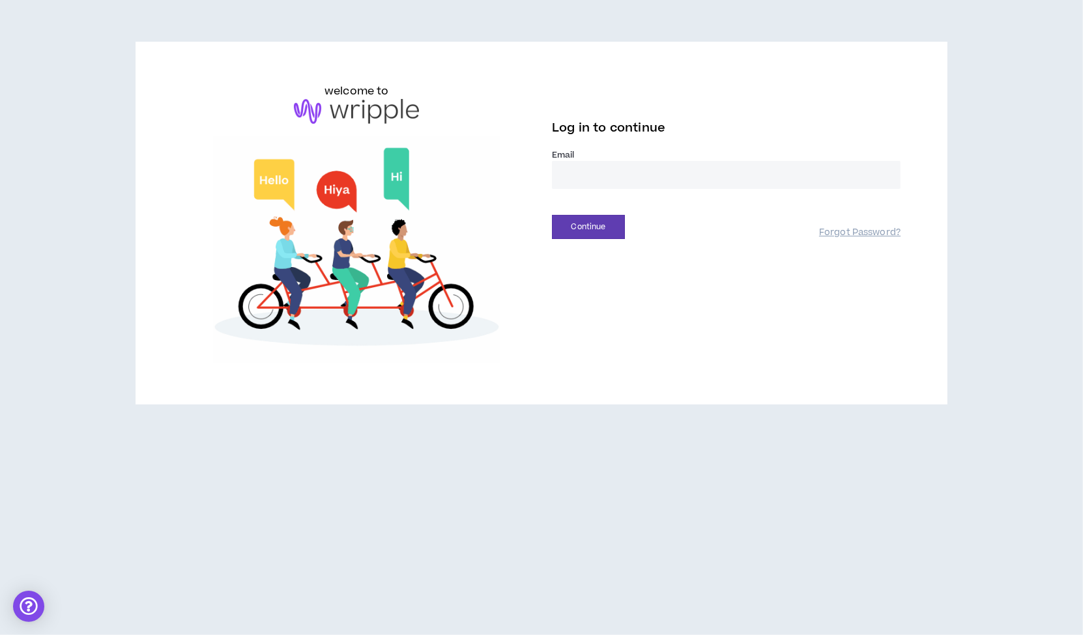
click at [574, 178] on input "email" at bounding box center [726, 175] width 349 height 28
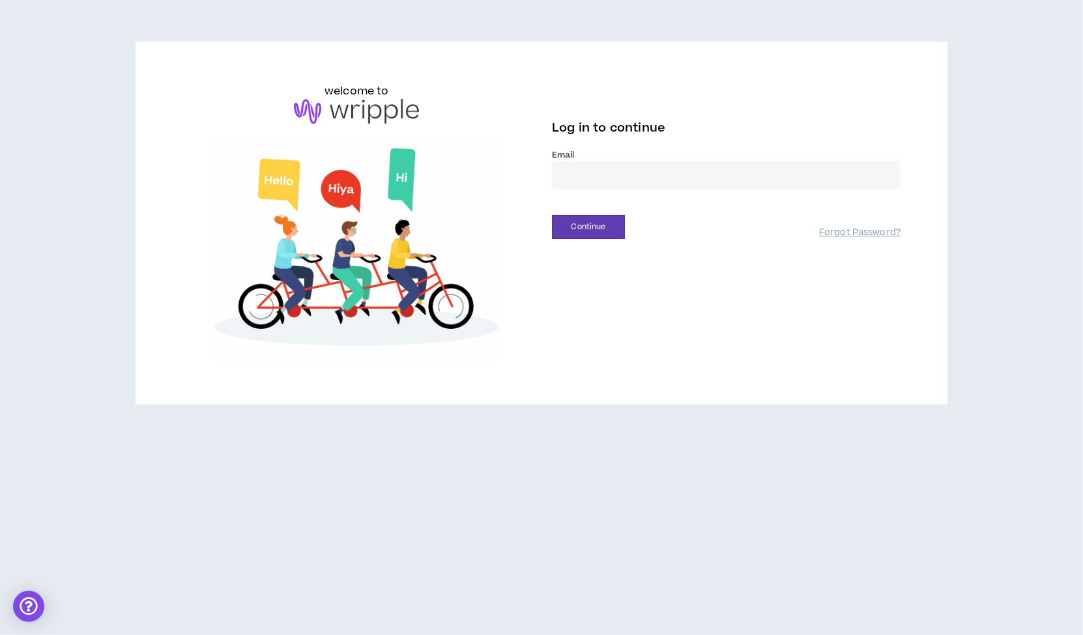
type input "**********"
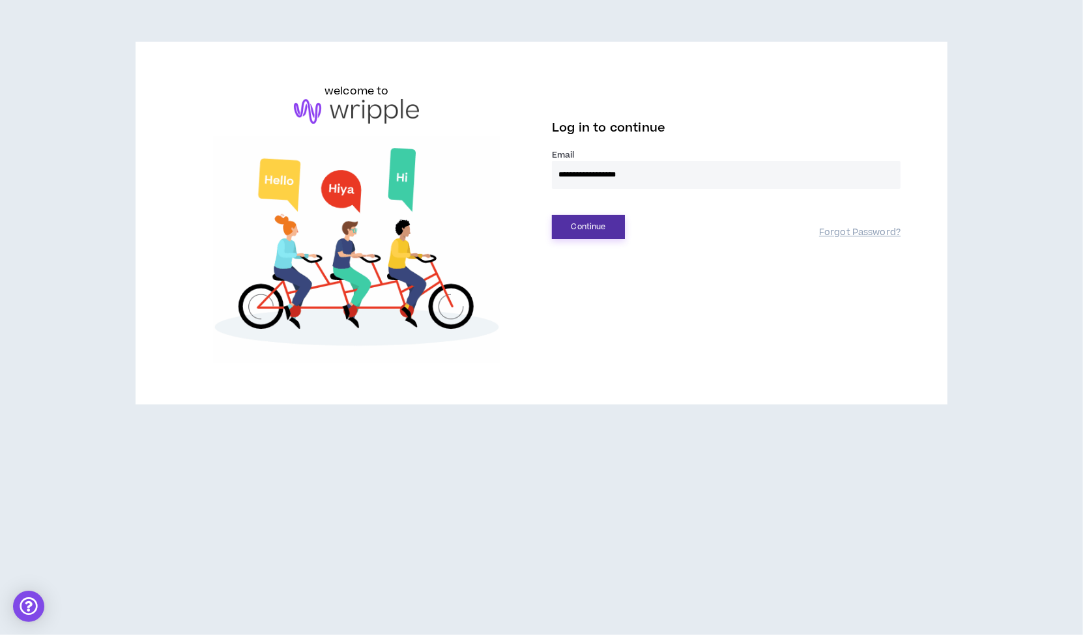
click at [578, 231] on button "Continue" at bounding box center [588, 227] width 73 height 24
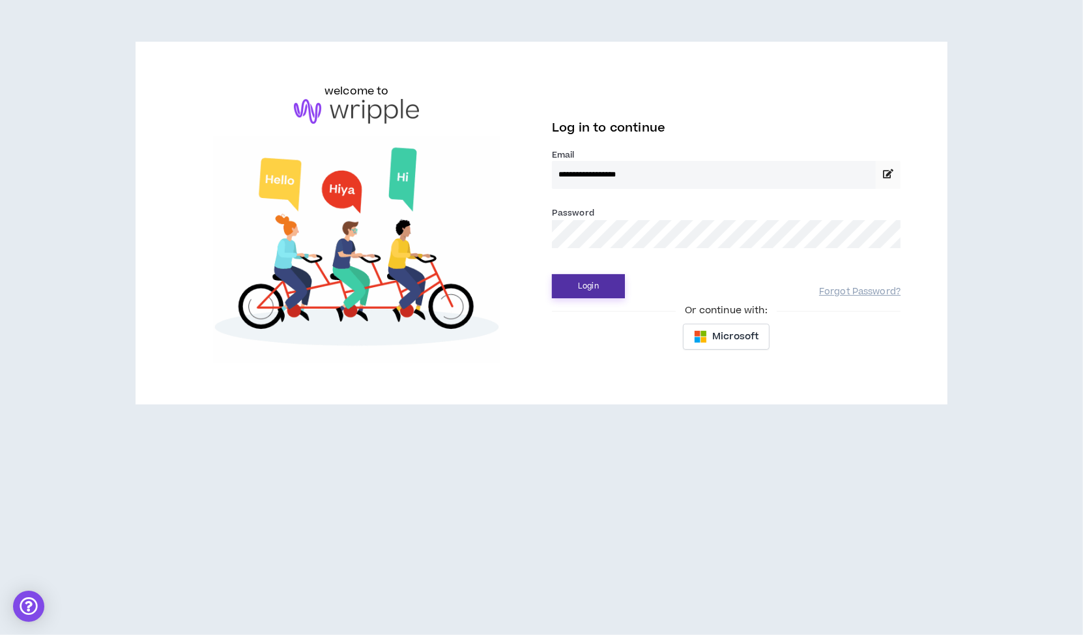
click at [578, 289] on button "Login" at bounding box center [588, 286] width 73 height 24
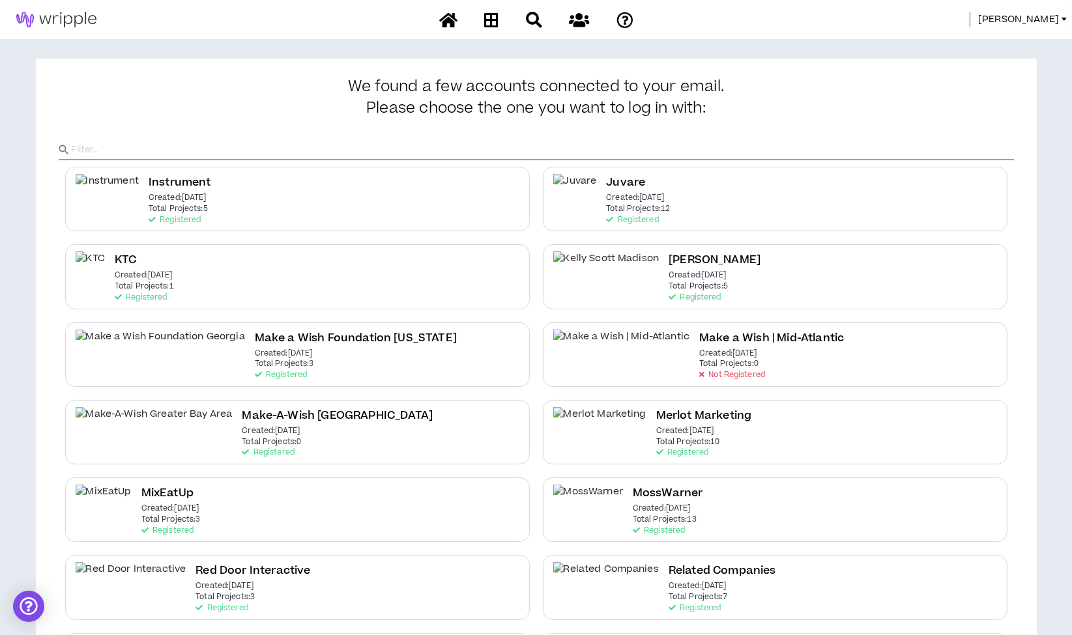
click at [1032, 20] on span "[PERSON_NAME]" at bounding box center [1018, 19] width 81 height 14
click at [1013, 38] on link "System Admin Portal" at bounding box center [1006, 45] width 118 height 20
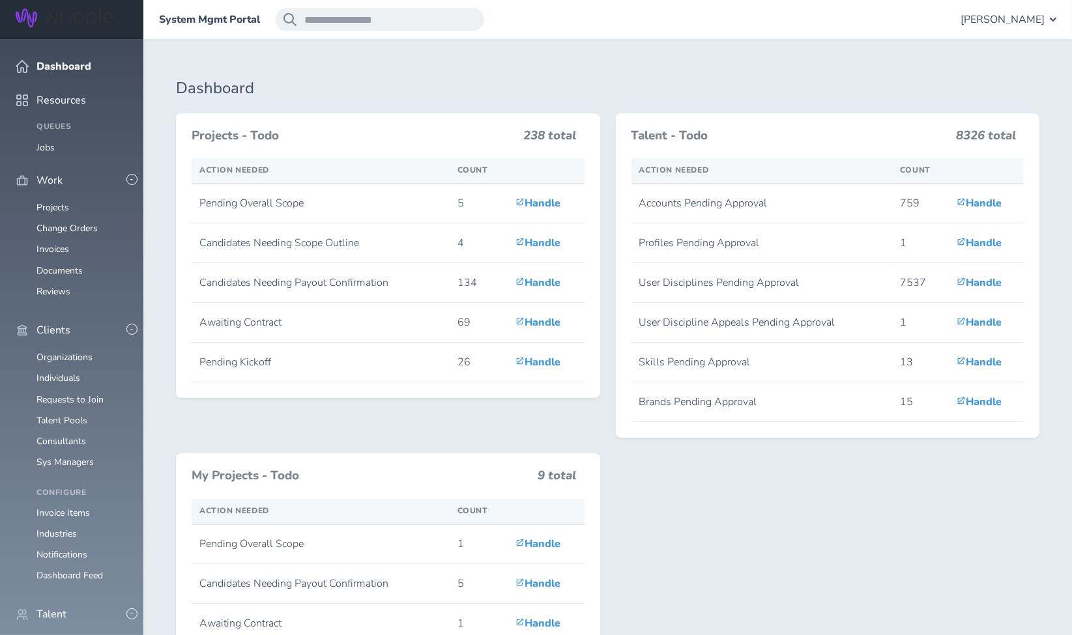
scroll to position [14, 0]
click at [63, 435] on link "Consultants" at bounding box center [61, 441] width 50 height 12
click at [53, 435] on link "Consultants" at bounding box center [61, 441] width 50 height 12
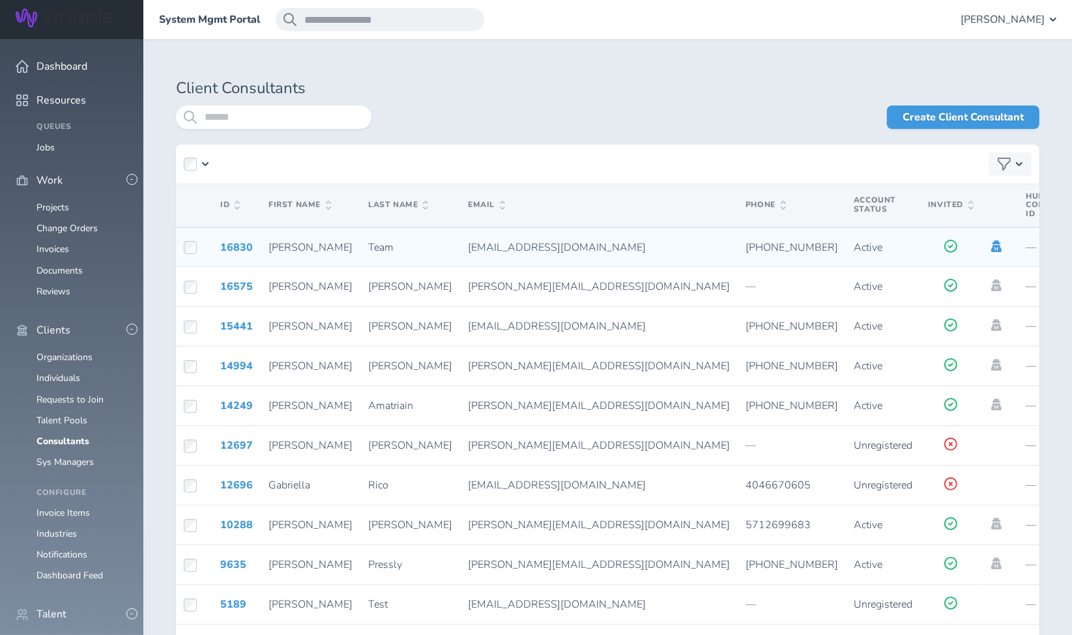
click at [991, 245] on icon at bounding box center [996, 247] width 10 height 12
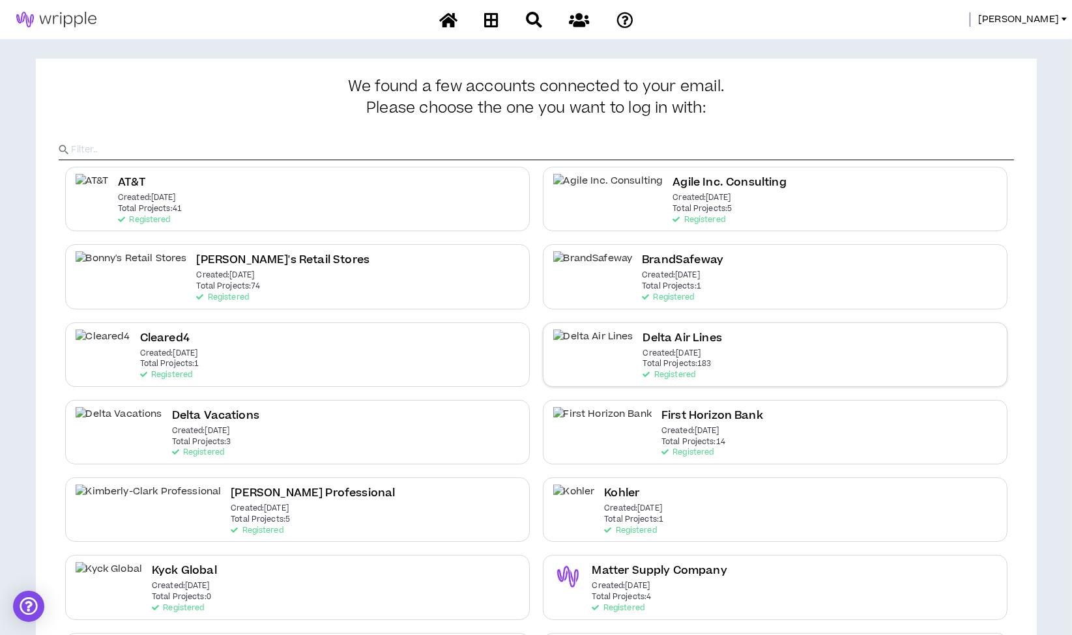
click at [657, 353] on p "Created: [DATE]" at bounding box center [672, 353] width 58 height 9
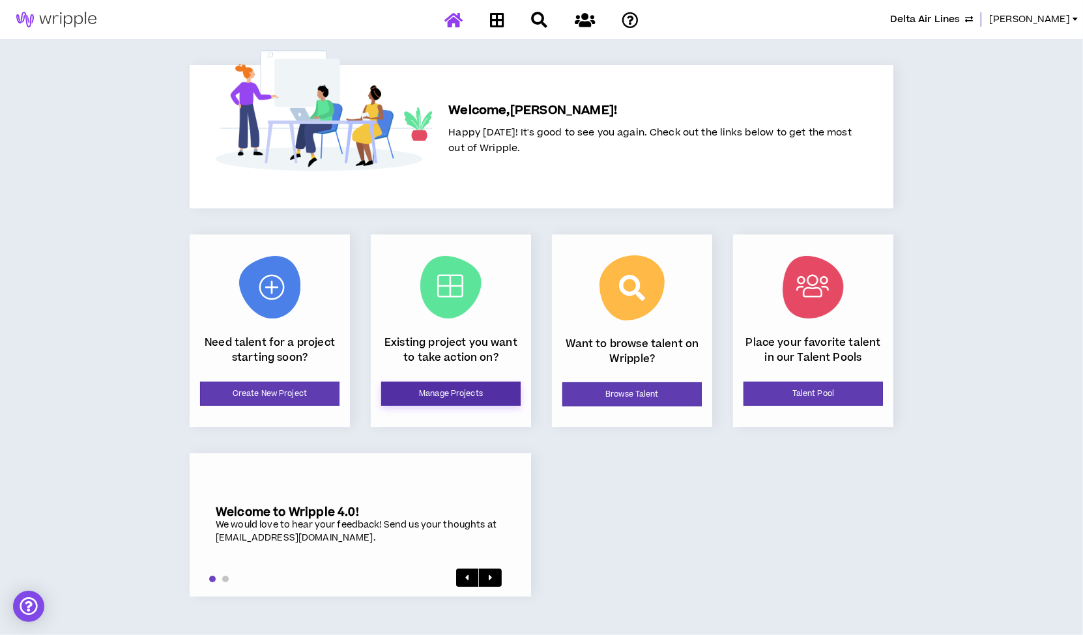
click at [453, 385] on link "Manage Projects" at bounding box center [450, 394] width 139 height 24
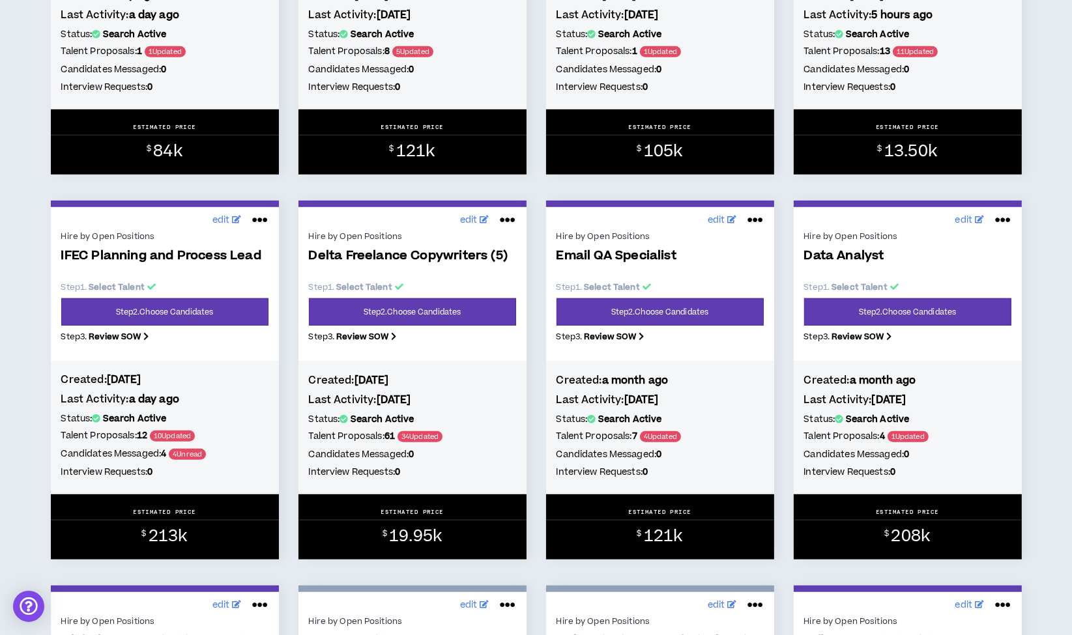
scroll to position [866, 0]
click at [423, 311] on link "Step 2 . Choose Candidates" at bounding box center [412, 312] width 207 height 27
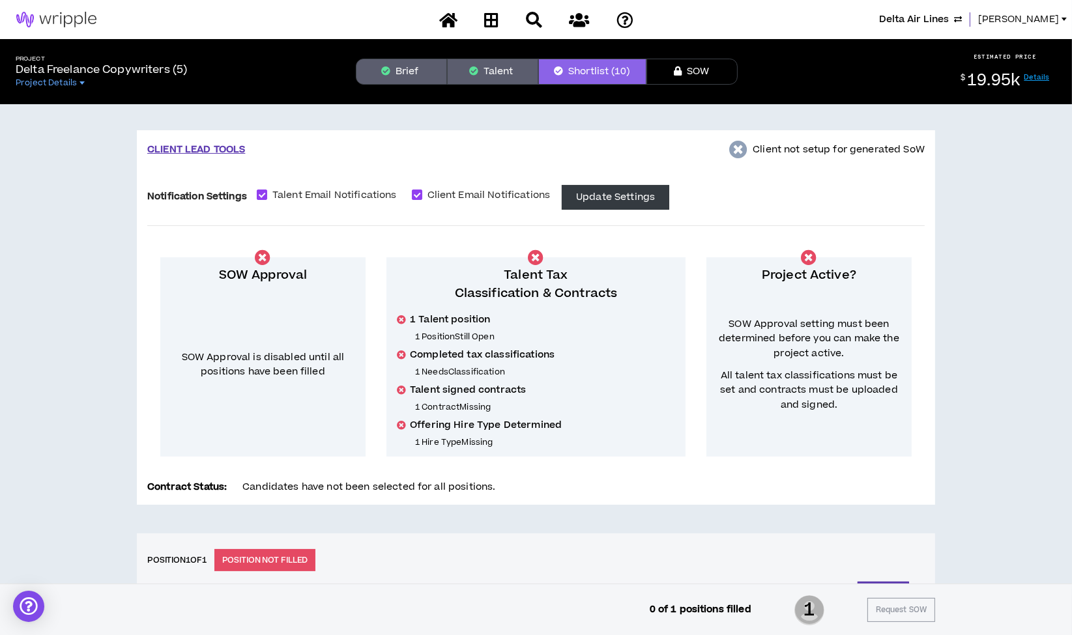
click at [1015, 18] on span "[PERSON_NAME]" at bounding box center [1018, 19] width 81 height 14
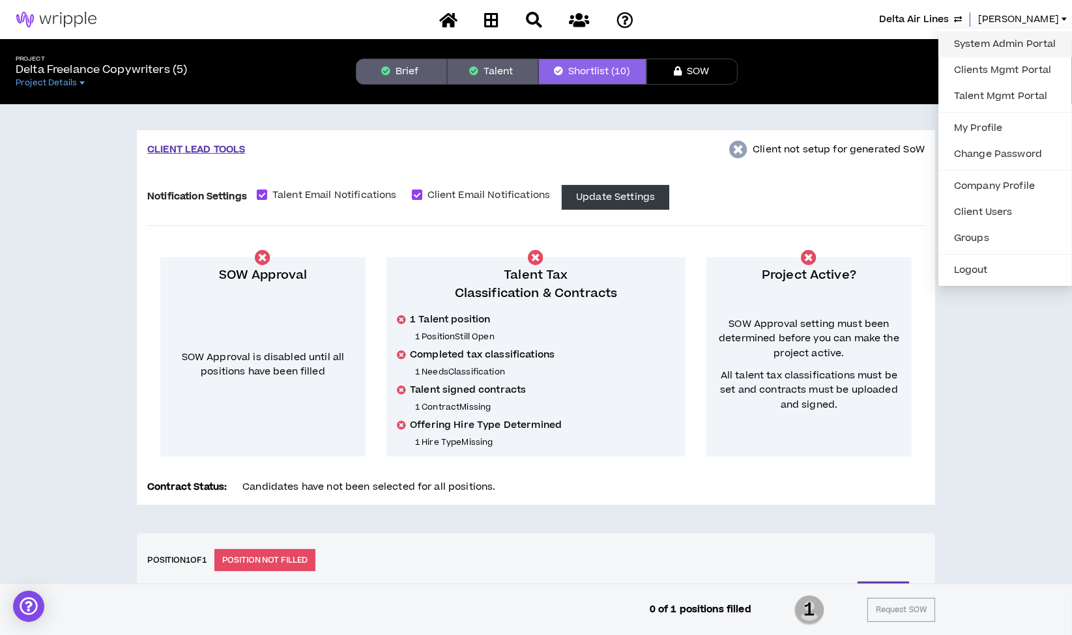
click at [992, 43] on link "System Admin Portal" at bounding box center [1005, 45] width 118 height 20
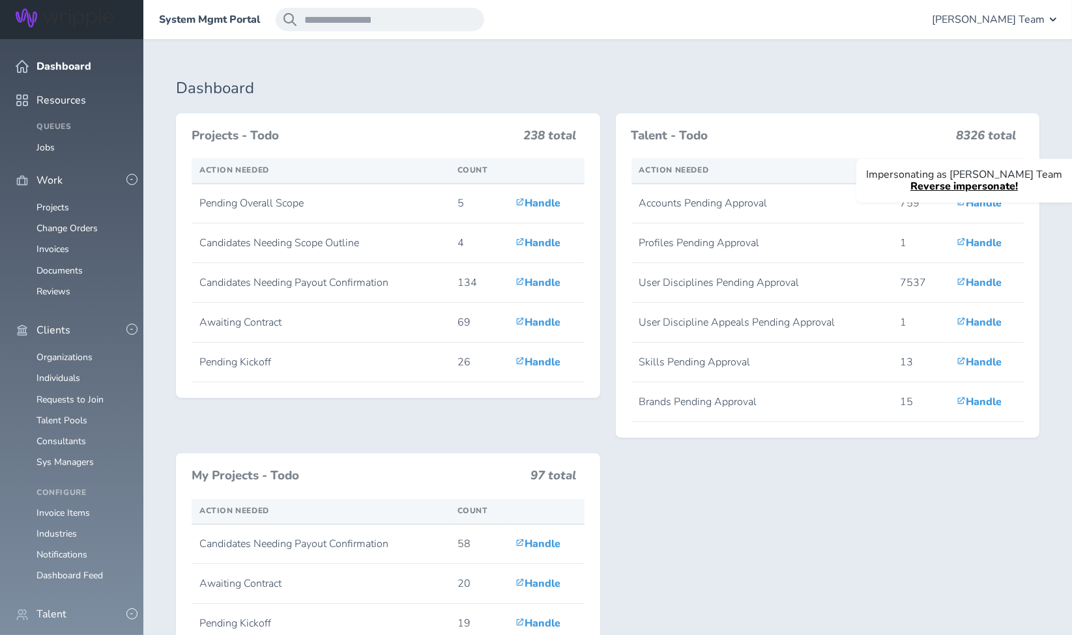
scroll to position [80, 0]
click at [63, 635] on link "Individuals" at bounding box center [58, 642] width 44 height 12
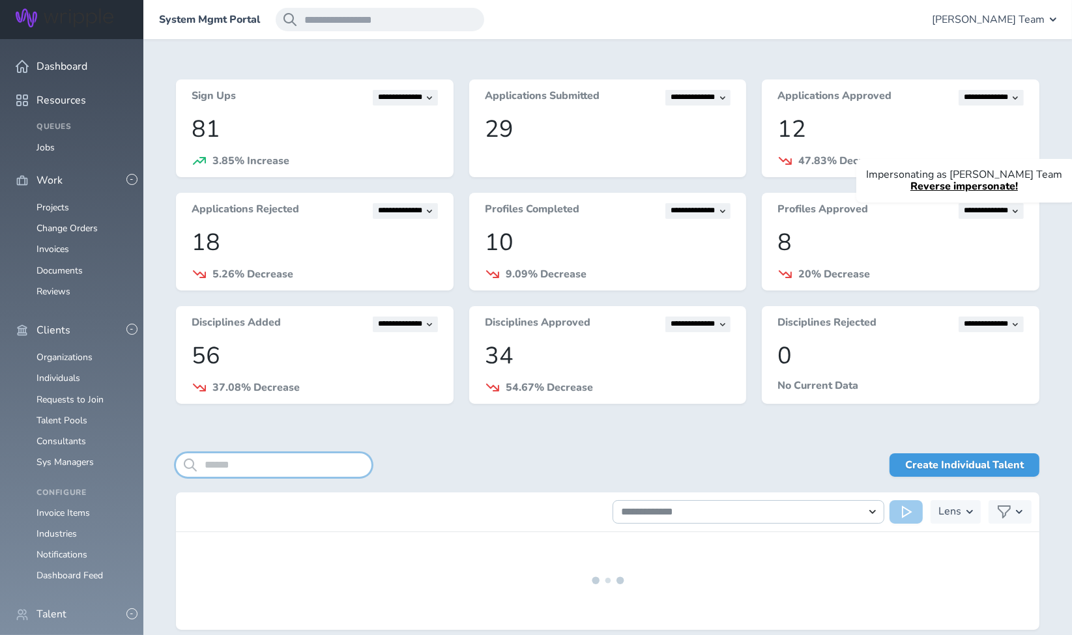
click at [309, 469] on input "search" at bounding box center [274, 465] width 196 height 23
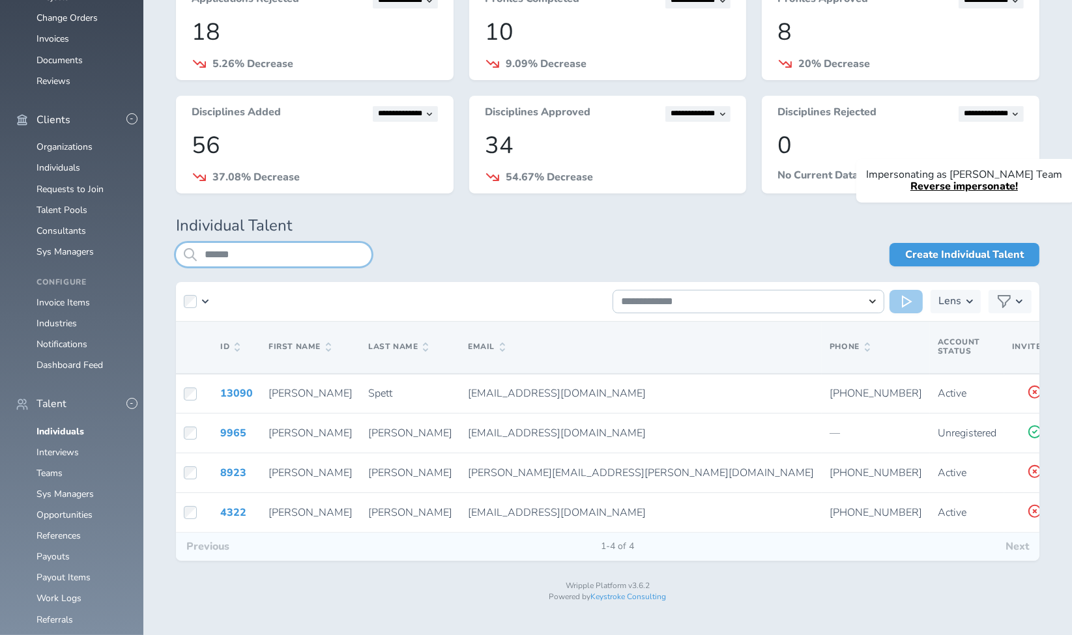
scroll to position [211, 0]
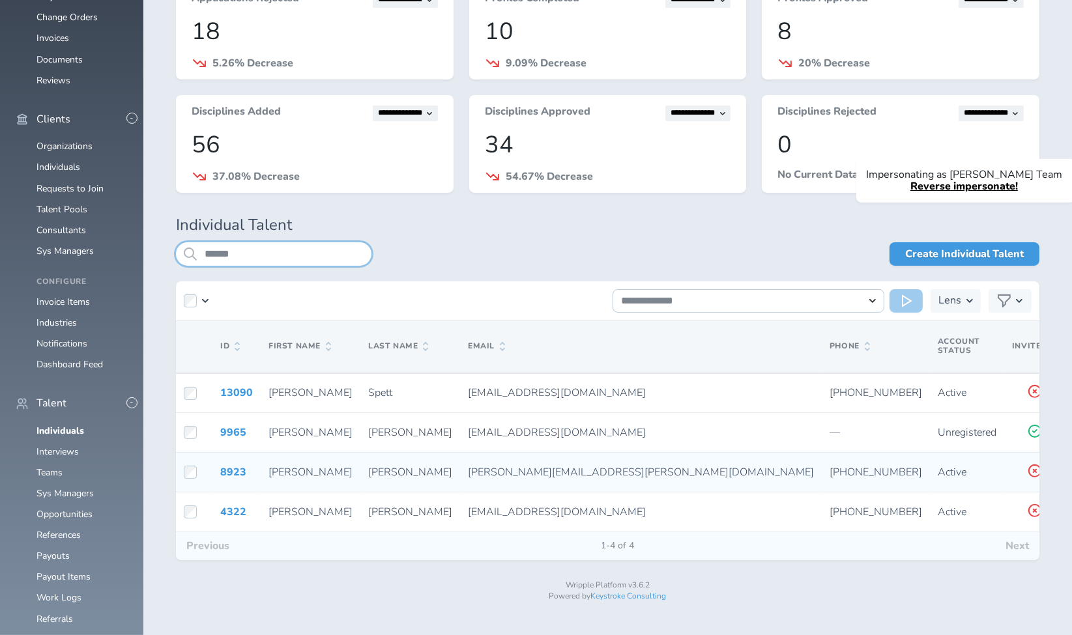
type input "******"
click at [1075, 473] on icon at bounding box center [1080, 471] width 10 height 12
